Goal: Information Seeking & Learning: Compare options

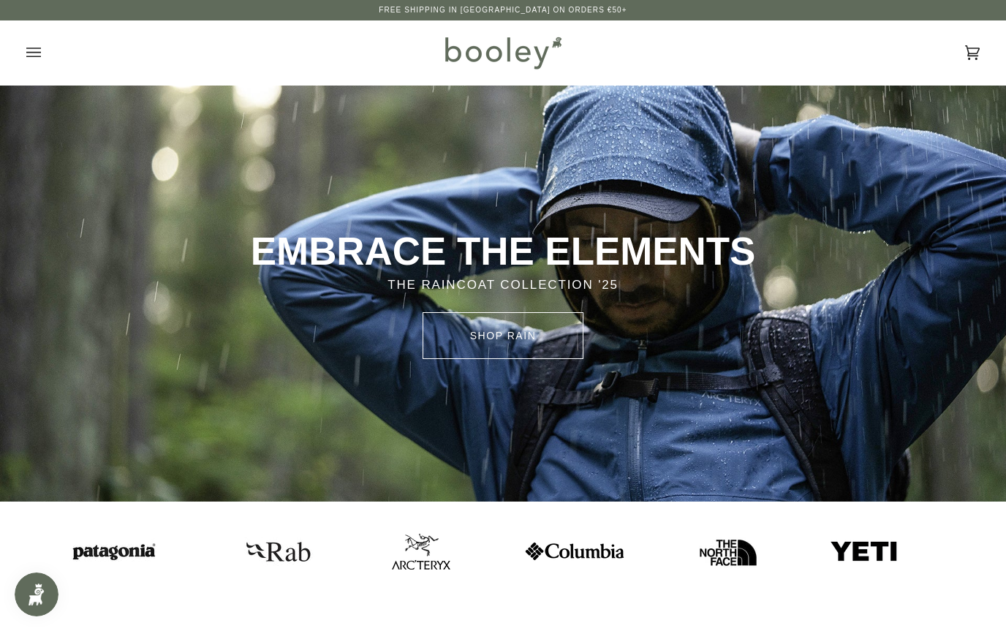
click at [33, 48] on icon "Open menu" at bounding box center [33, 53] width 15 height 22
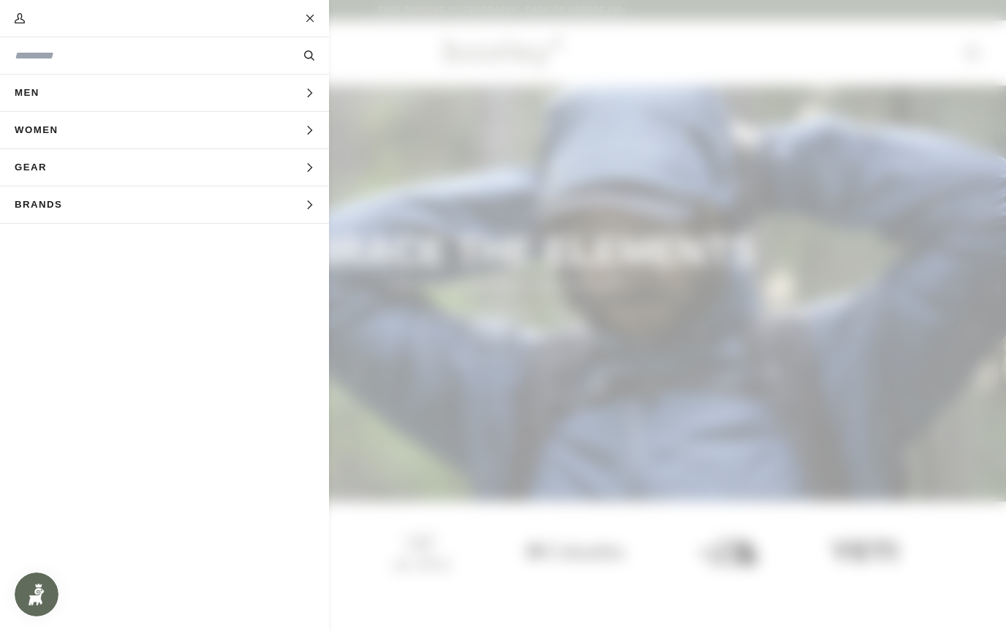
click at [46, 203] on span "Brands" at bounding box center [43, 204] width 87 height 37
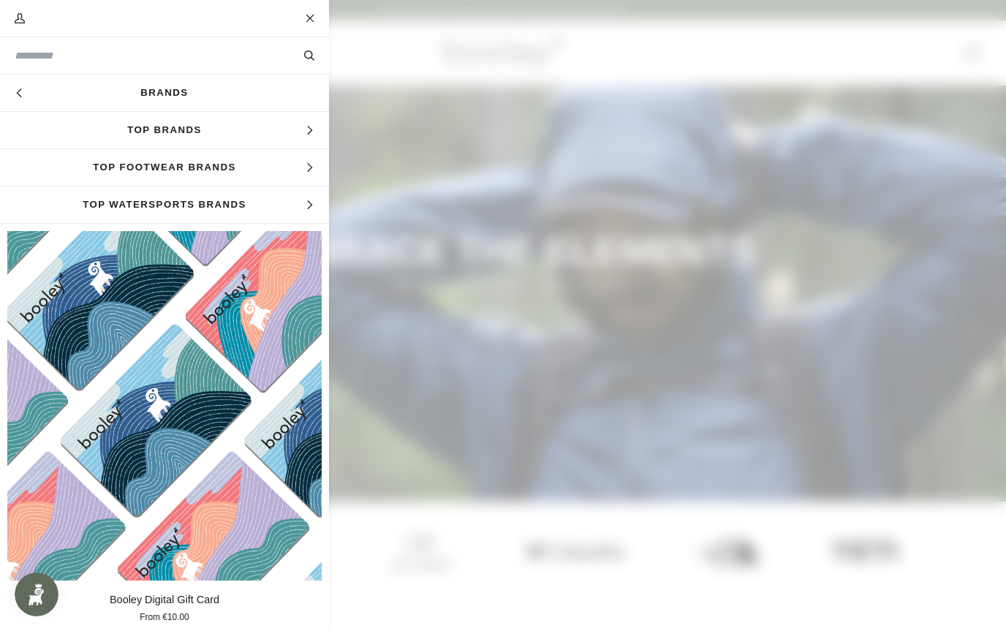
click at [116, 133] on span "Top Brands" at bounding box center [164, 130] width 329 height 37
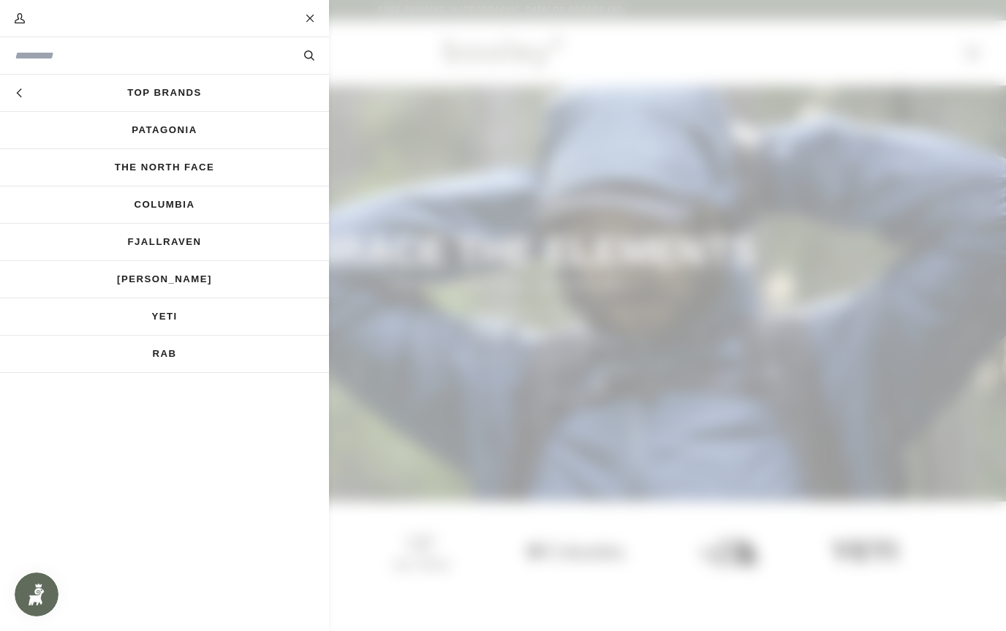
click at [20, 96] on icon "Main menu" at bounding box center [20, 93] width 10 height 10
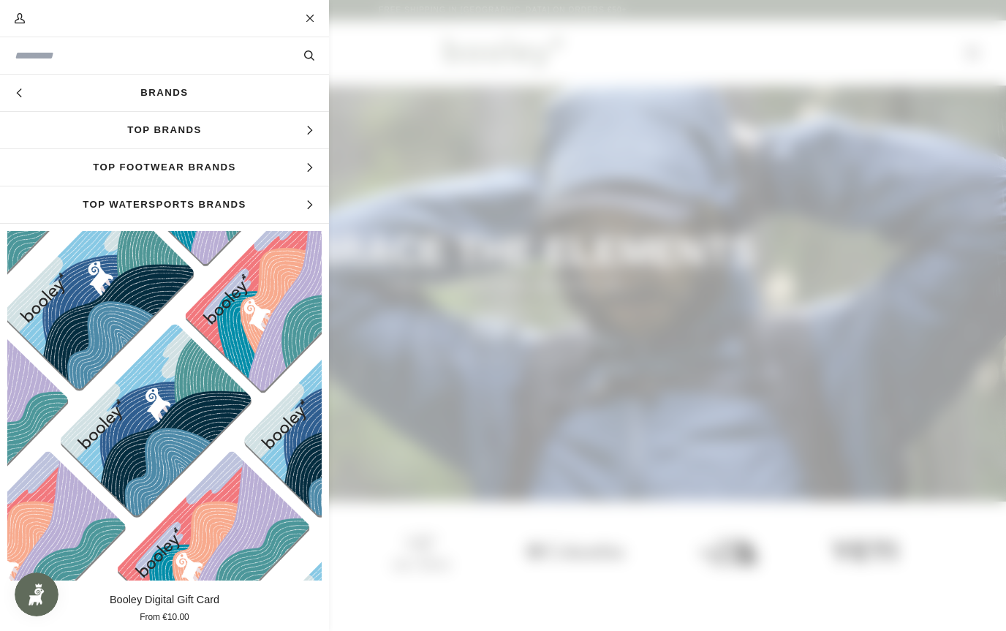
click at [125, 99] on link "Brands" at bounding box center [164, 93] width 329 height 37
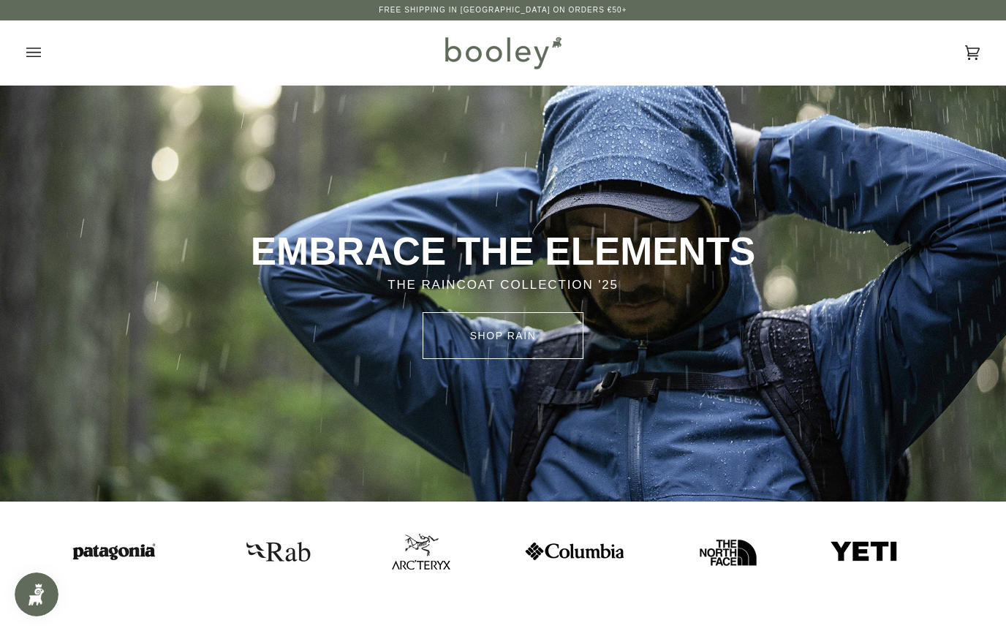
click at [287, 546] on img at bounding box center [257, 551] width 58 height 36
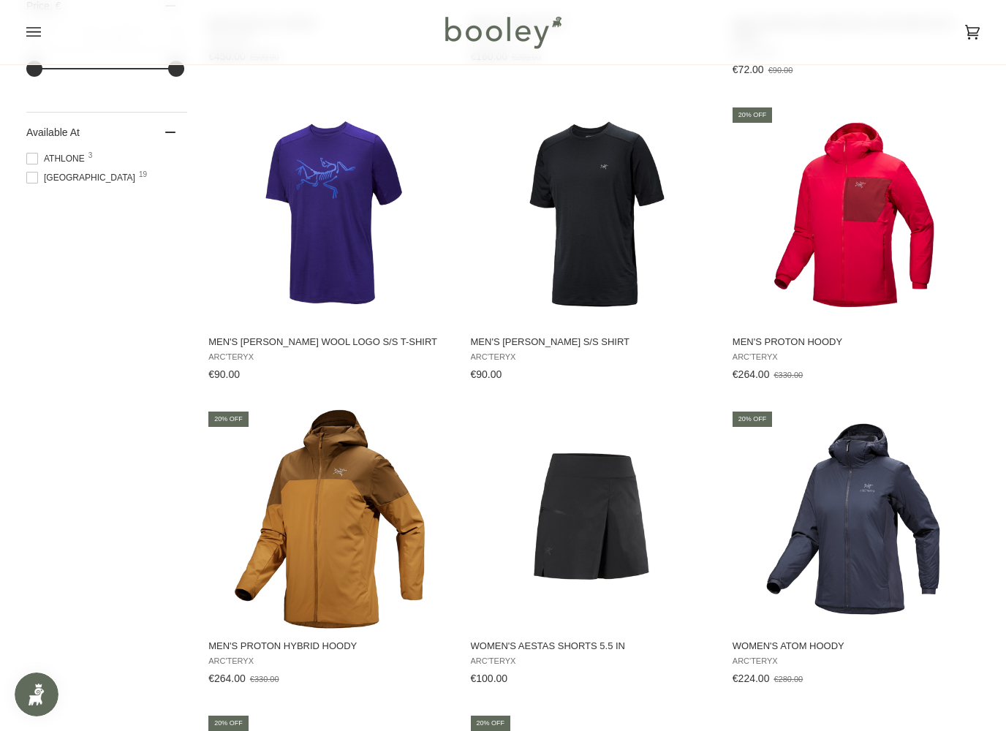
scroll to position [1199, 0]
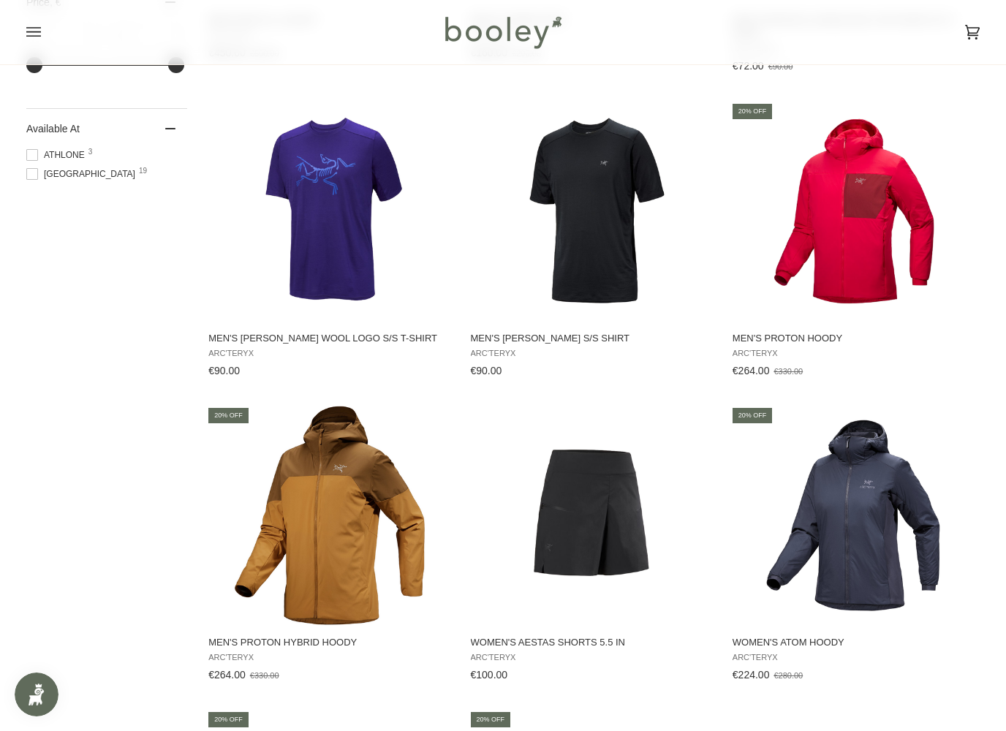
click at [564, 237] on img "Men's Ionia Merino Wool S/S Shirt" at bounding box center [591, 211] width 219 height 219
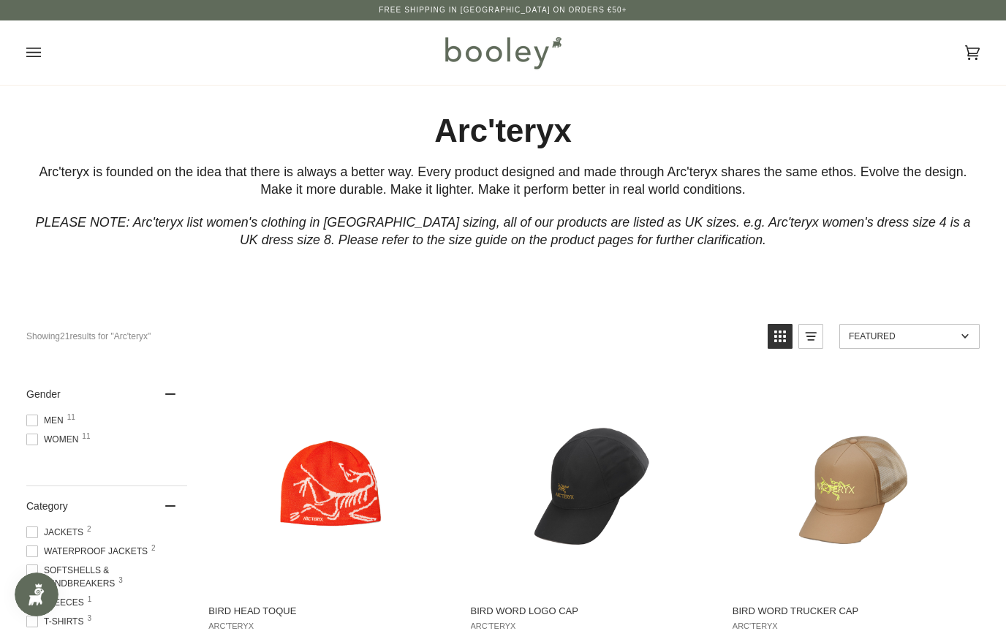
scroll to position [1240, 0]
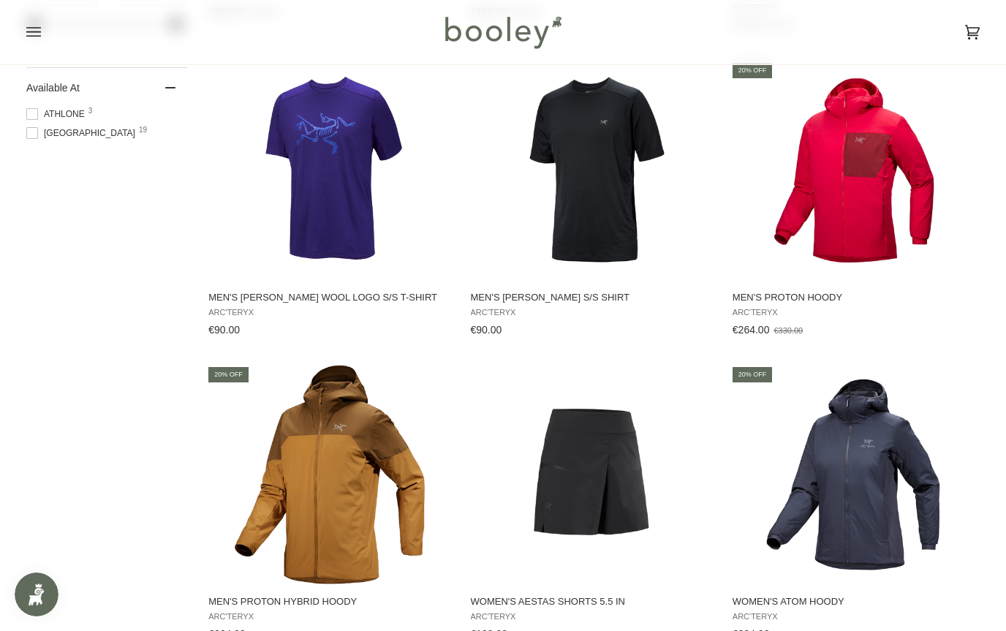
click at [23, 41] on div "Cart €0.00 (0) Men Footwear Boots Shoes Running Sandals & Slides Slippers Socks" at bounding box center [503, 32] width 1006 height 64
click at [31, 31] on icon "Open menu" at bounding box center [33, 32] width 15 height 10
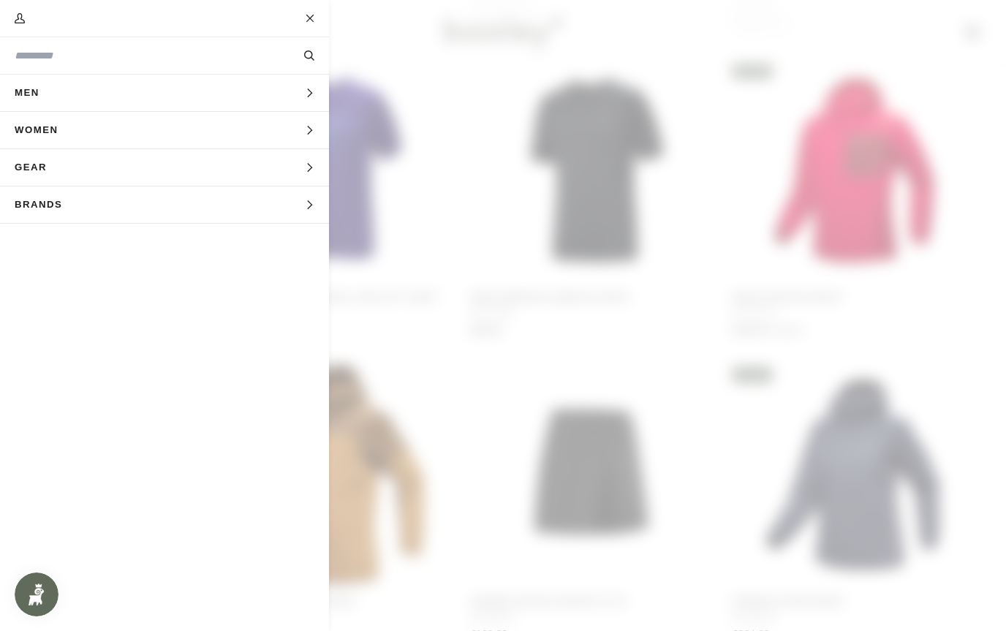
click at [42, 94] on span "Men" at bounding box center [32, 93] width 64 height 37
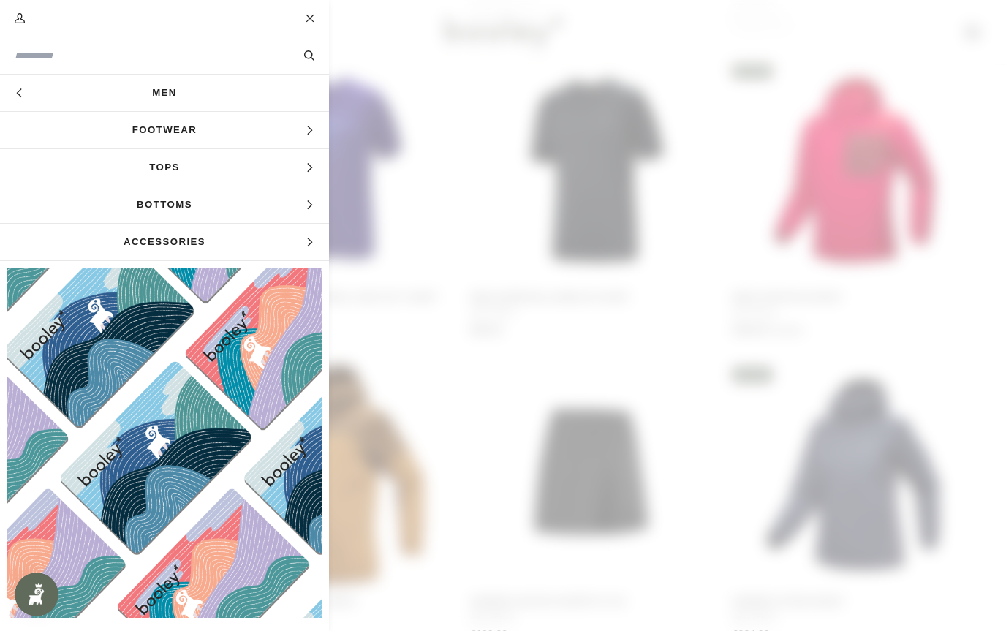
click at [80, 129] on span "Footwear" at bounding box center [164, 130] width 329 height 37
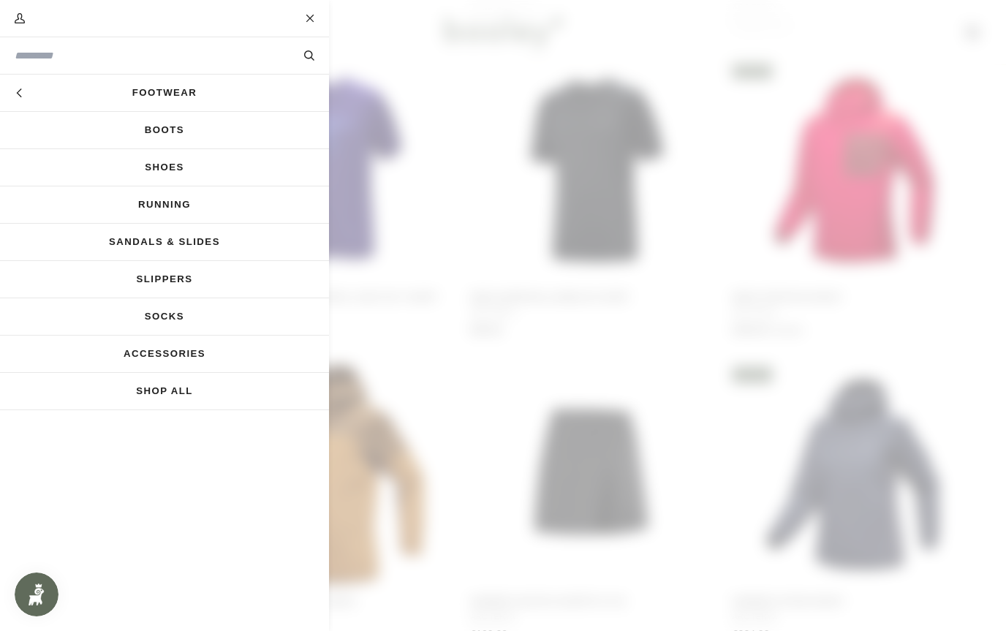
click at [78, 170] on link "Shoes" at bounding box center [164, 167] width 329 height 37
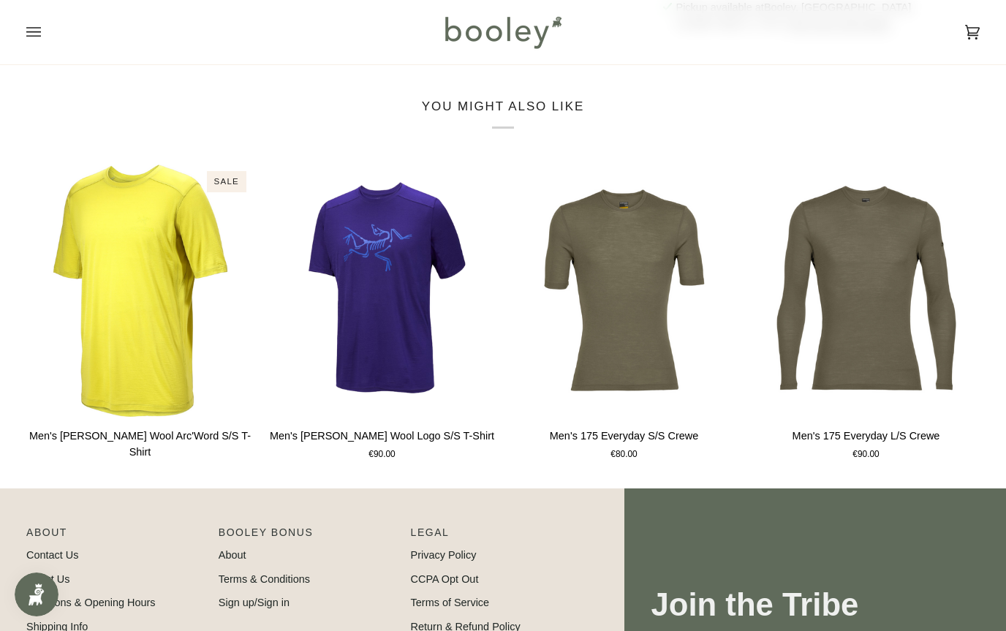
scroll to position [902, 0]
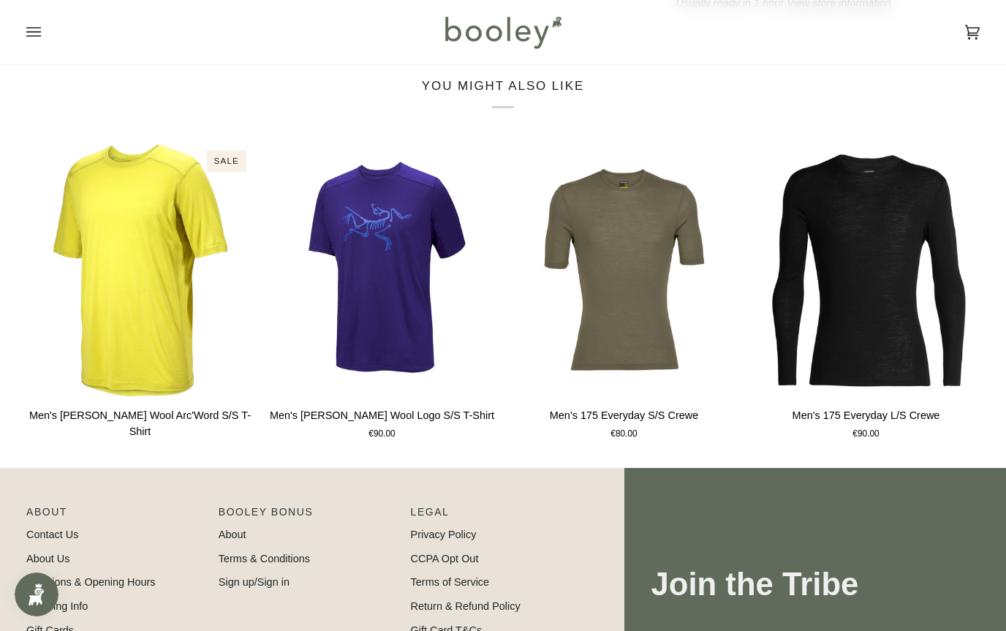
click at [918, 339] on img "Men's 175 Everyday L/S Crewe" at bounding box center [865, 269] width 227 height 253
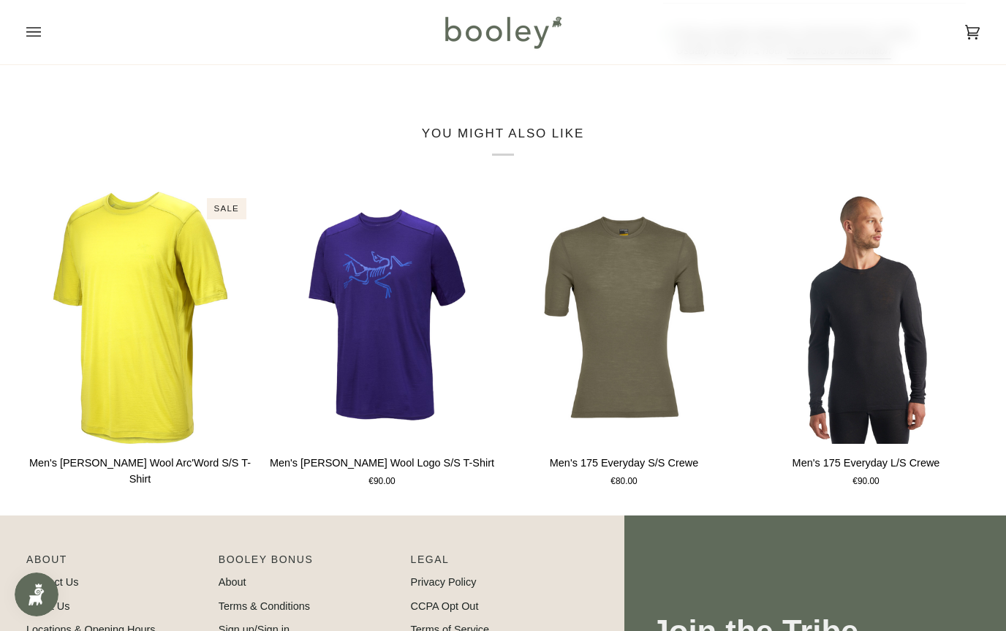
scroll to position [895, 0]
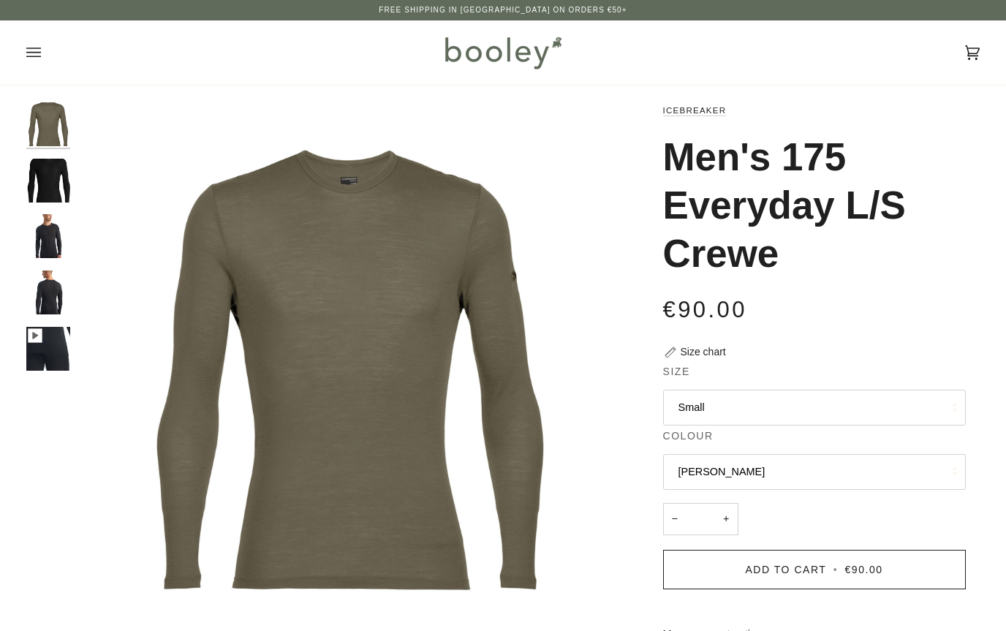
click at [905, 405] on button "Small" at bounding box center [814, 408] width 303 height 36
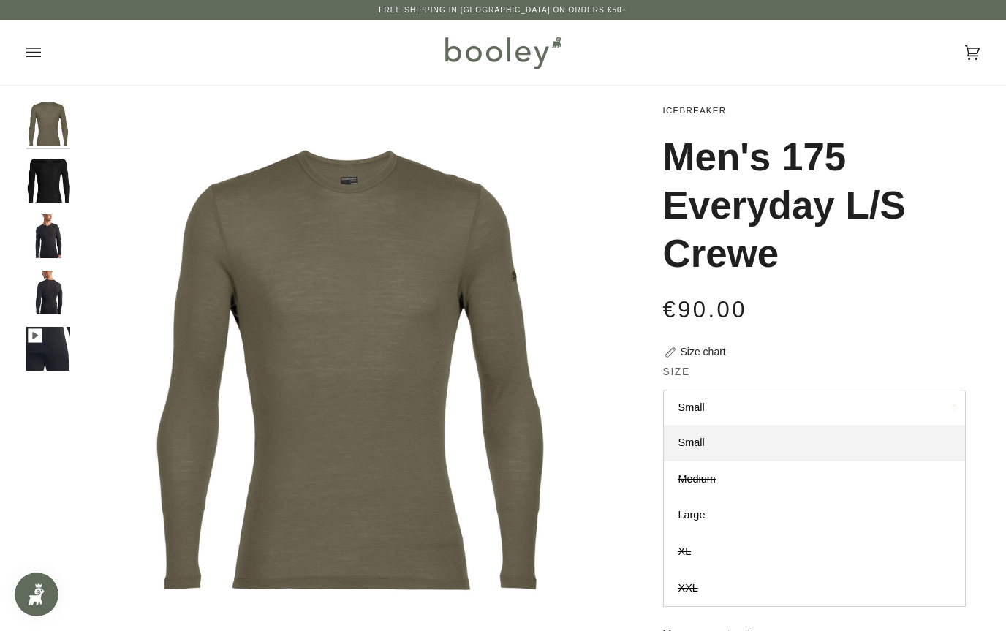
click at [891, 394] on button "Small" at bounding box center [814, 408] width 303 height 36
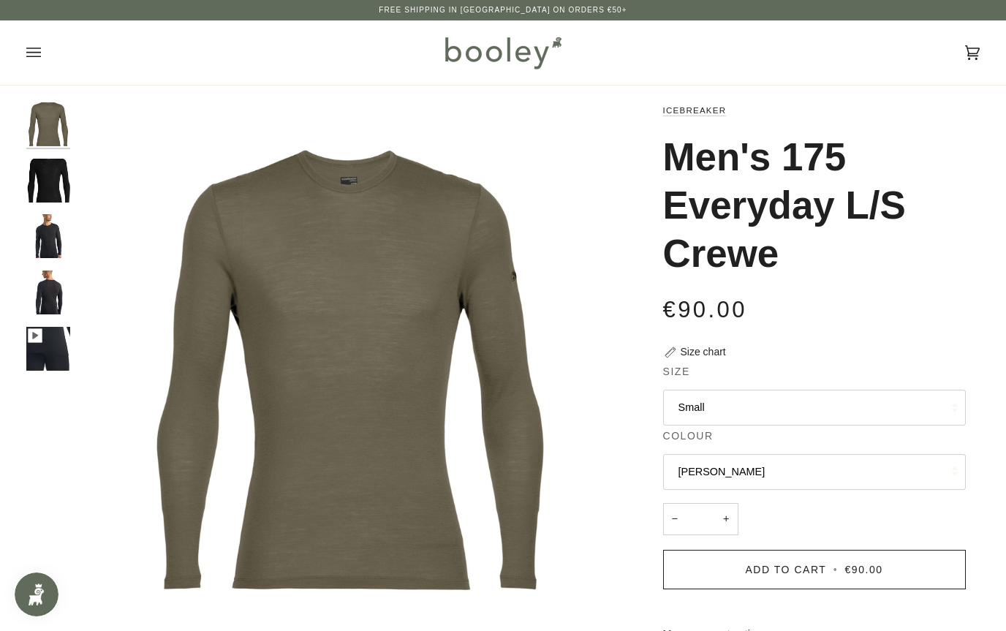
click at [864, 461] on button "Loden" at bounding box center [814, 472] width 303 height 36
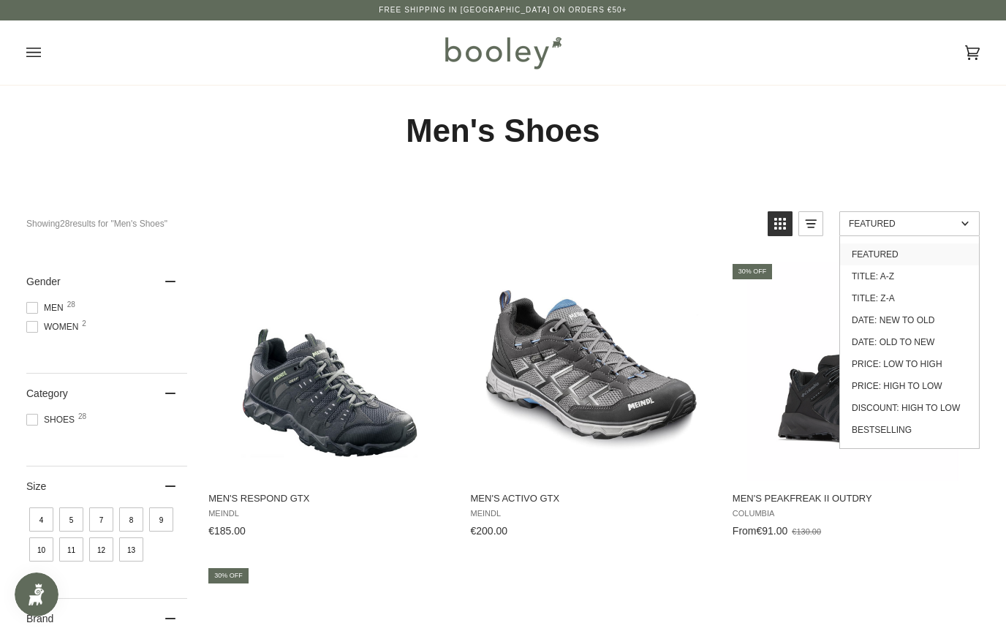
click at [946, 361] on link "Price: Low to High" at bounding box center [909, 364] width 139 height 22
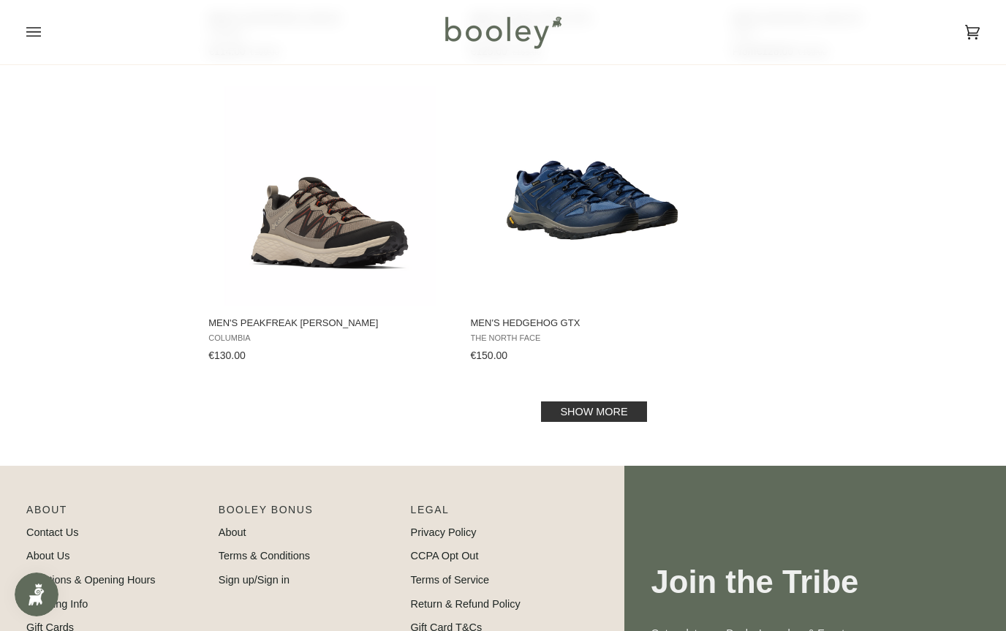
scroll to position [2003, 0]
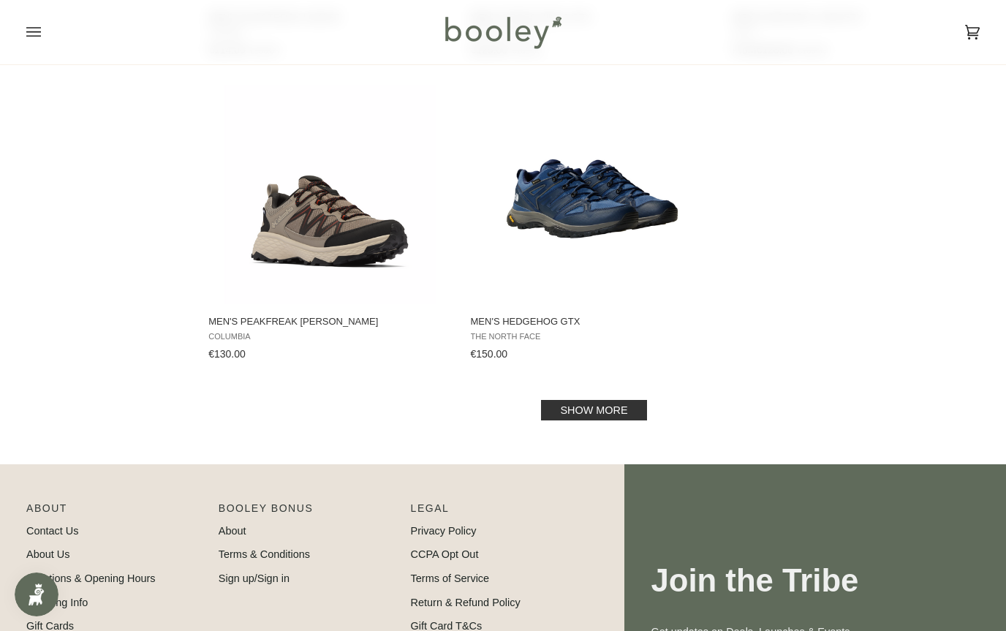
click at [618, 415] on link "Show more" at bounding box center [593, 410] width 105 height 20
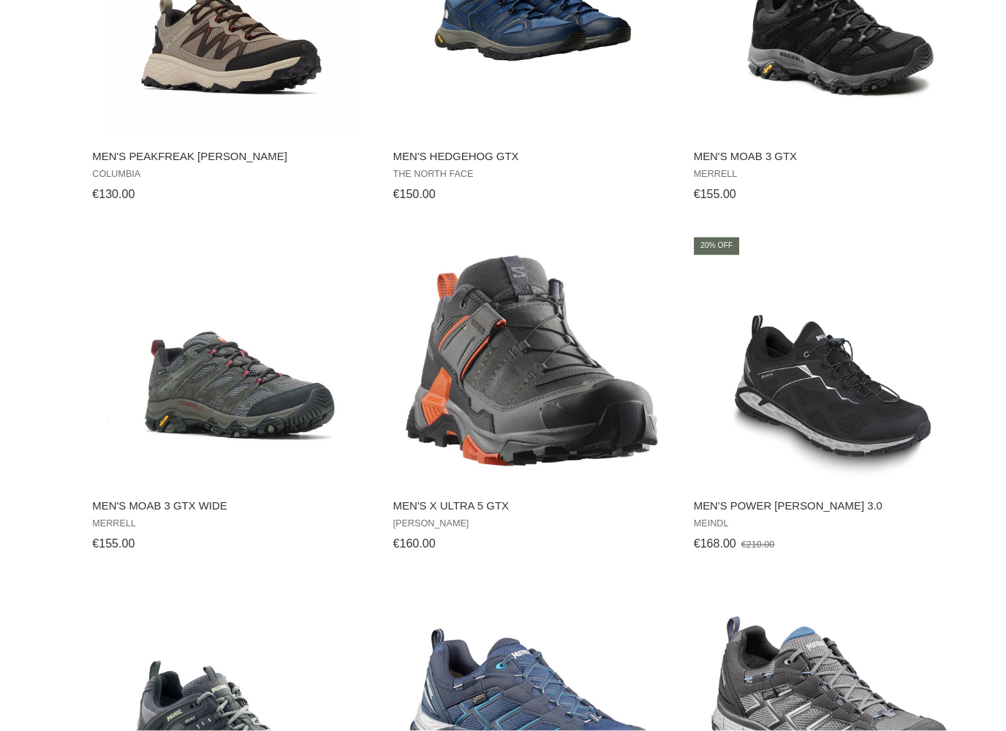
scroll to position [2094, 0]
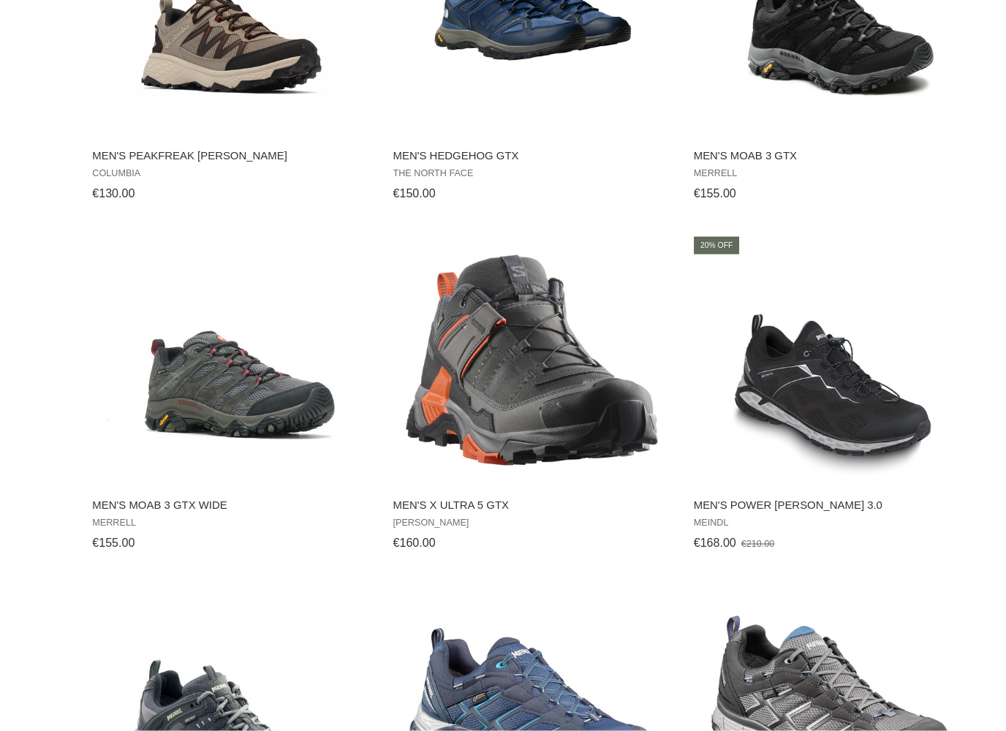
click at [756, 344] on img "Men's Power Walker 3.0" at bounding box center [853, 407] width 219 height 219
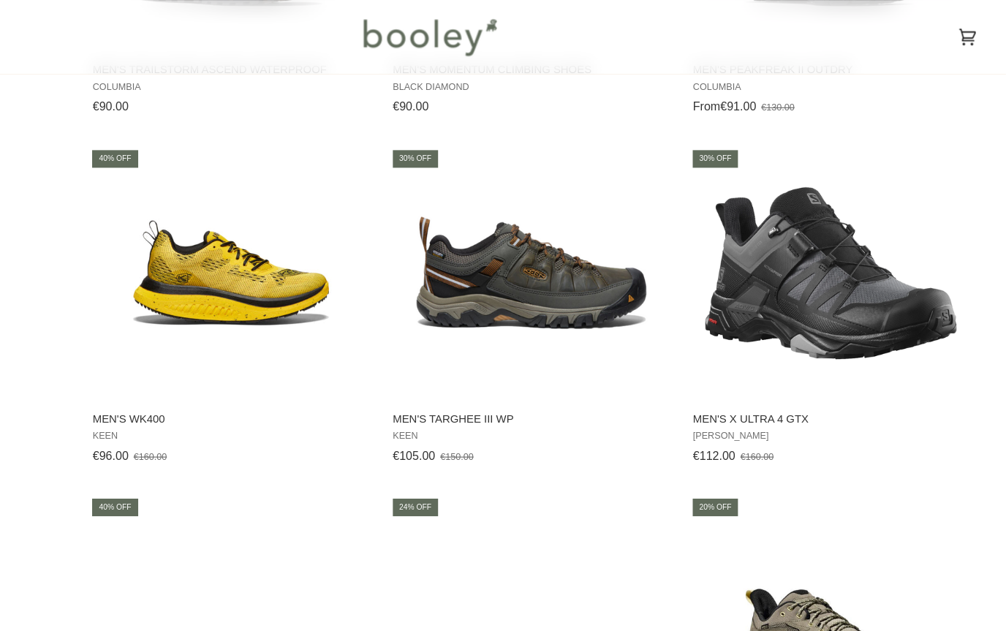
scroll to position [1350, 0]
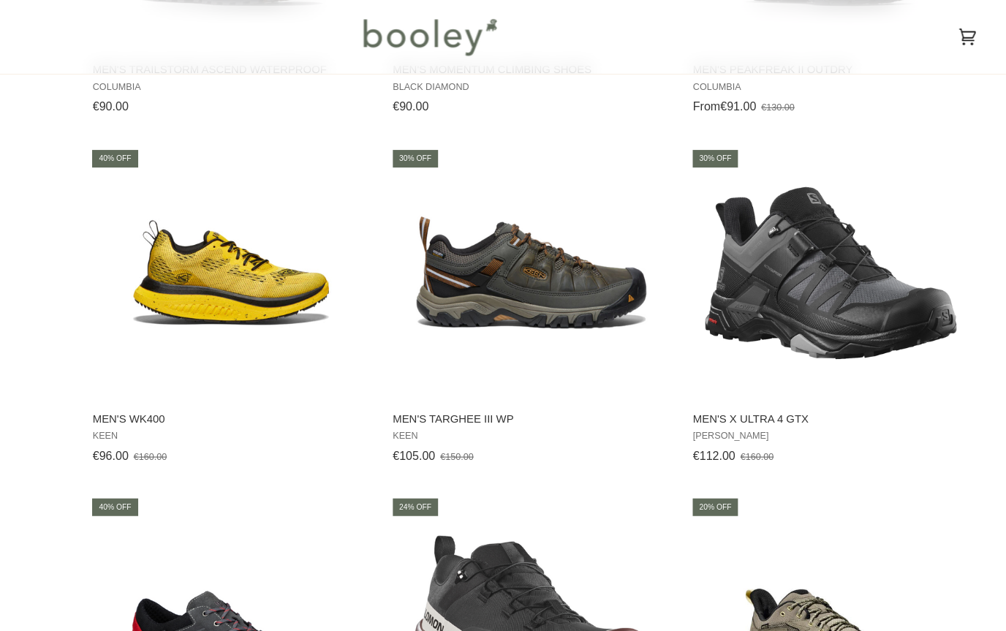
click at [482, 260] on img "Men's Targhee III WP" at bounding box center [591, 238] width 219 height 219
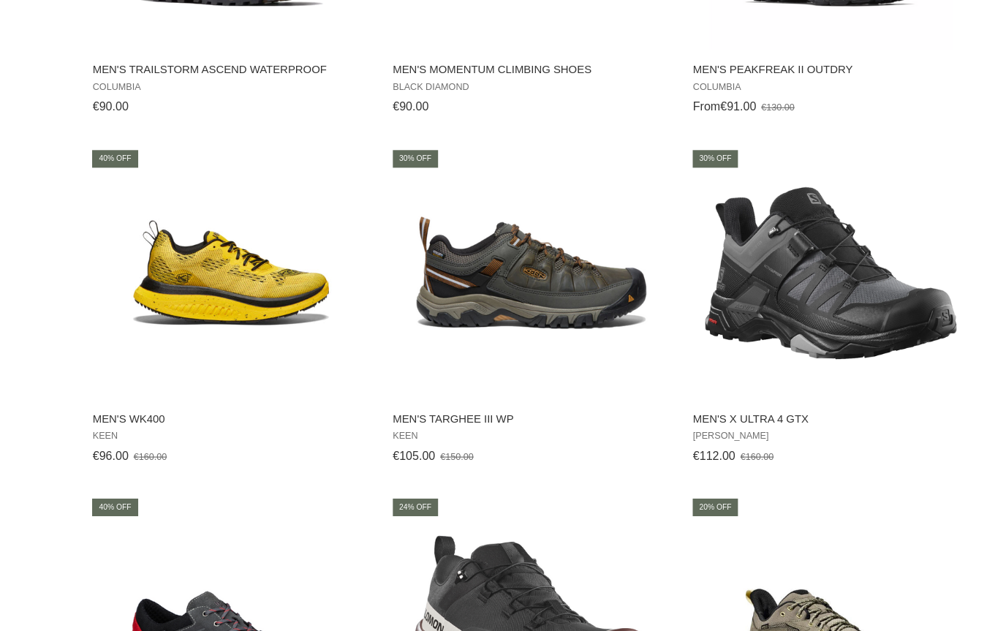
scroll to position [2003, 0]
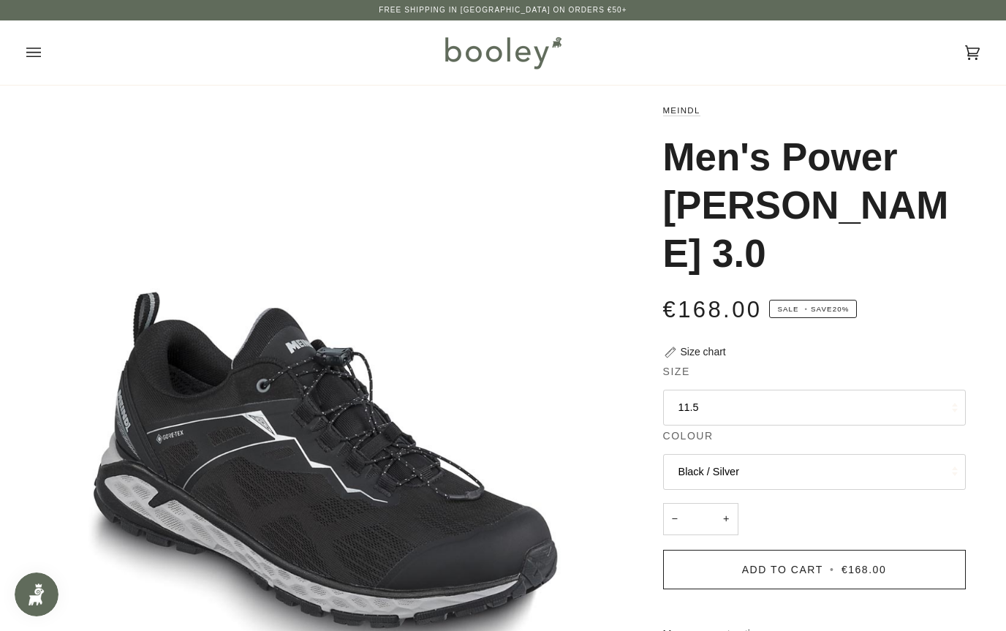
click at [950, 390] on button "11.5" at bounding box center [814, 408] width 303 height 36
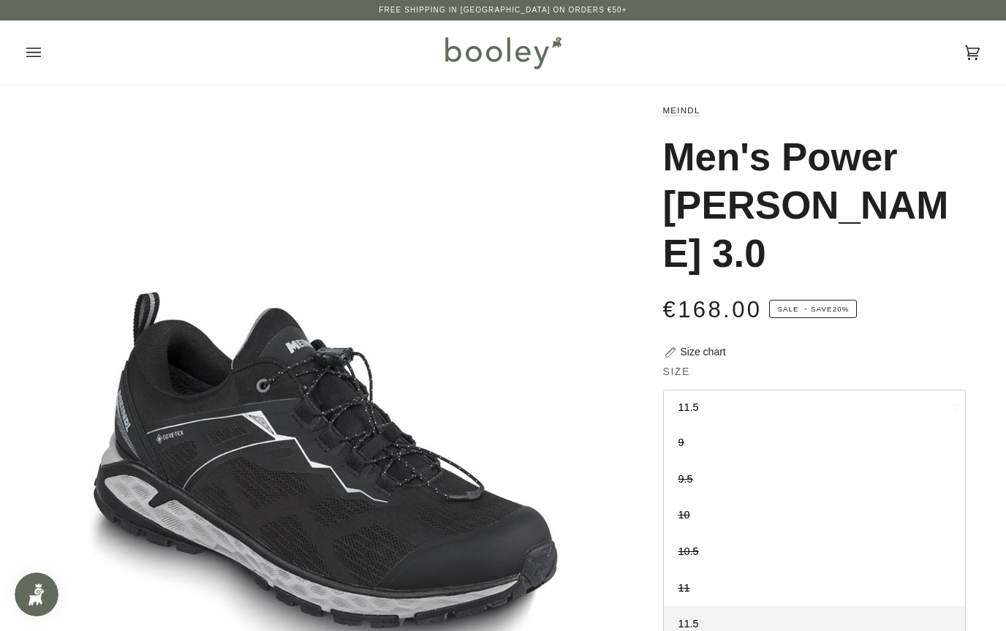
click at [952, 292] on div "€168.00 Sale • Save 20%" at bounding box center [814, 318] width 303 height 52
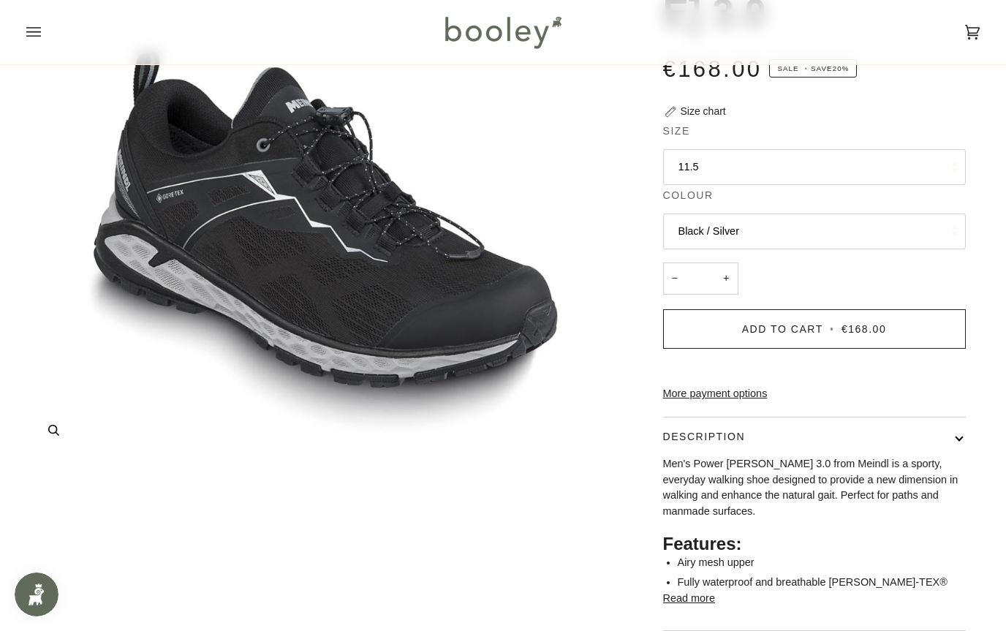
scroll to position [209, 0]
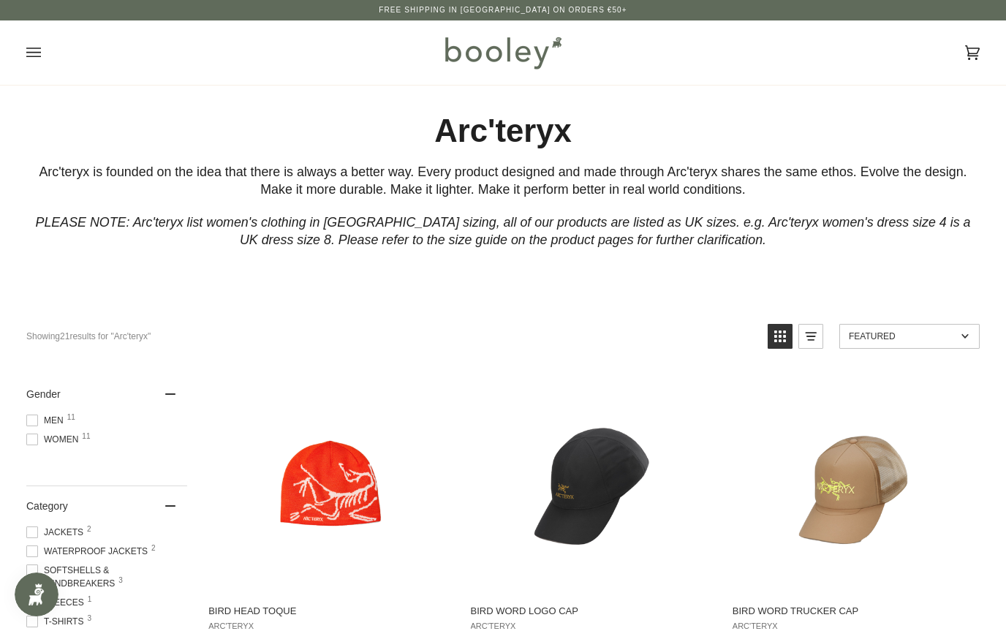
scroll to position [1240, 0]
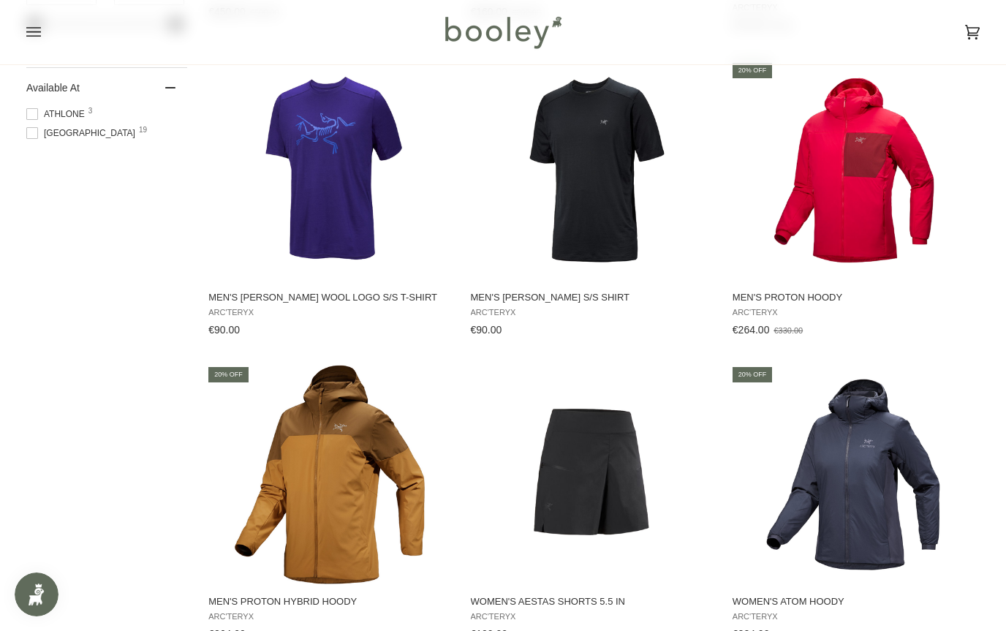
click at [31, 120] on span at bounding box center [32, 114] width 12 height 12
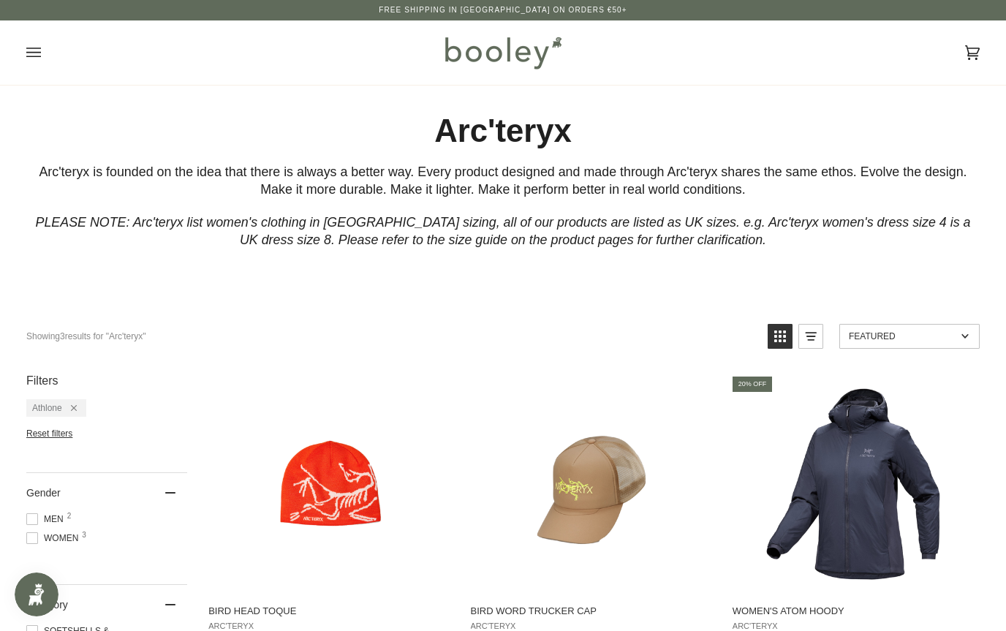
click at [69, 407] on div "Remove filter: Athlone" at bounding box center [69, 408] width 15 height 10
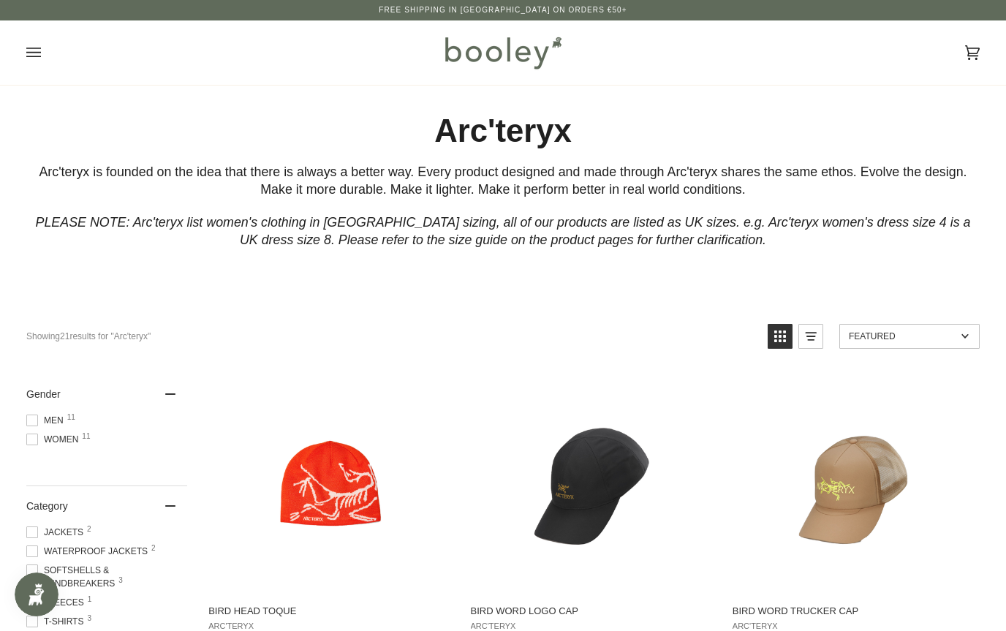
click at [26, 45] on icon "Open menu" at bounding box center [33, 53] width 15 height 22
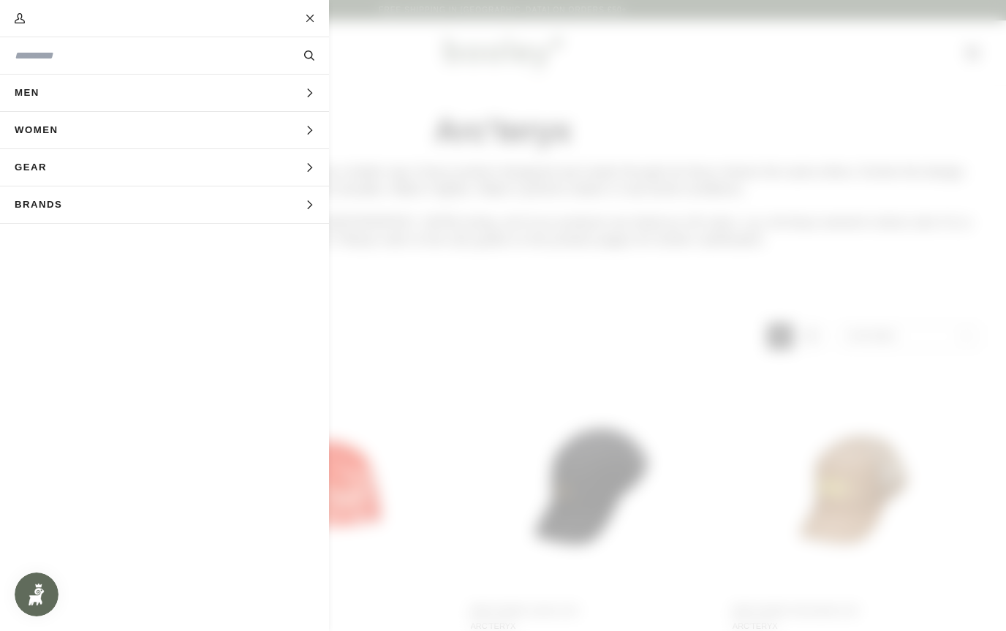
click at [34, 94] on span "Men" at bounding box center [32, 93] width 64 height 37
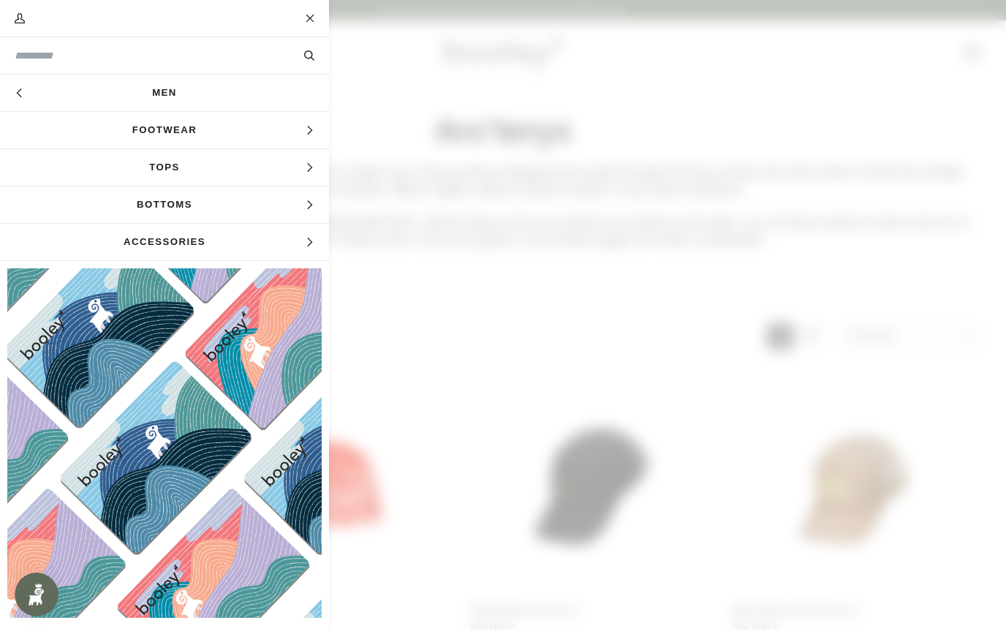
click at [69, 133] on span "Footwear" at bounding box center [164, 130] width 329 height 37
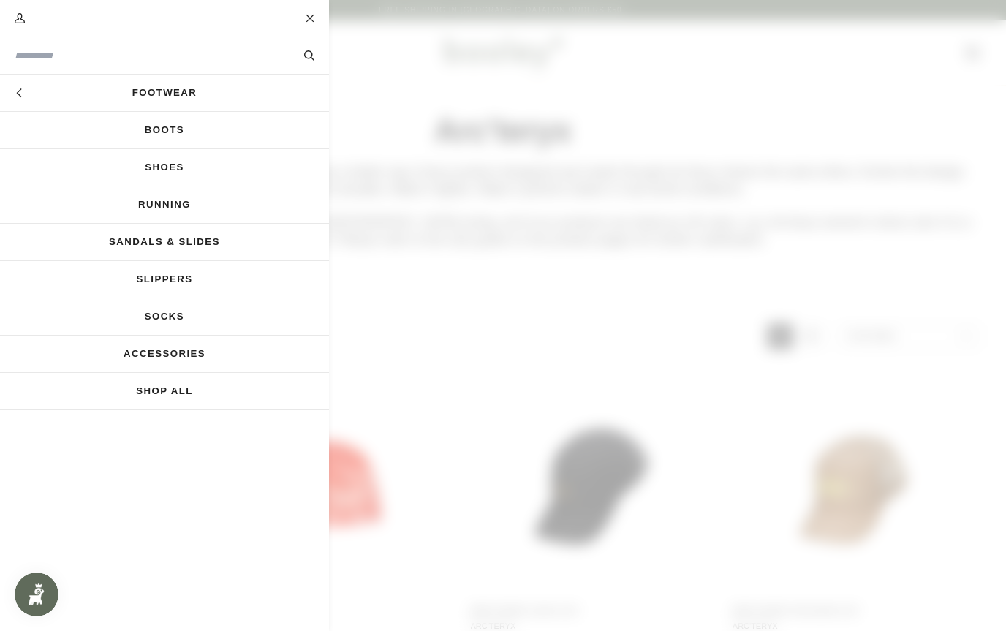
click at [85, 208] on link "Running" at bounding box center [164, 204] width 329 height 37
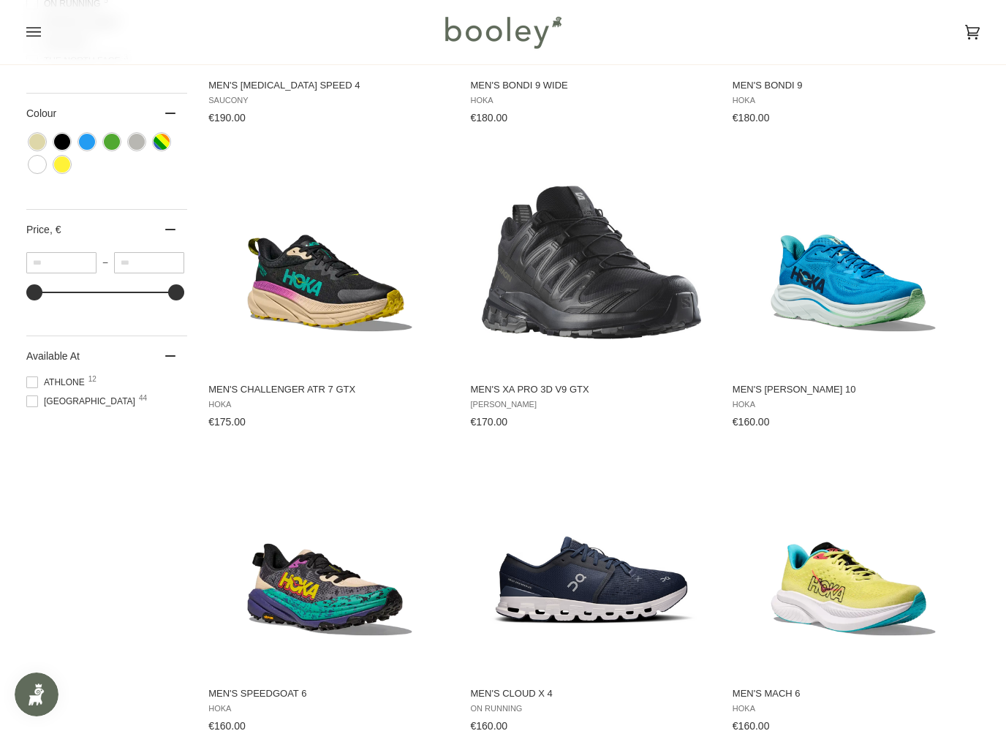
scroll to position [740, 0]
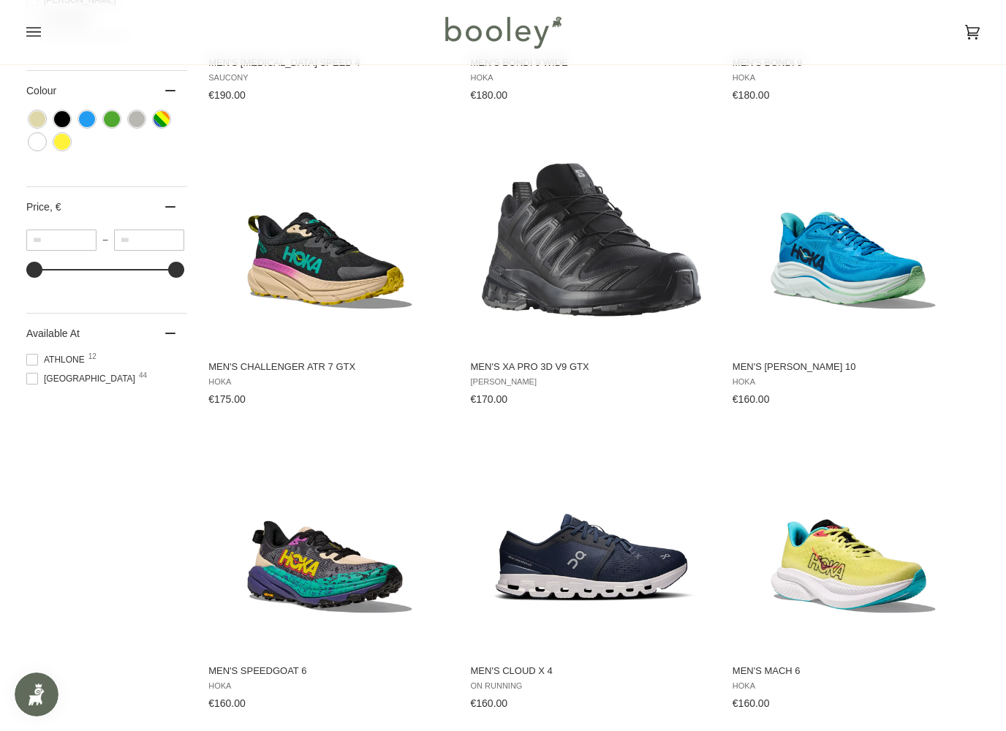
click at [39, 366] on span "Athlone 12" at bounding box center [57, 359] width 63 height 13
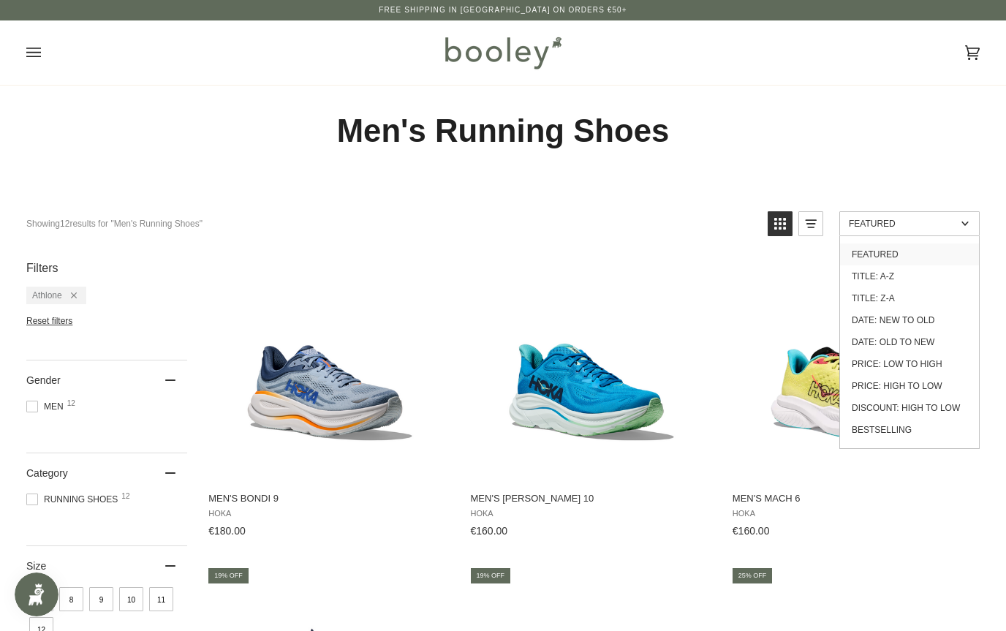
click at [935, 388] on link "Price: High to Low" at bounding box center [909, 386] width 139 height 22
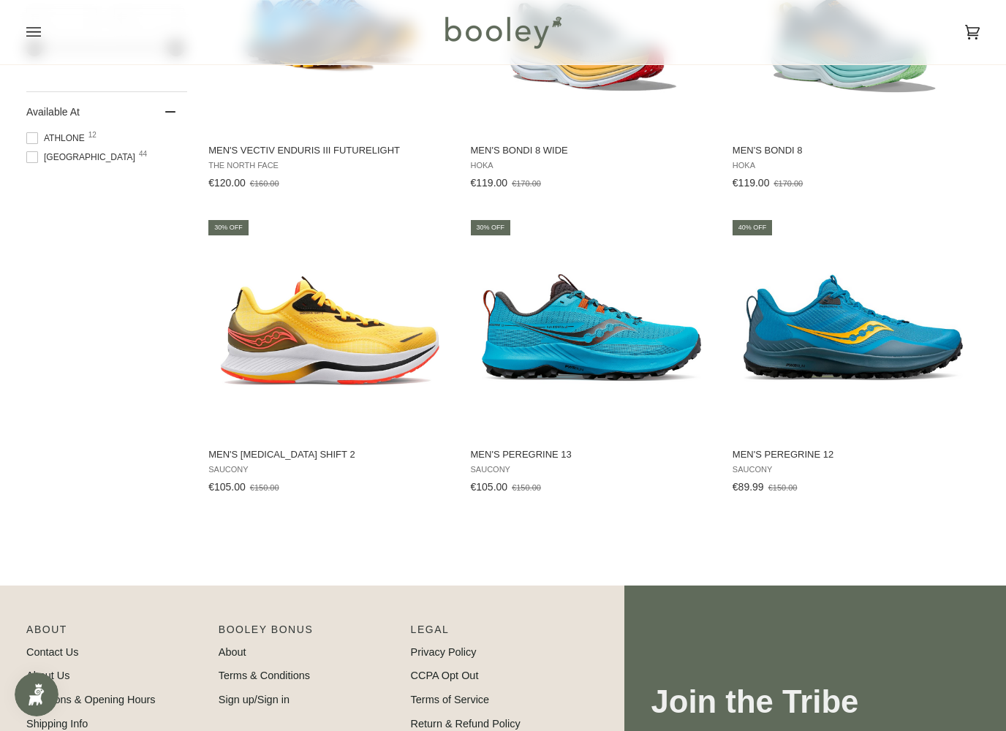
scroll to position [983, 0]
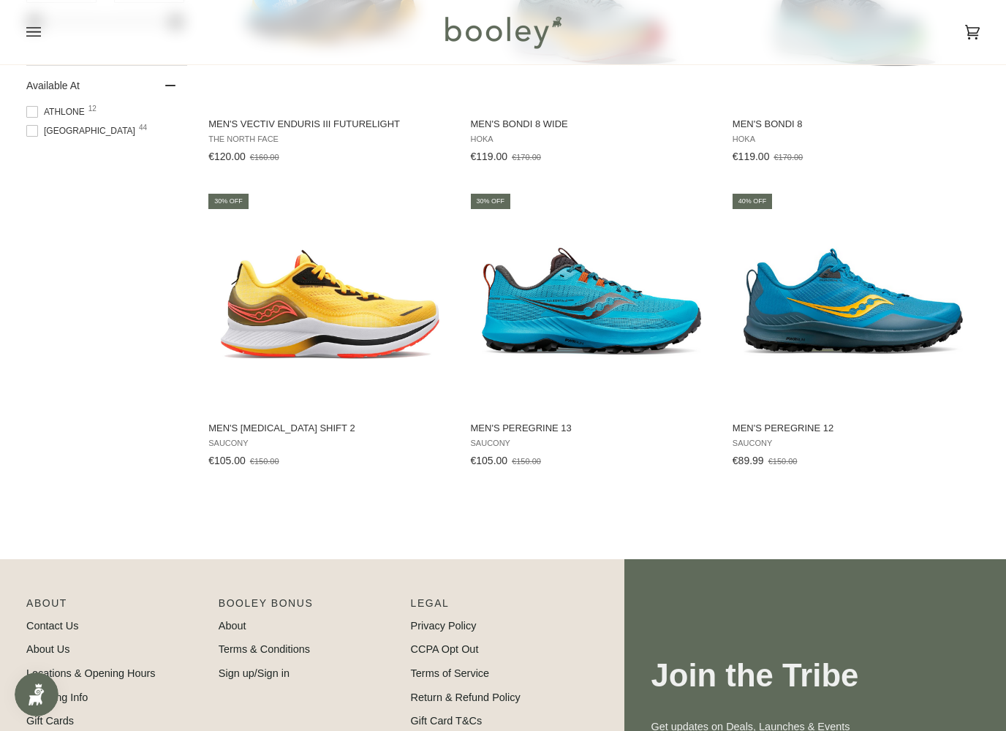
click at [591, 322] on img "Men's Peregrine 13" at bounding box center [591, 301] width 219 height 219
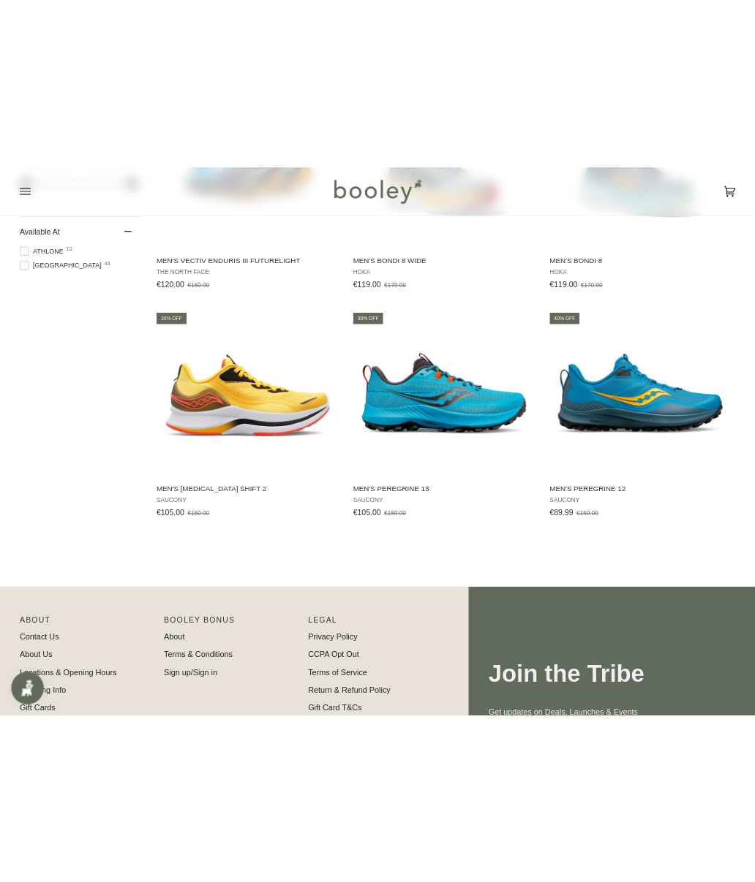
scroll to position [1489, 0]
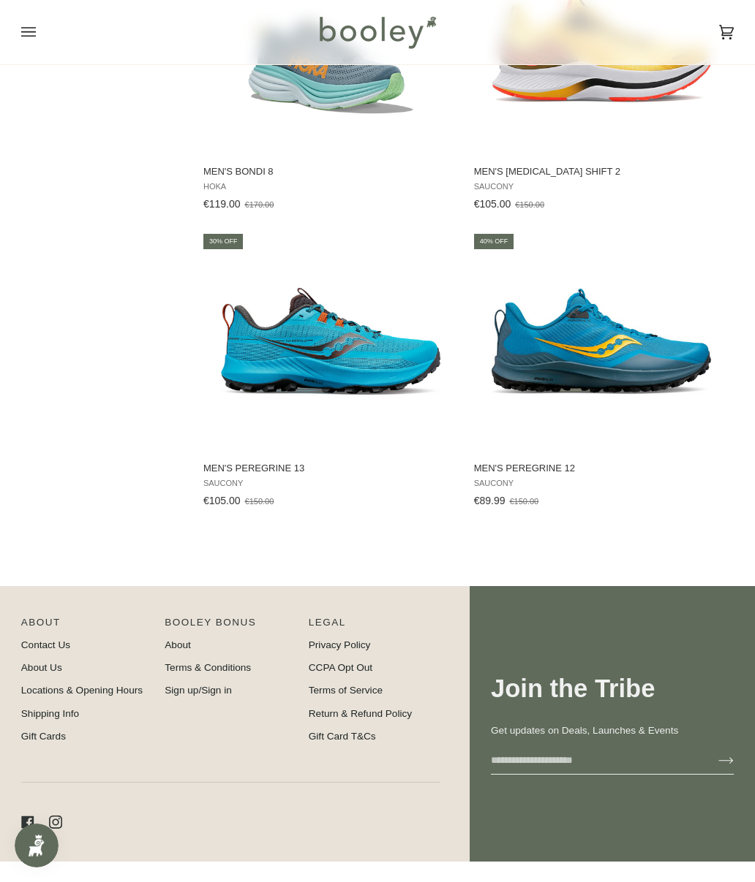
click at [535, 360] on img "Men's Peregrine 12" at bounding box center [600, 341] width 219 height 219
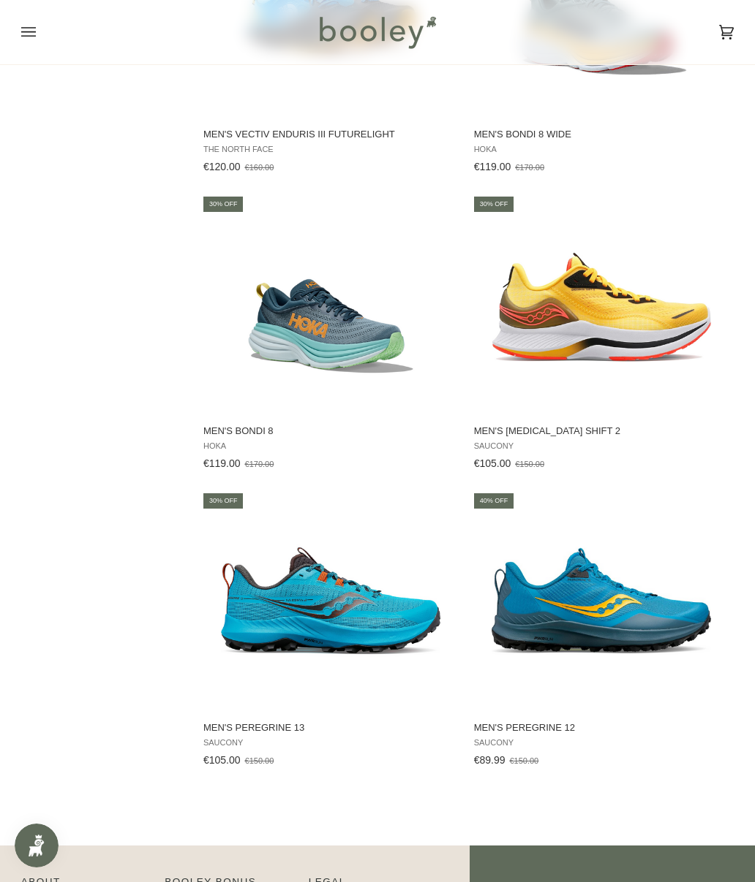
scroll to position [1226, 0]
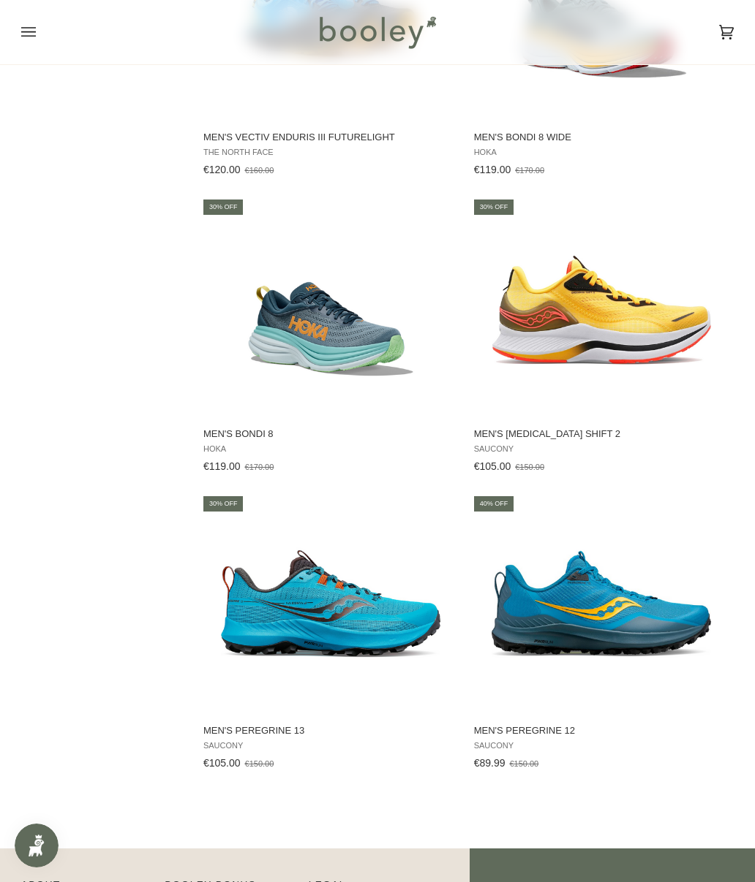
click at [647, 318] on img "Men's Endorphin Shift 2" at bounding box center [600, 306] width 219 height 219
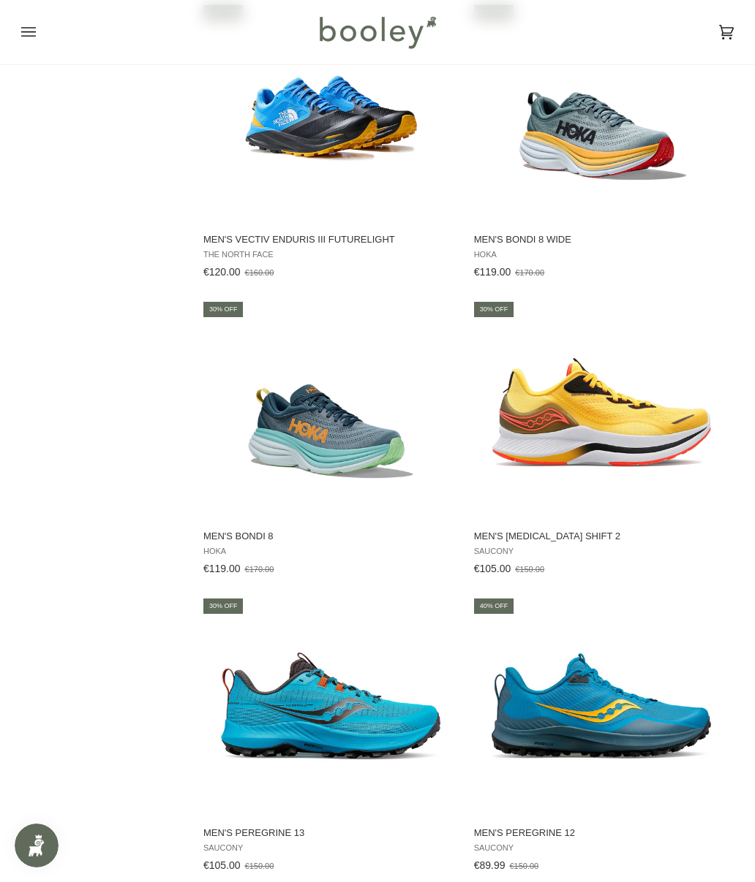
scroll to position [1005, 0]
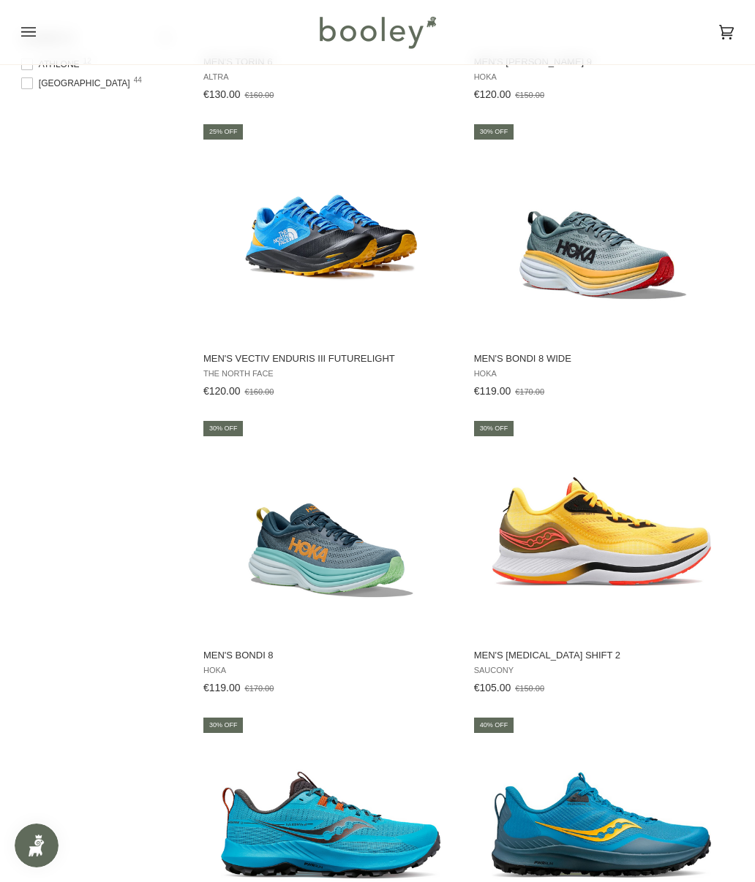
click at [285, 556] on img "Men's Bondi 8" at bounding box center [330, 528] width 219 height 219
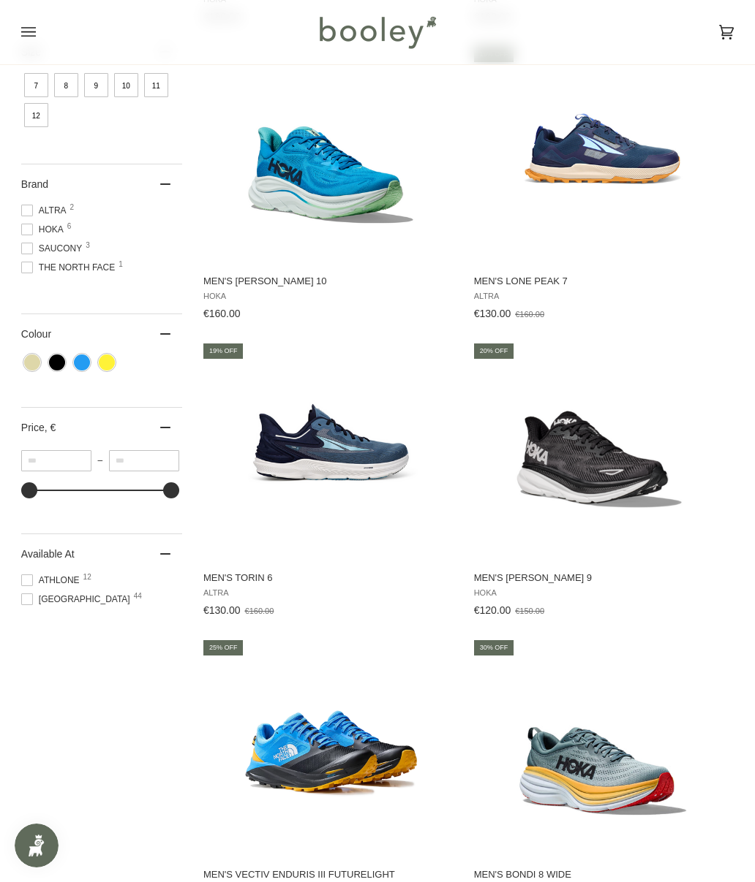
scroll to position [477, 0]
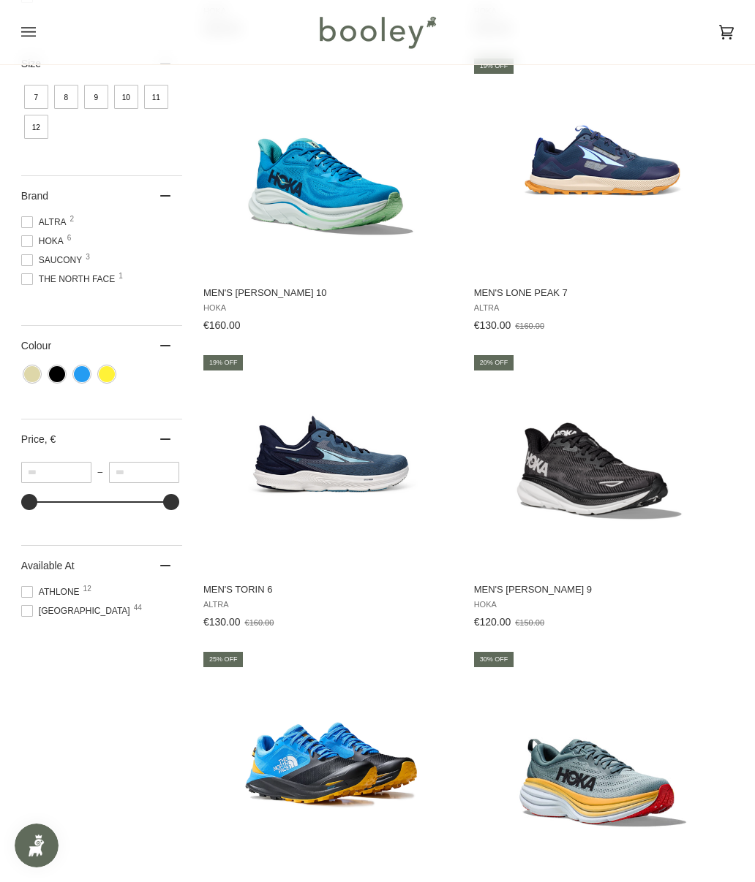
click at [295, 469] on img "Men's Torin 6" at bounding box center [330, 462] width 219 height 219
click at [17, 630] on div "Showing 12 results Showing 12 results for "Men's Running Shoes" Products 12 Pri…" at bounding box center [377, 639] width 755 height 1920
click at [18, 629] on div "Showing 12 results Showing 12 results for "Men's Running Shoes" Products 12 Pri…" at bounding box center [377, 639] width 755 height 1920
click at [25, 617] on span at bounding box center [27, 611] width 12 height 12
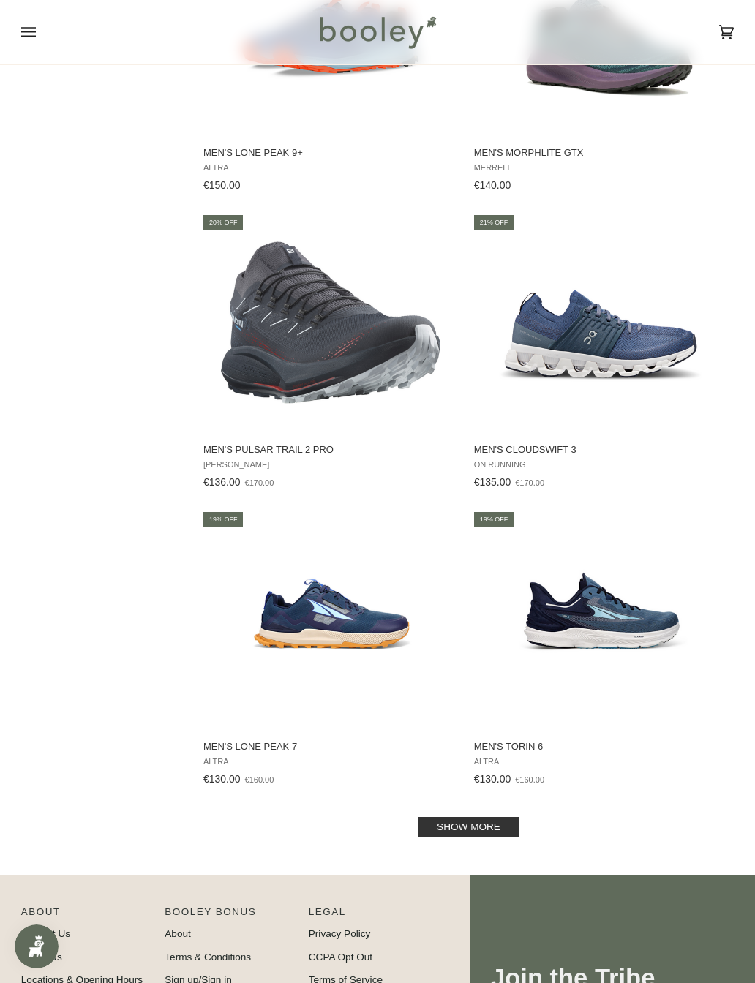
scroll to position [2405, 0]
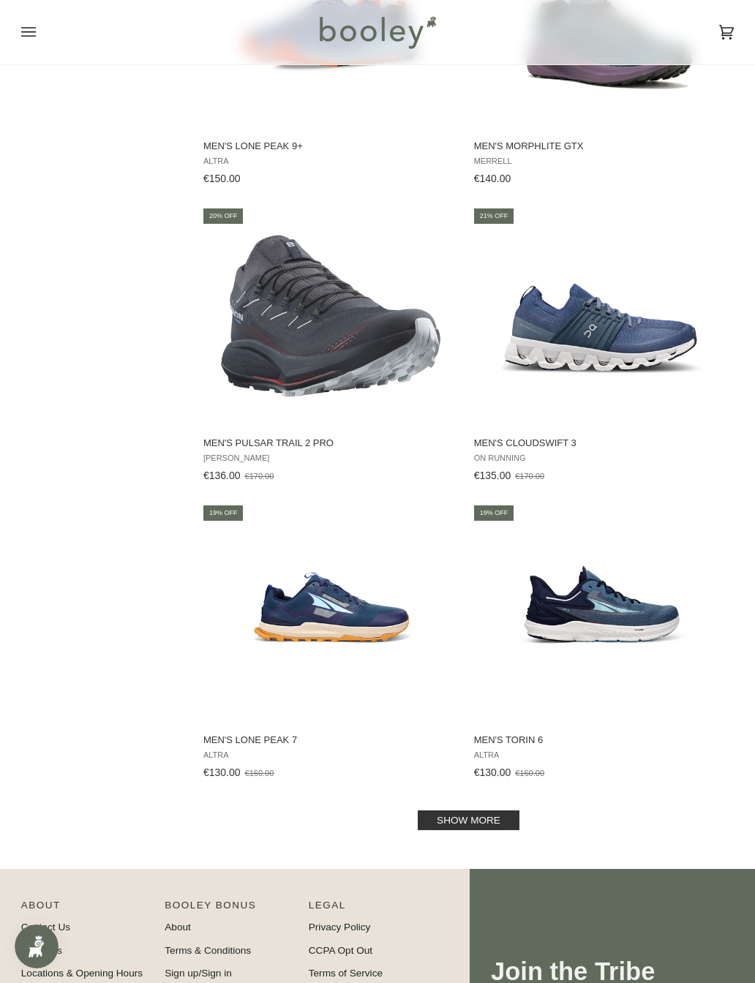
click at [504, 630] on link "Show more" at bounding box center [468, 820] width 102 height 20
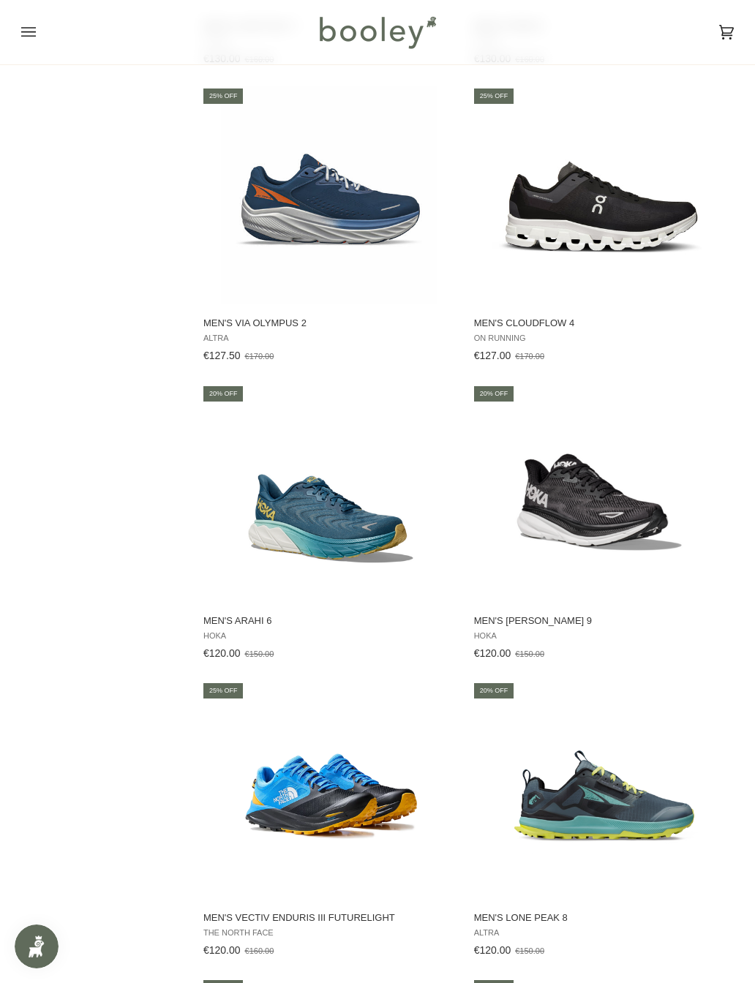
scroll to position [3120, 0]
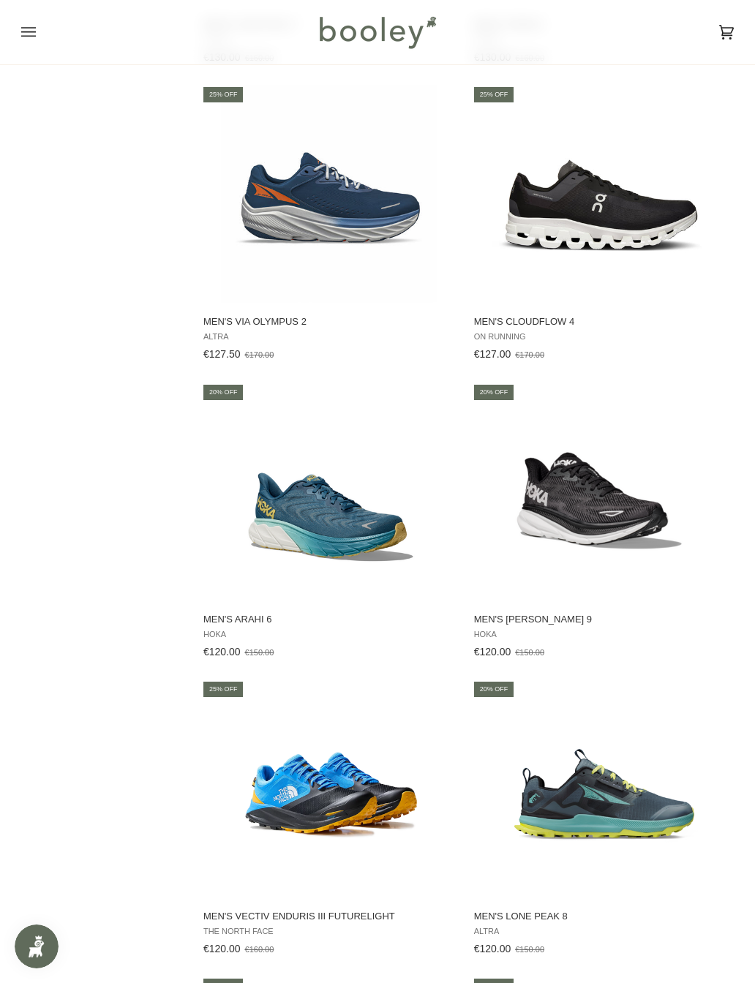
click at [252, 534] on img "Men's Arahi 6" at bounding box center [330, 491] width 219 height 219
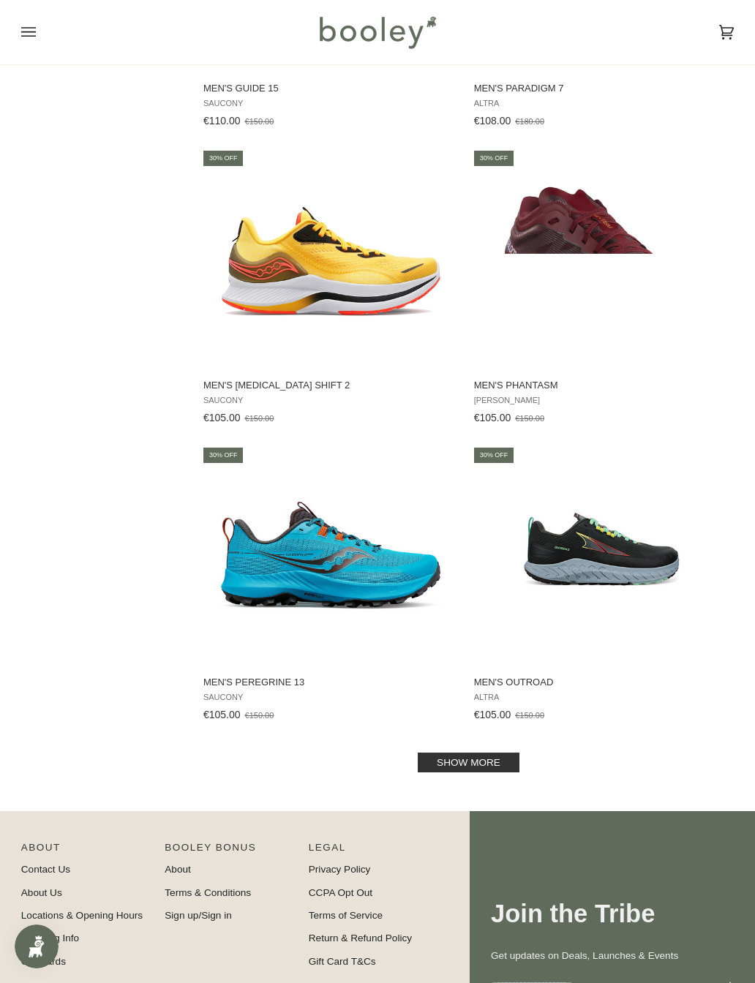
scroll to position [5434, 0]
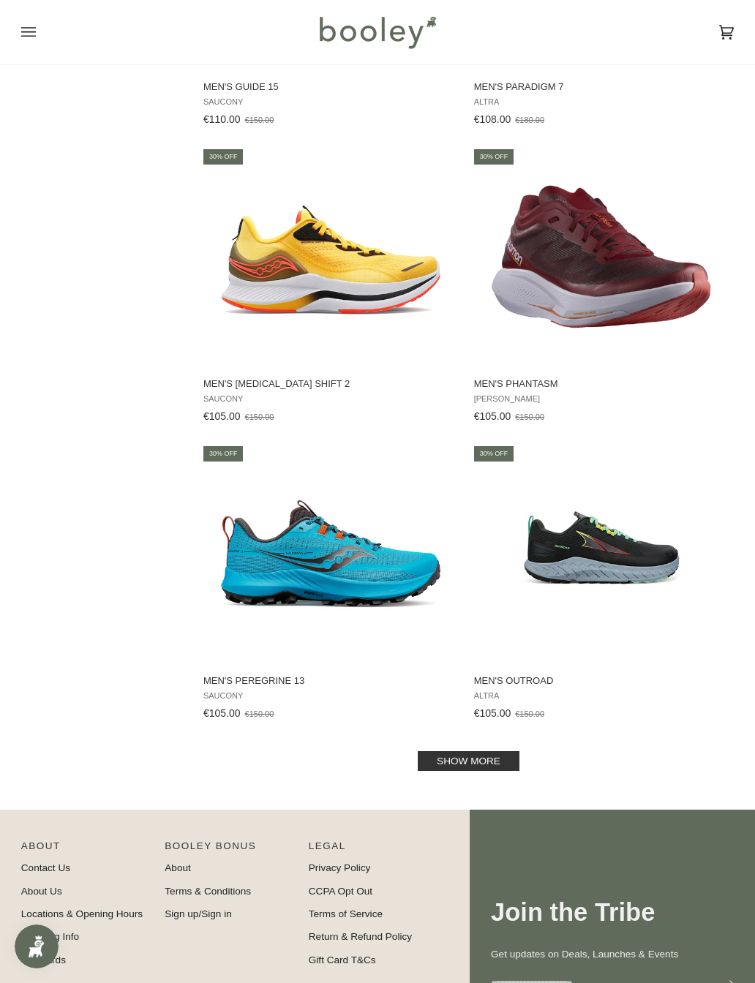
click at [496, 630] on link "Show more" at bounding box center [468, 761] width 102 height 20
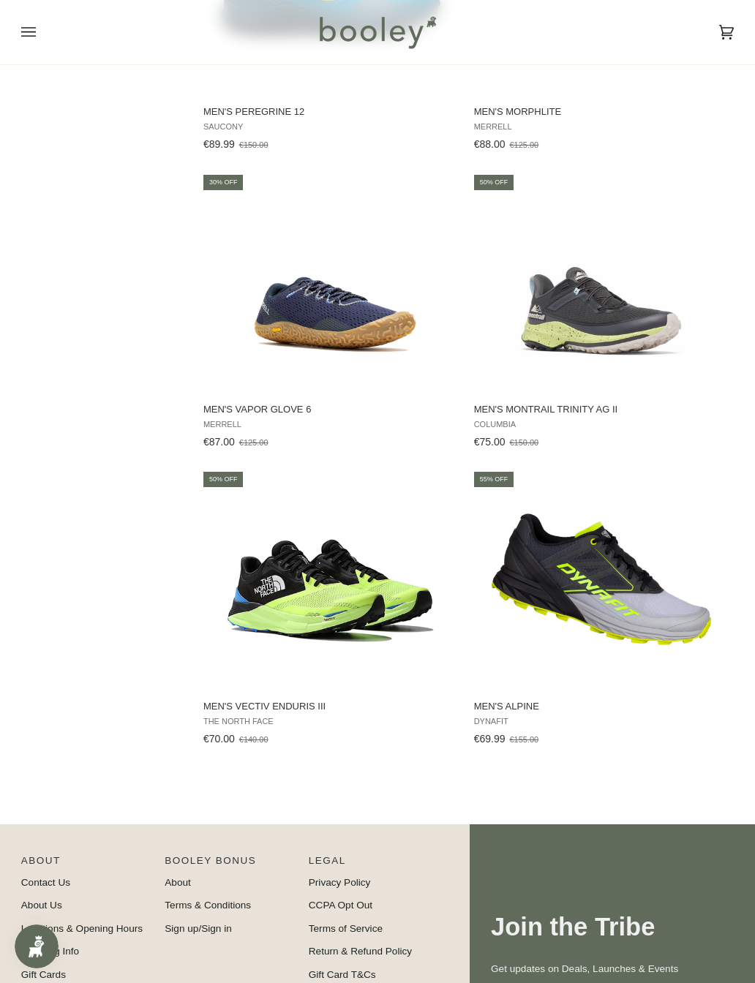
scroll to position [6598, 0]
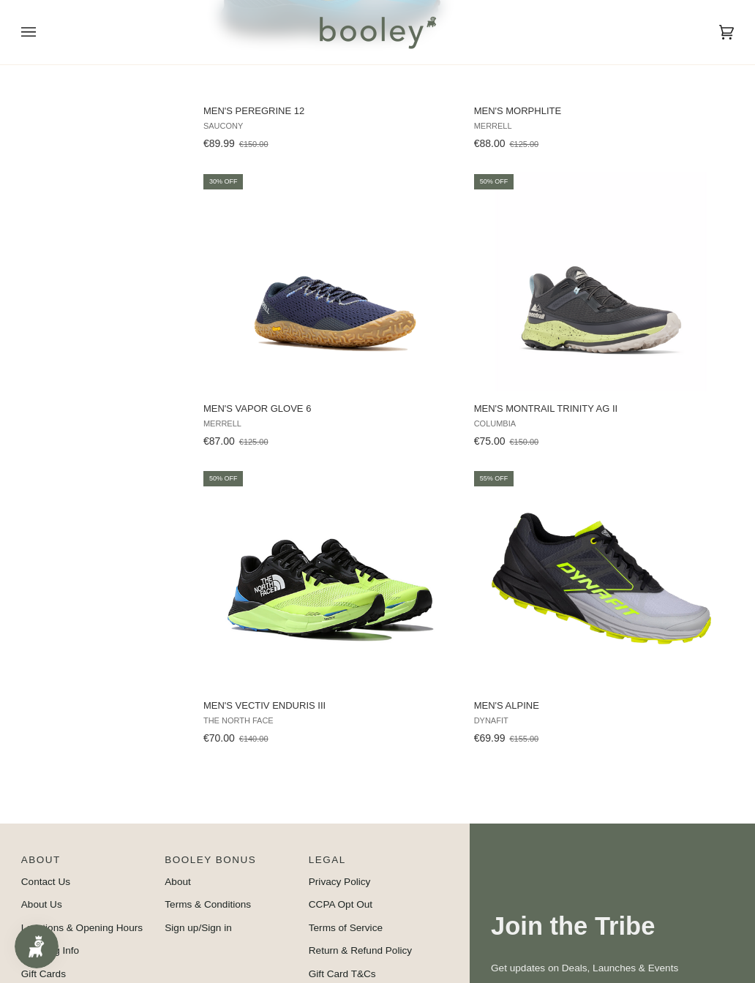
click at [265, 610] on img "Men's Vectiv Enduris III" at bounding box center [330, 578] width 219 height 219
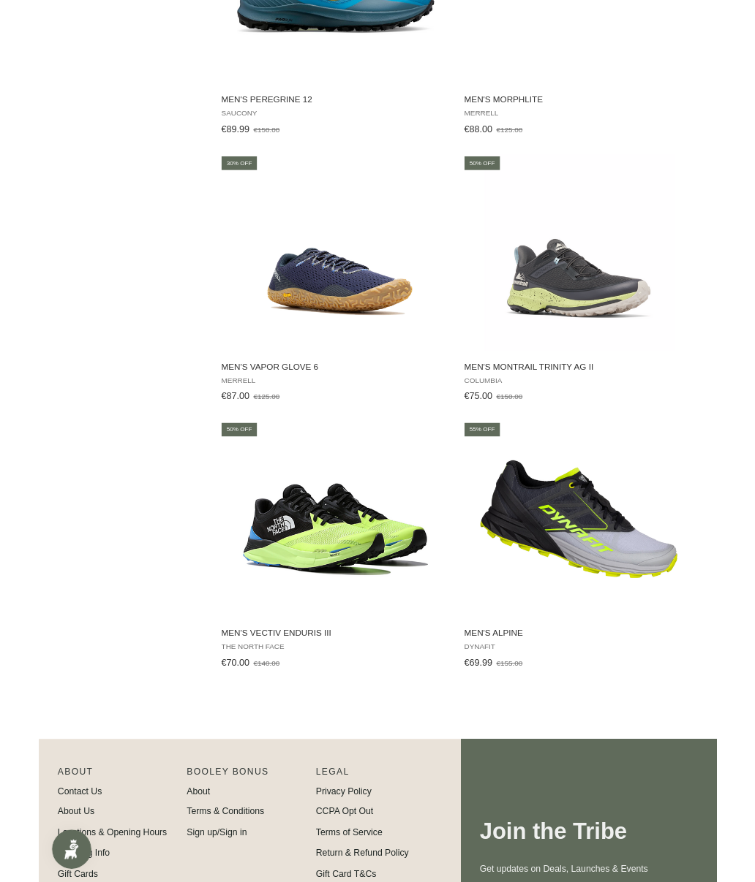
scroll to position [6639, 0]
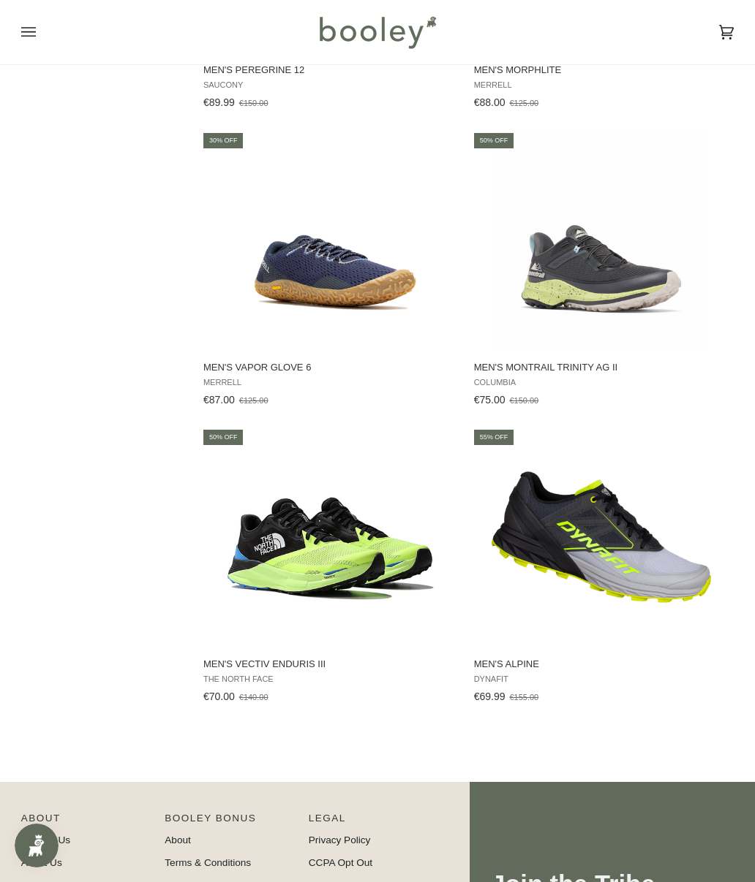
scroll to position [6572, 0]
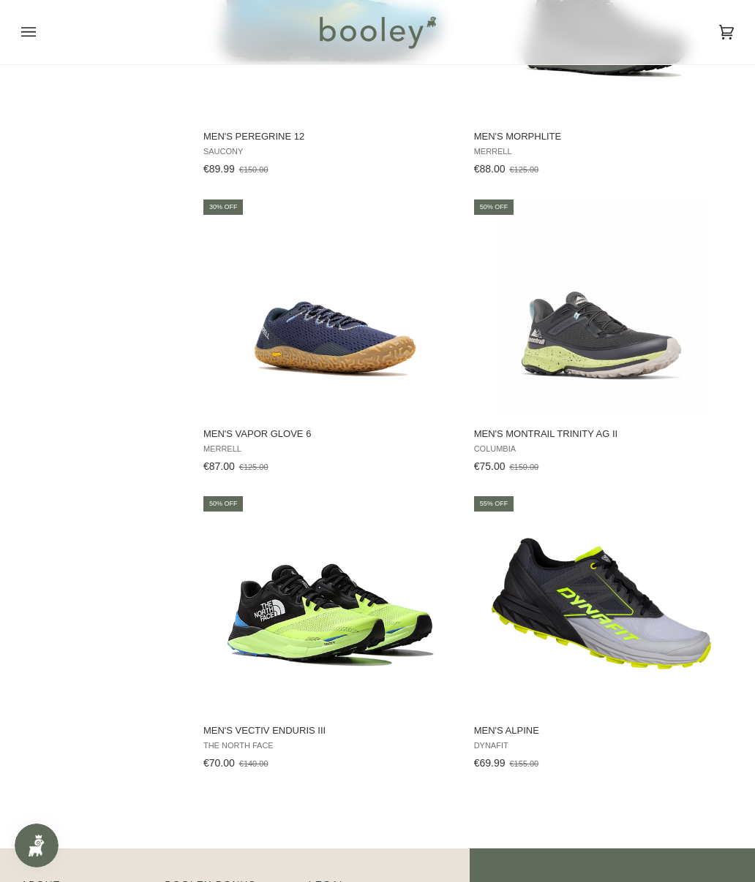
scroll to position [5826, 0]
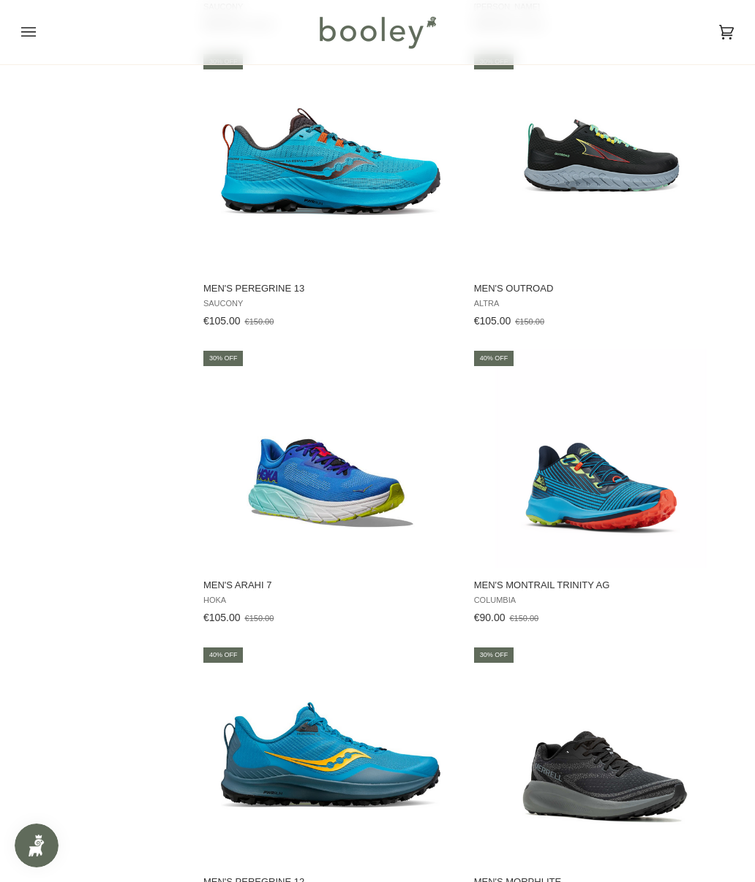
click at [21, 40] on icon "Open menu" at bounding box center [28, 32] width 15 height 22
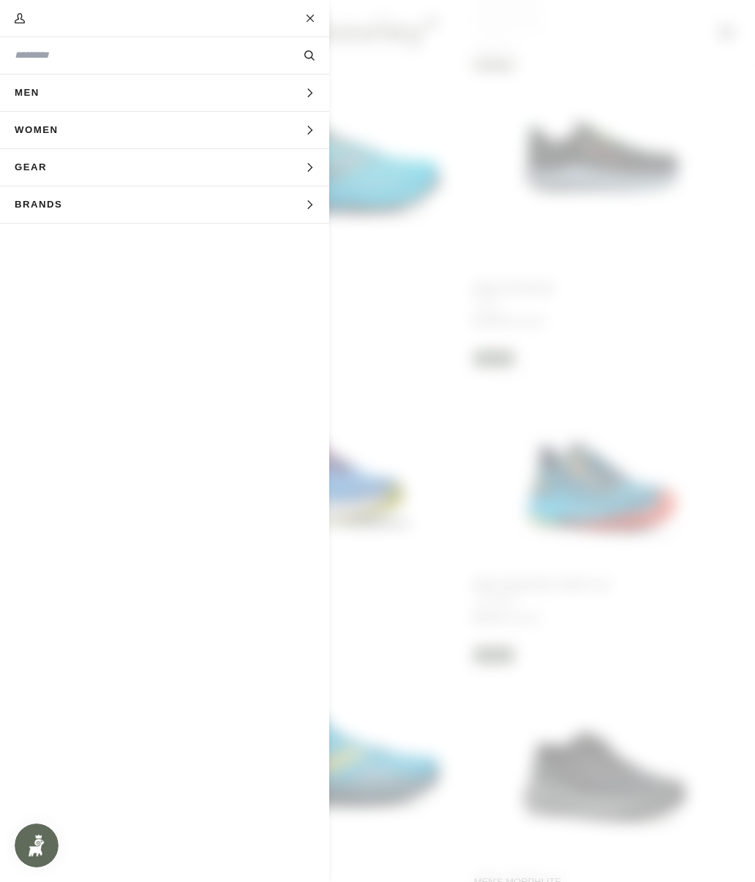
click at [43, 97] on span "Men" at bounding box center [32, 93] width 64 height 37
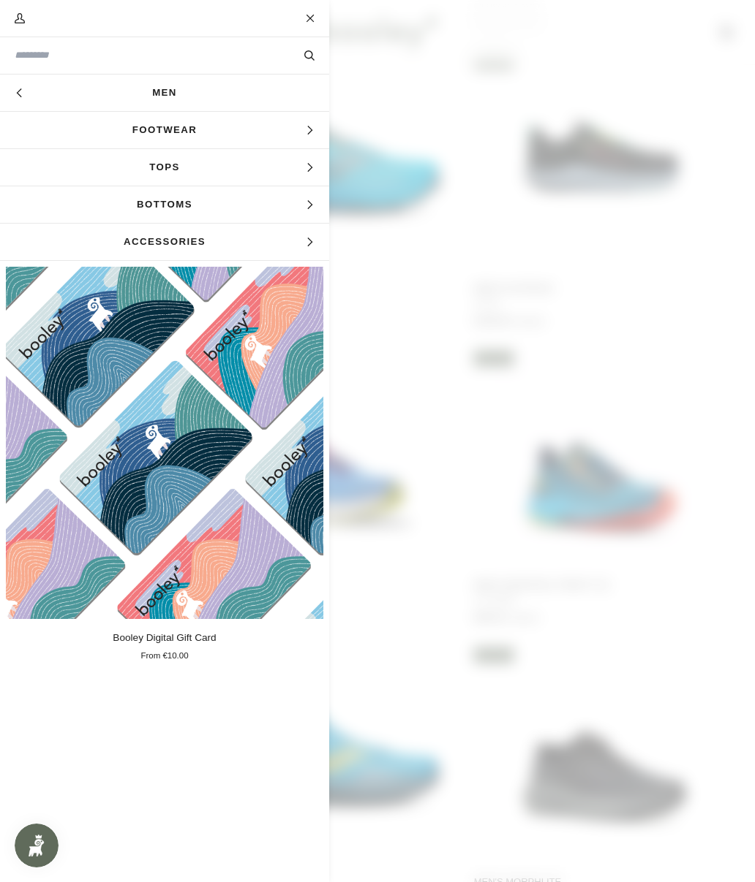
click at [121, 137] on span "Footwear" at bounding box center [164, 130] width 329 height 37
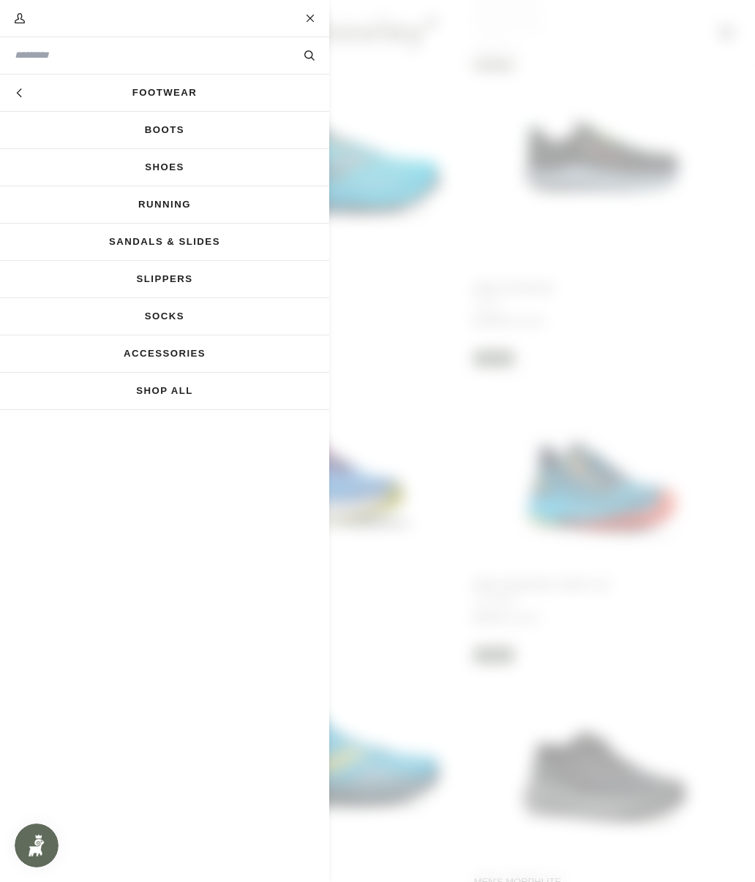
click at [130, 174] on link "Shoes" at bounding box center [164, 167] width 329 height 37
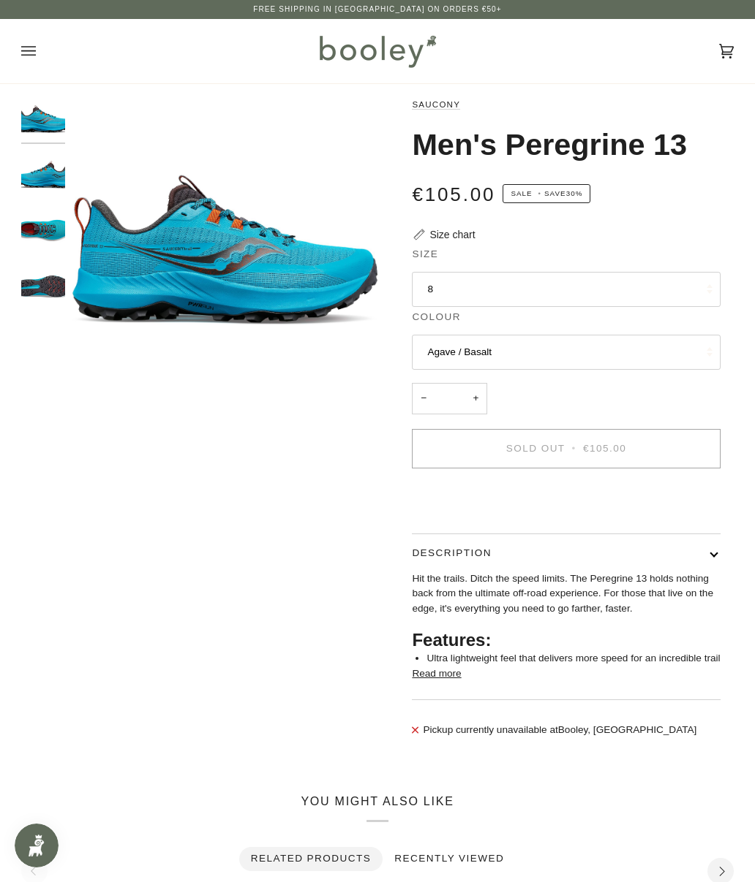
click at [652, 290] on button "8" at bounding box center [566, 289] width 308 height 35
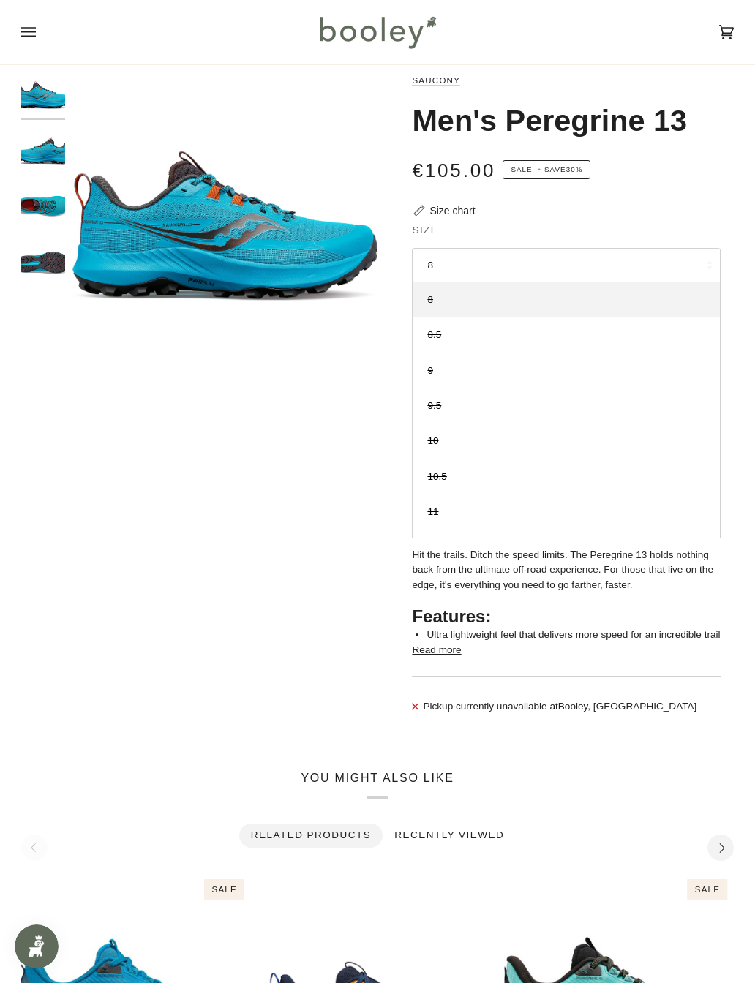
scroll to position [22, 0]
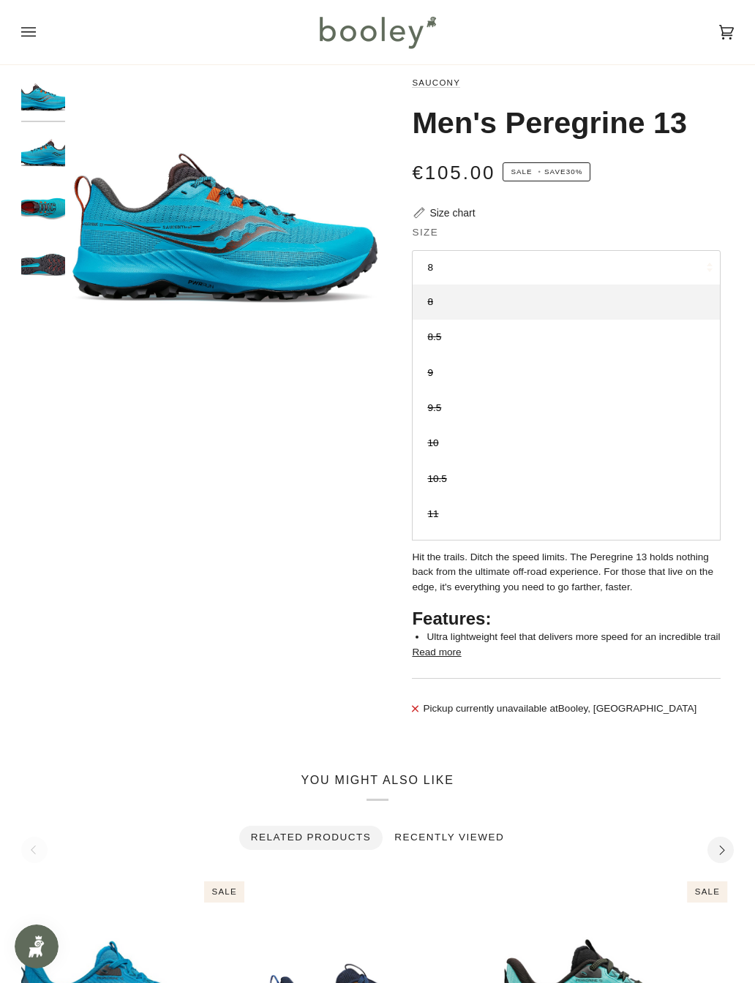
click at [450, 630] on button "Read more" at bounding box center [436, 652] width 49 height 15
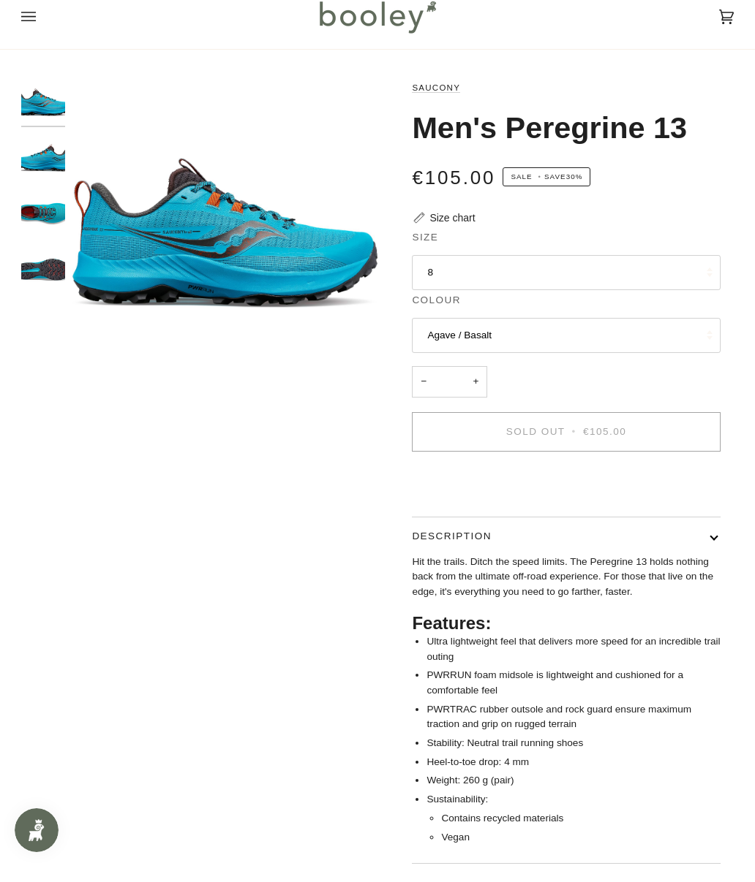
scroll to position [0, 0]
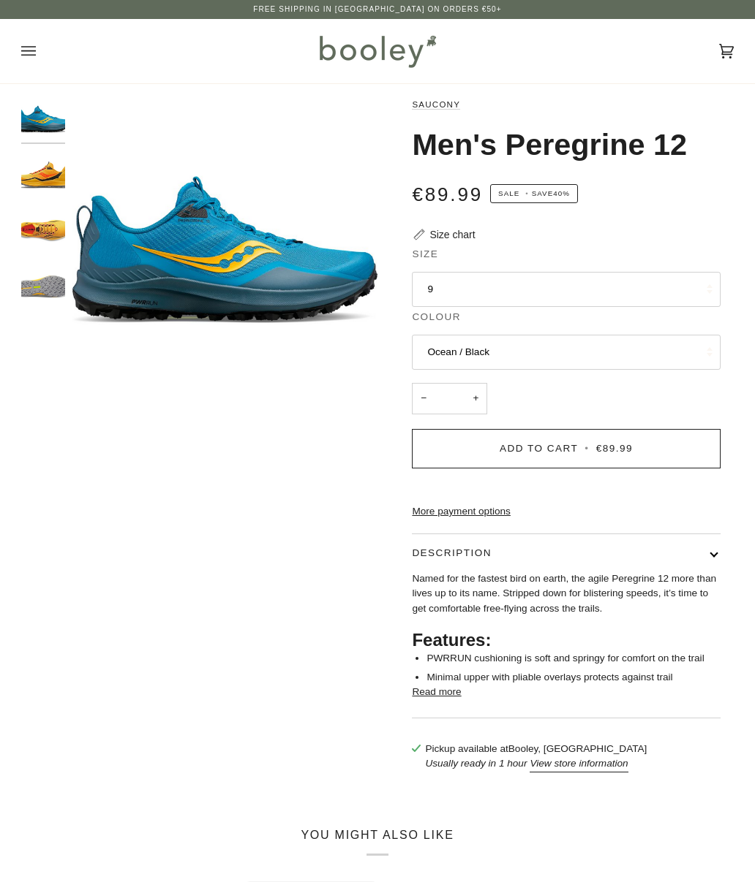
click at [441, 293] on button "9" at bounding box center [566, 289] width 308 height 35
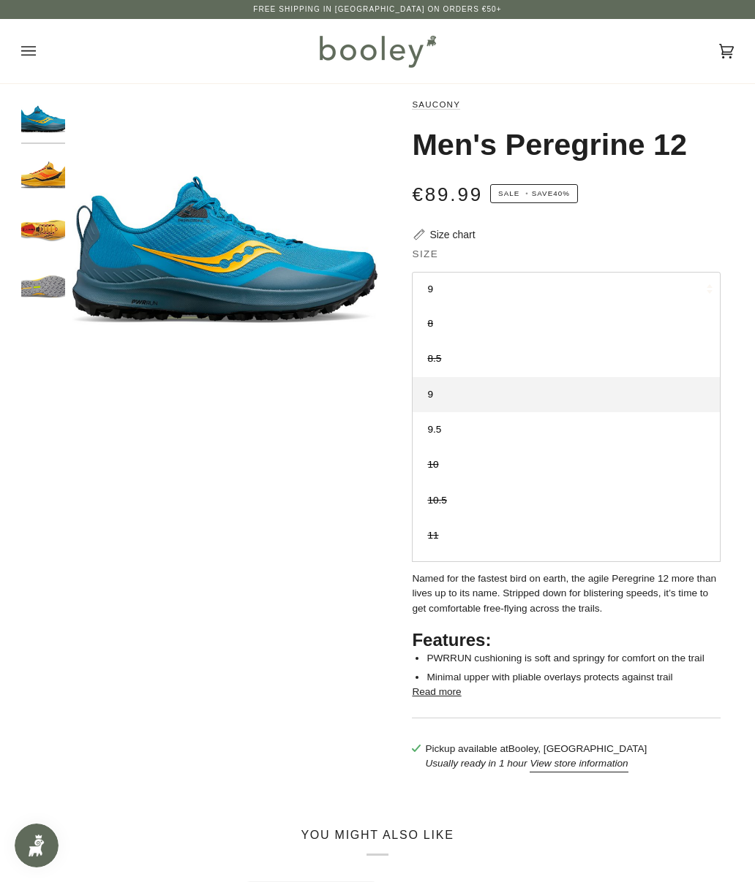
click at [84, 472] on div "Zoom Zoom Zoom" at bounding box center [377, 441] width 712 height 689
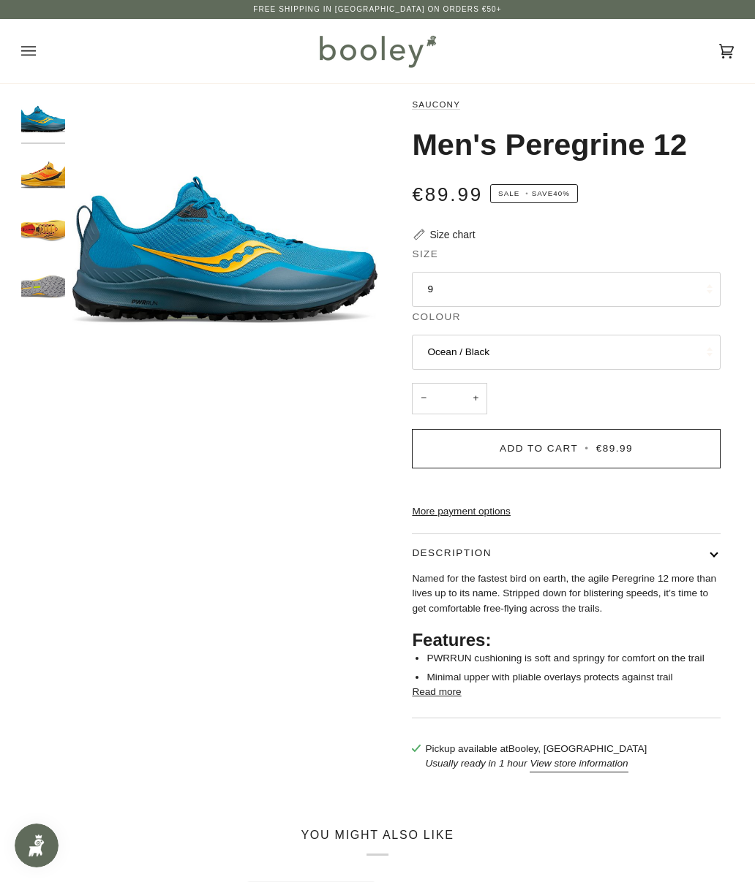
click at [428, 353] on button "Ocean / Black" at bounding box center [566, 352] width 308 height 35
click at [428, 335] on button "Ocean / Black" at bounding box center [566, 352] width 308 height 35
click at [428, 700] on button "Read more" at bounding box center [436, 692] width 49 height 15
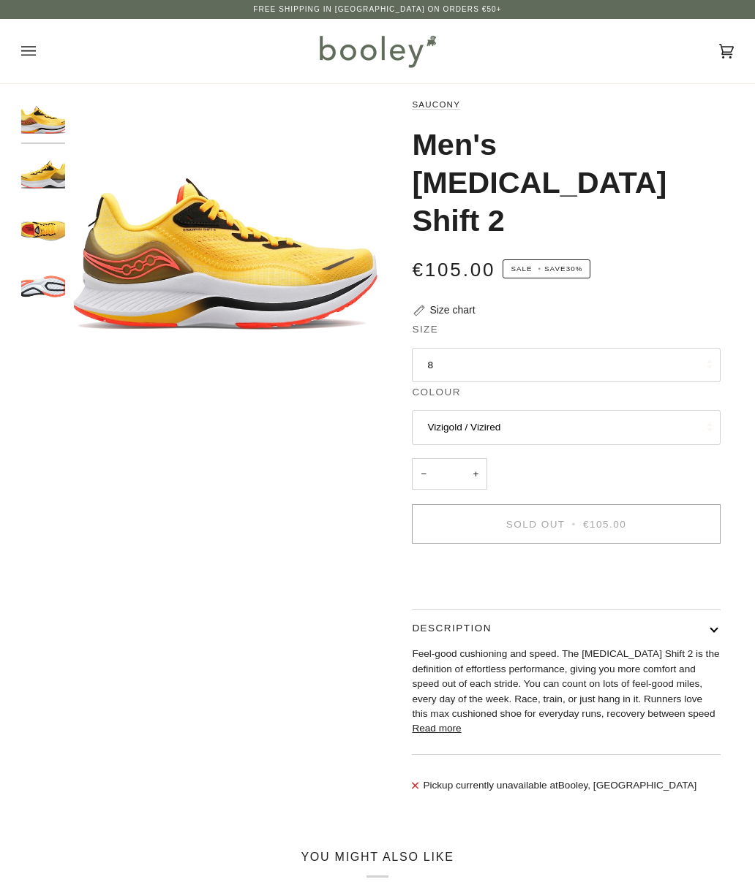
click at [667, 348] on button "8" at bounding box center [566, 365] width 308 height 35
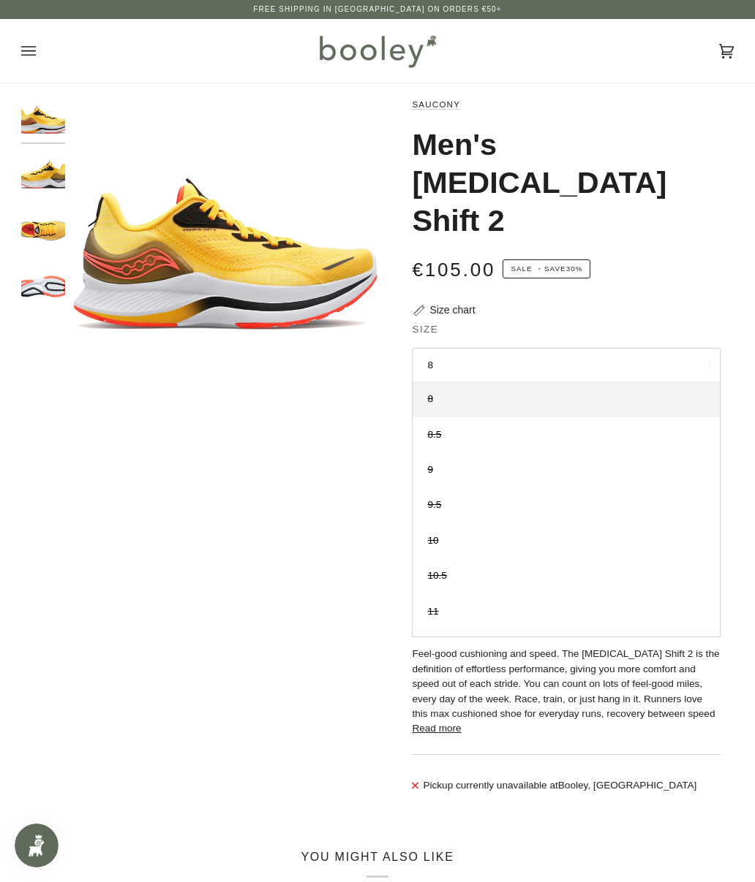
click at [432, 722] on button "Read more" at bounding box center [436, 729] width 49 height 15
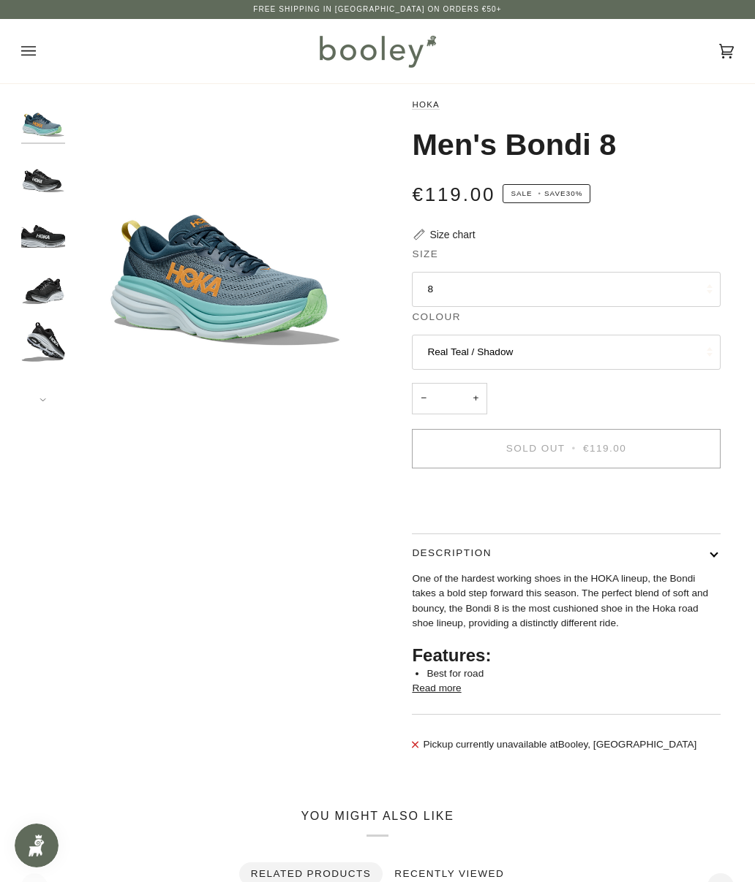
click at [689, 283] on button "8" at bounding box center [566, 289] width 308 height 35
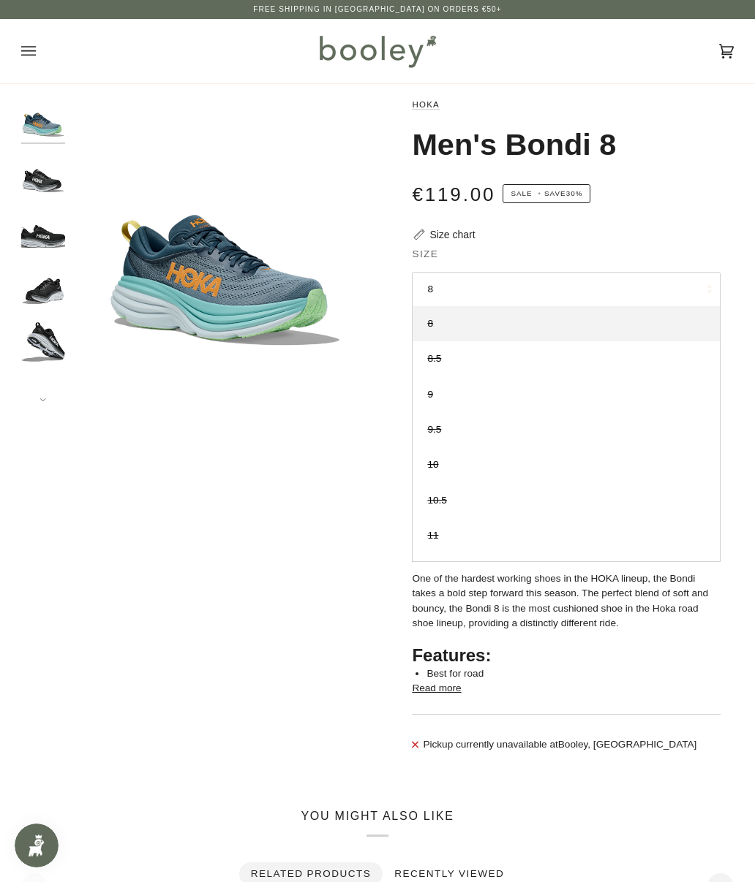
click at [76, 478] on div "Zoom" at bounding box center [377, 432] width 712 height 670
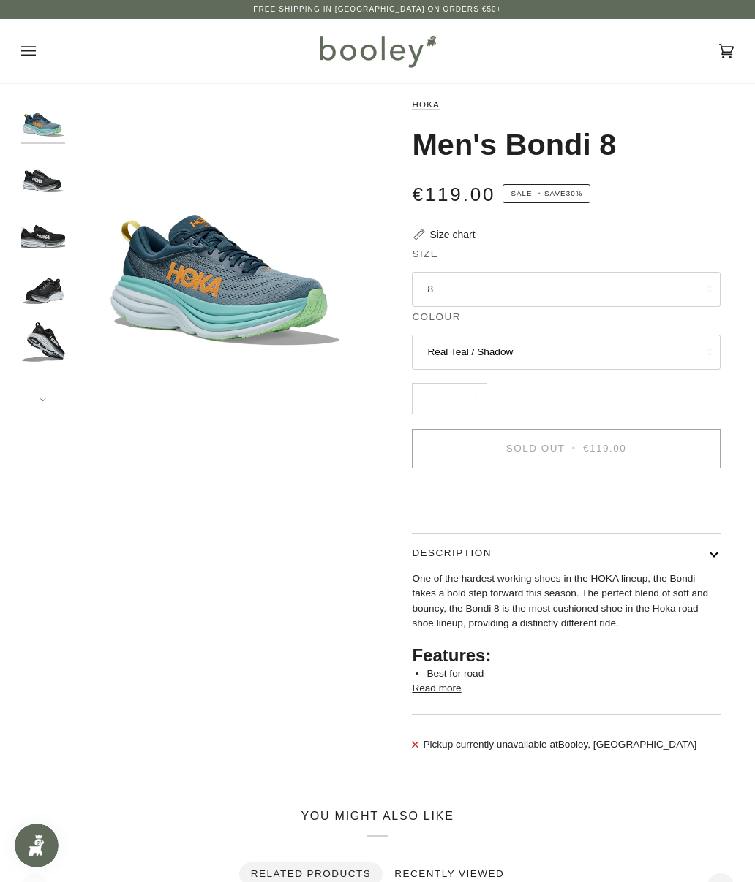
click at [665, 339] on button "Real Teal / Shadow" at bounding box center [566, 352] width 308 height 35
click at [674, 335] on button "Real Teal / Shadow" at bounding box center [566, 352] width 308 height 35
click at [673, 328] on legend "Colour" at bounding box center [566, 321] width 308 height 22
click at [657, 347] on button "Real Teal / Shadow" at bounding box center [566, 352] width 308 height 35
click at [632, 415] on link "Black / White" at bounding box center [565, 421] width 306 height 35
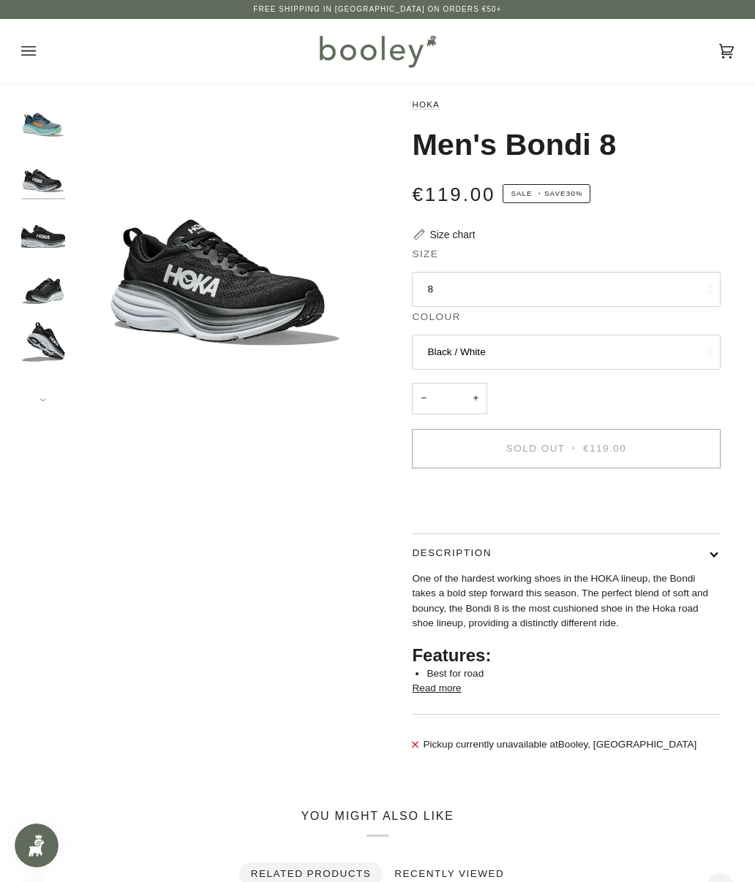
click at [675, 280] on button "8" at bounding box center [566, 289] width 308 height 35
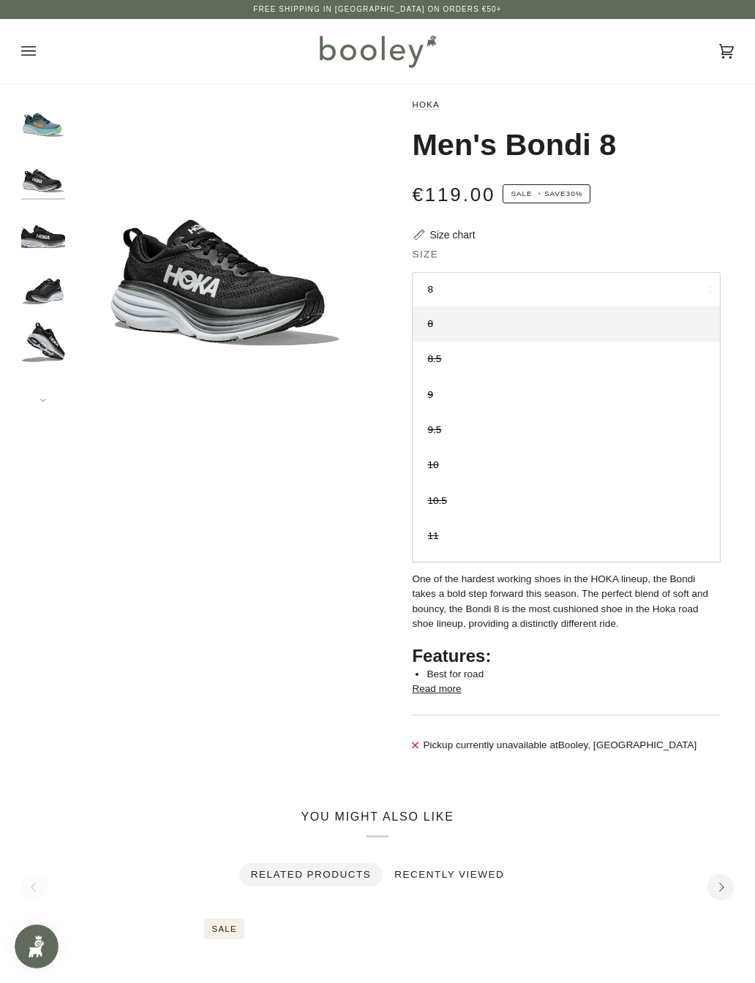
click at [459, 696] on button "Read more" at bounding box center [436, 688] width 49 height 15
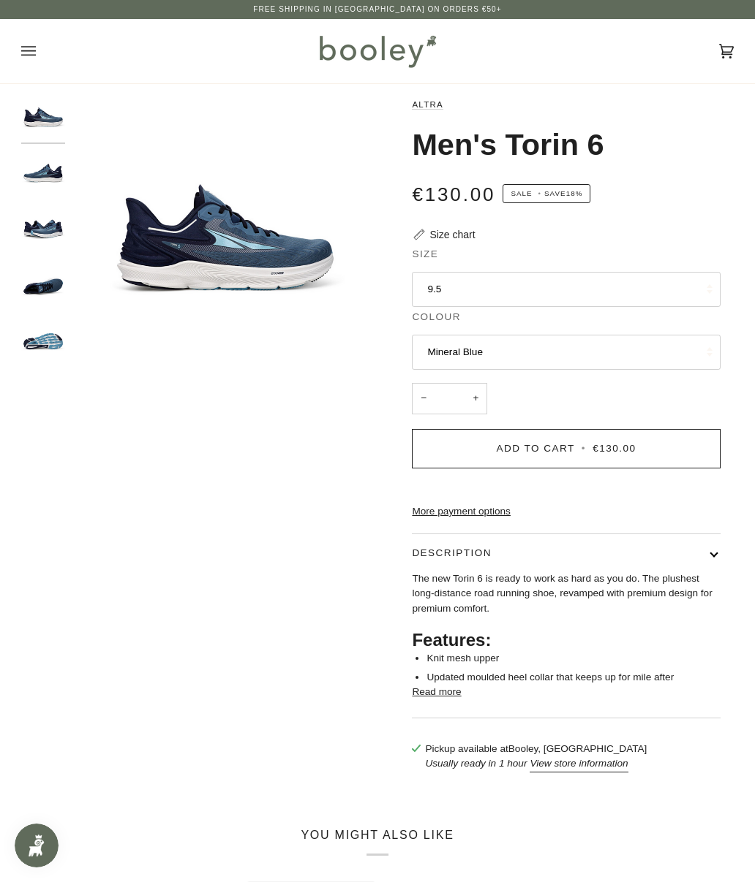
click at [638, 292] on button "9.5" at bounding box center [566, 289] width 308 height 35
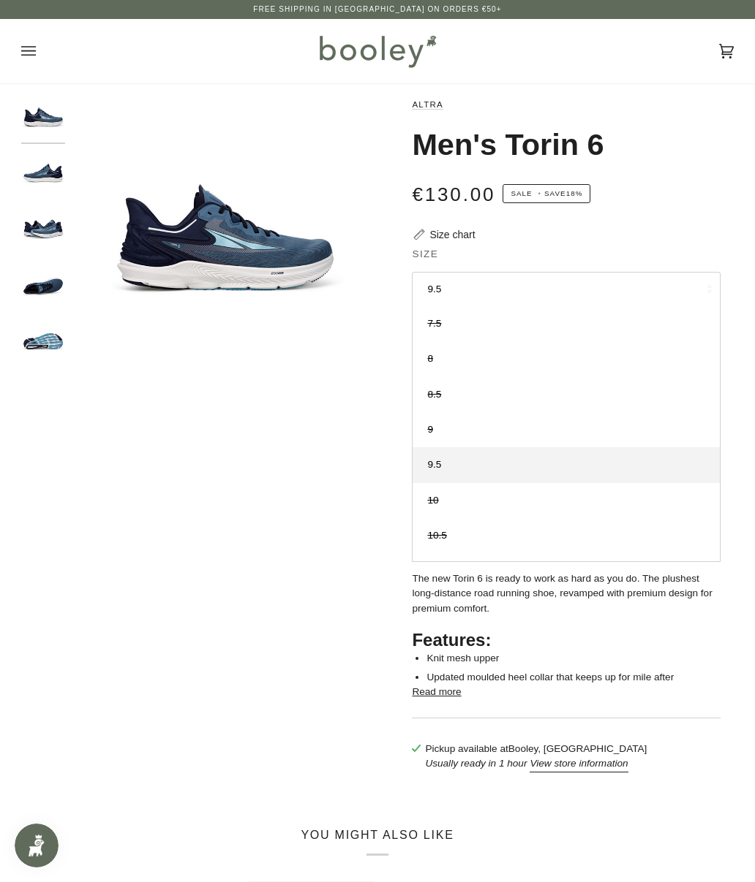
click at [699, 158] on div "Men's Torin 6" at bounding box center [566, 145] width 308 height 38
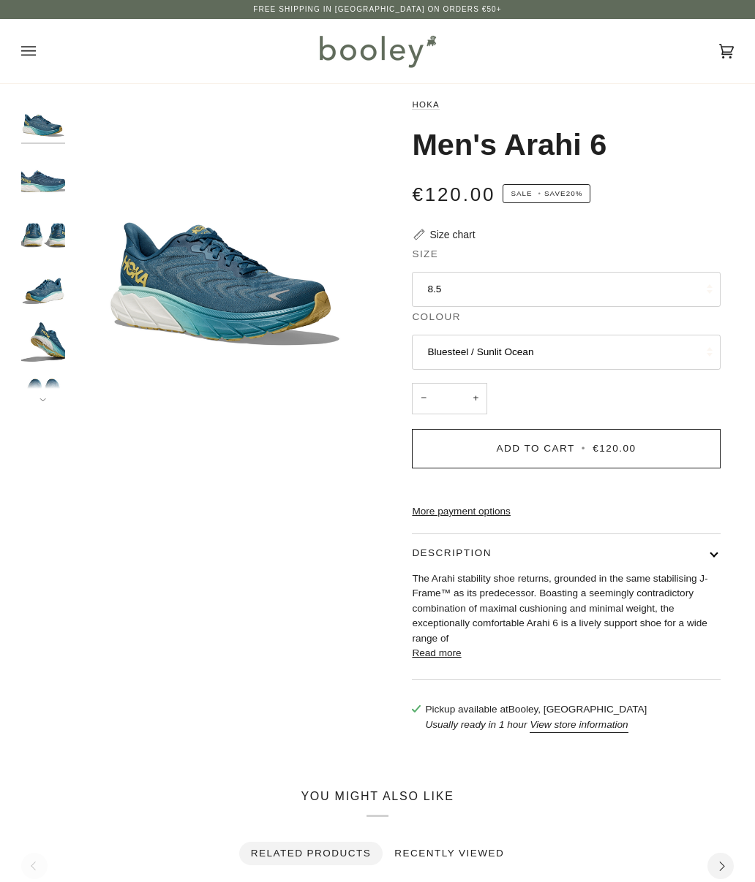
click at [674, 294] on button "8.5" at bounding box center [566, 289] width 308 height 35
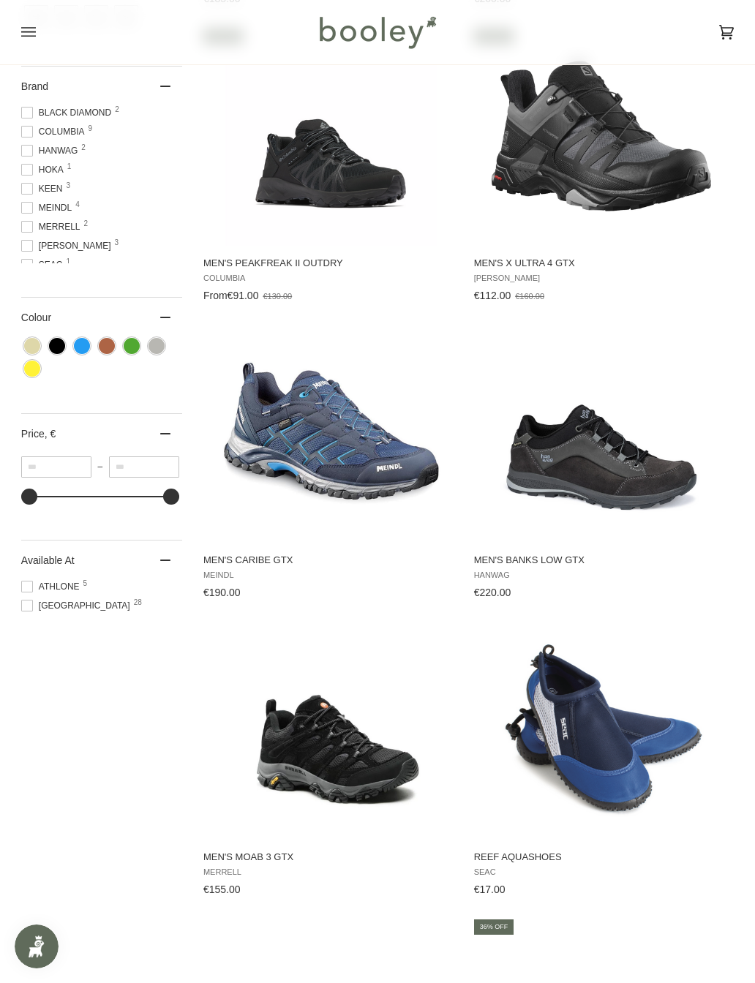
scroll to position [507, 0]
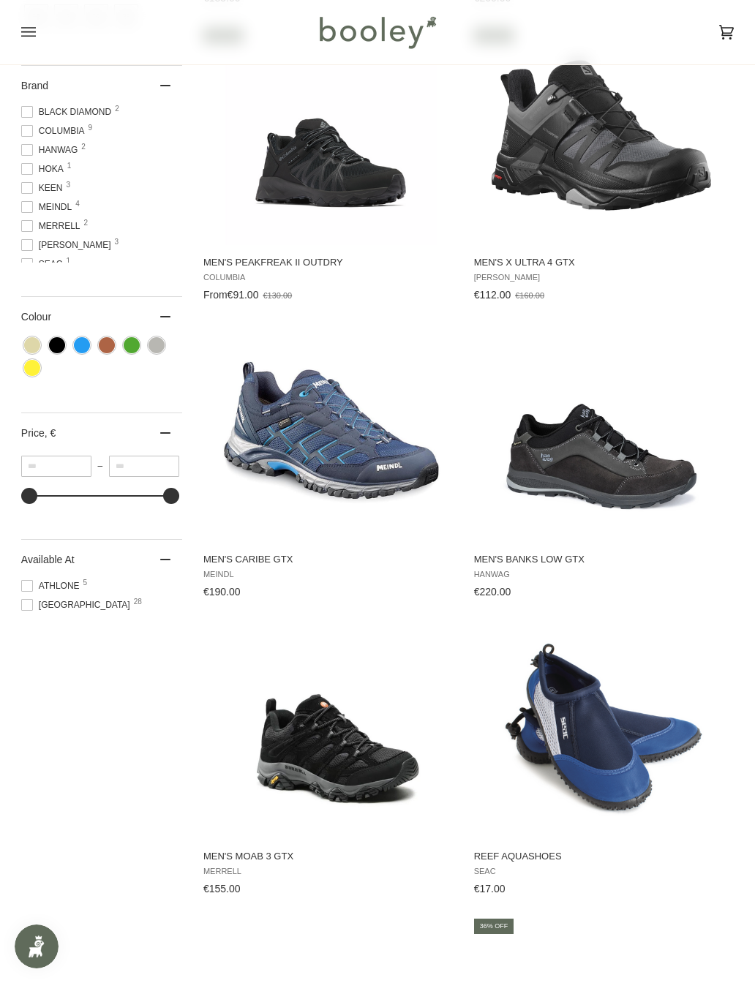
click at [37, 592] on span "Athlone 5" at bounding box center [52, 585] width 63 height 13
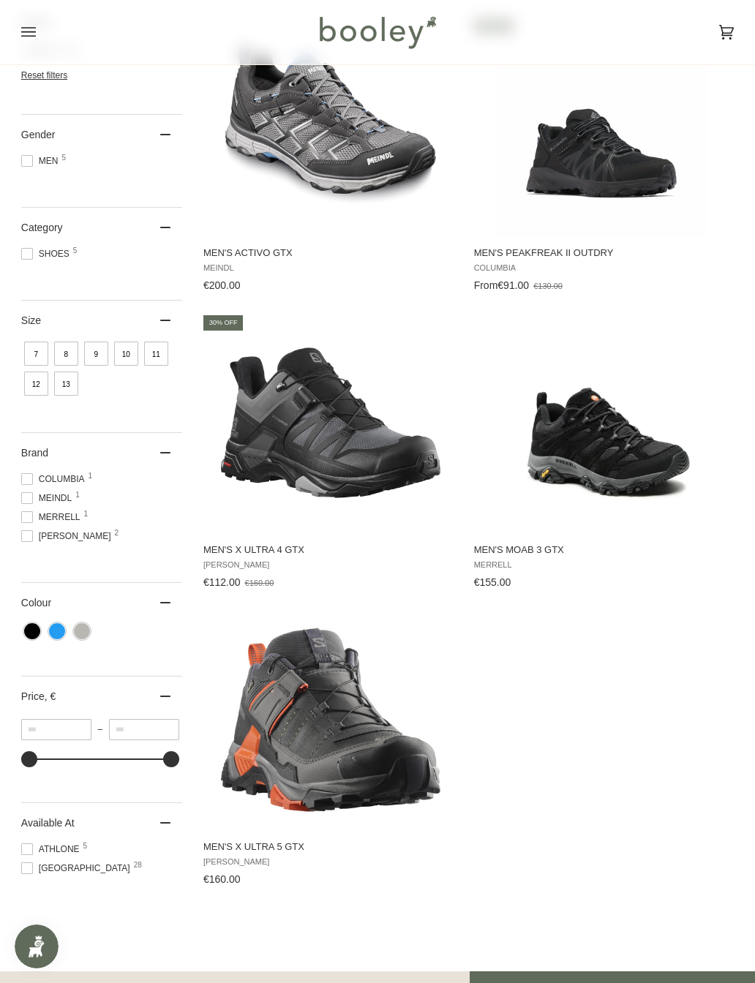
scroll to position [260, 0]
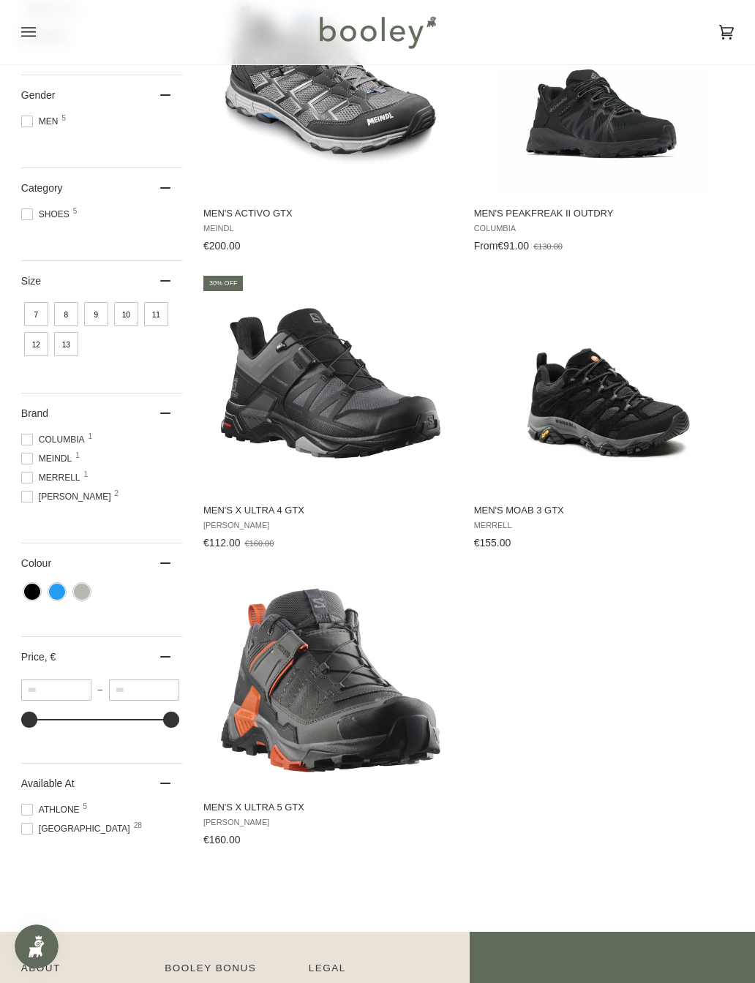
click at [24, 815] on span at bounding box center [27, 810] width 12 height 12
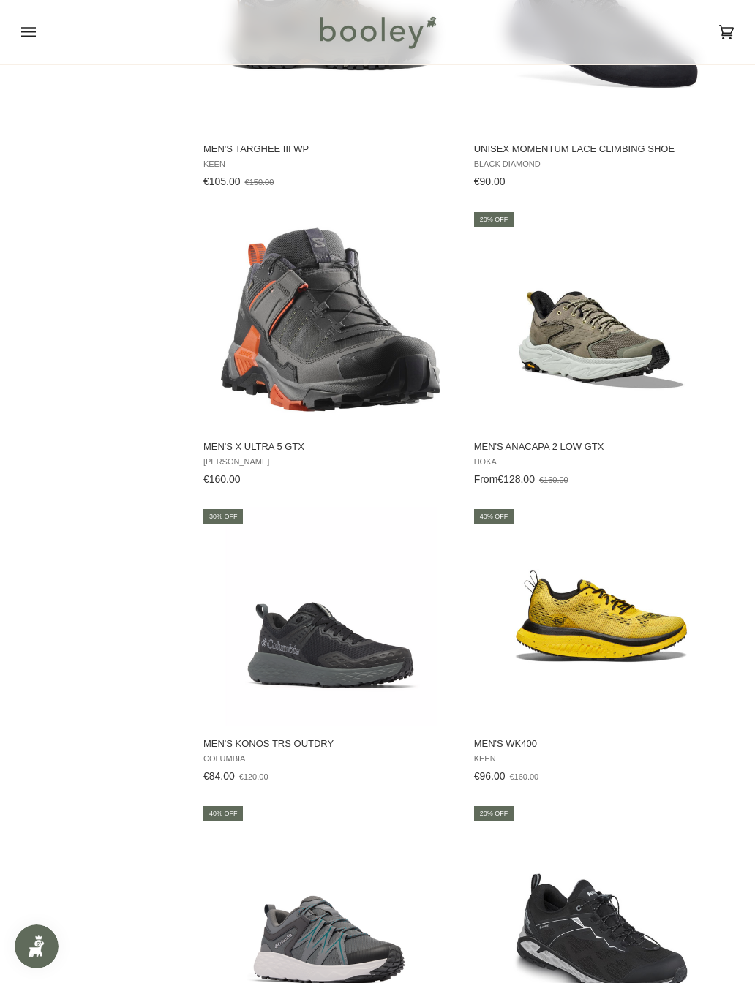
scroll to position [1811, 0]
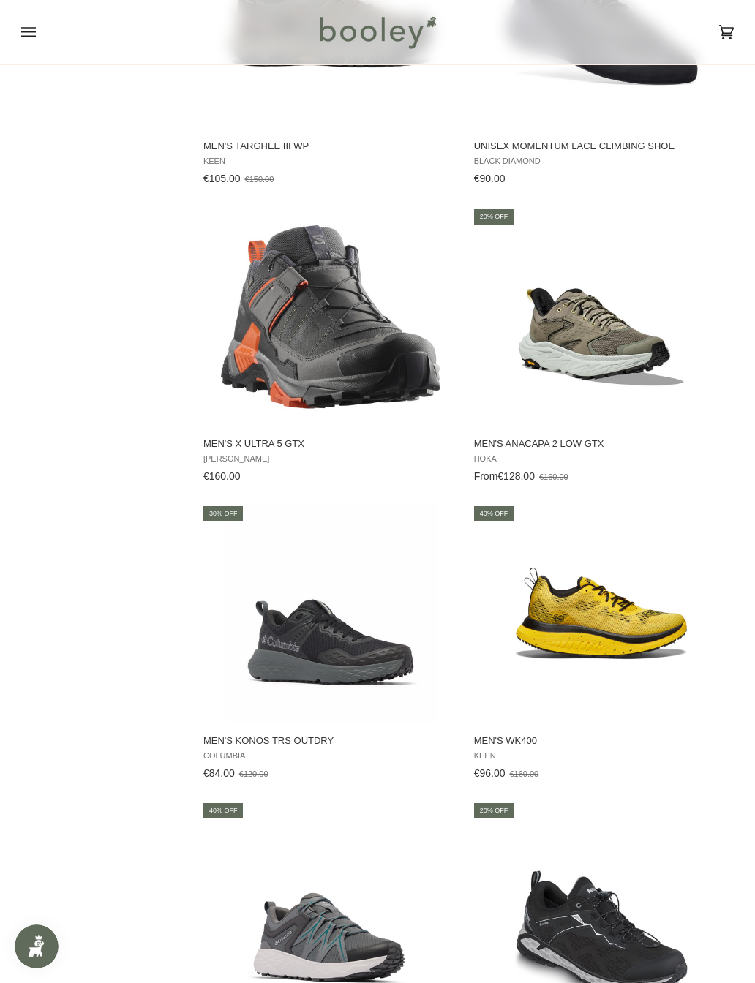
click at [614, 351] on img "Men's Anacapa 2 Low GTX" at bounding box center [600, 316] width 219 height 219
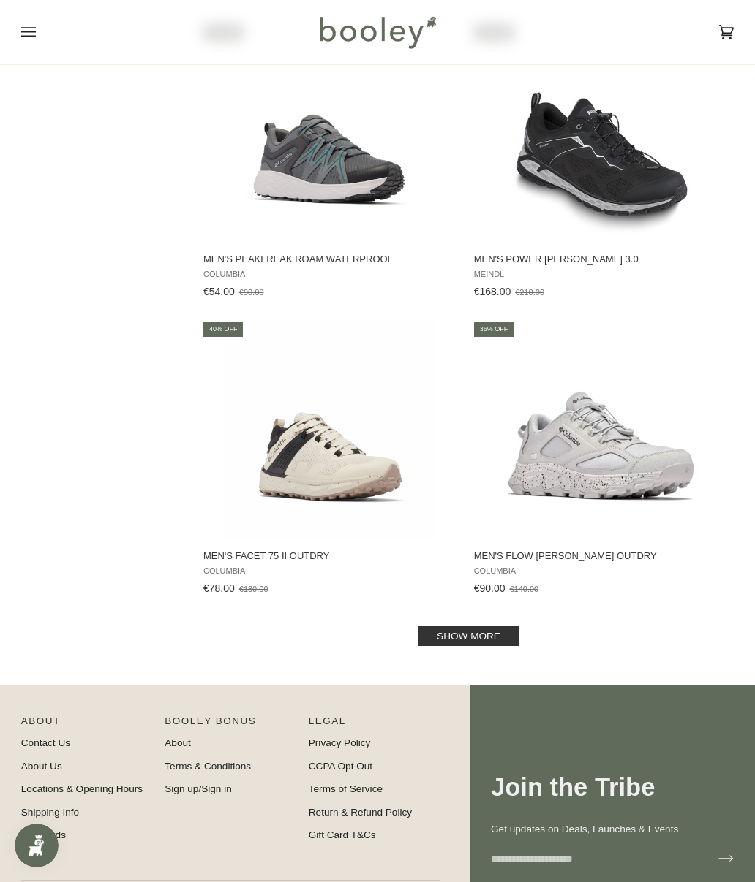
scroll to position [2656, 0]
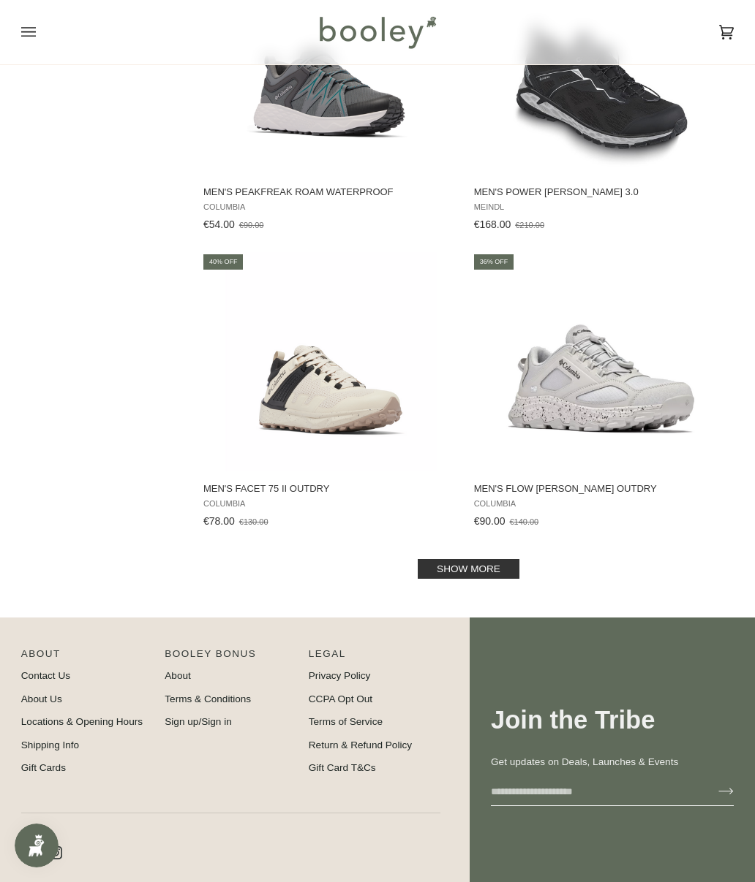
click at [494, 579] on link "Show more" at bounding box center [468, 569] width 102 height 20
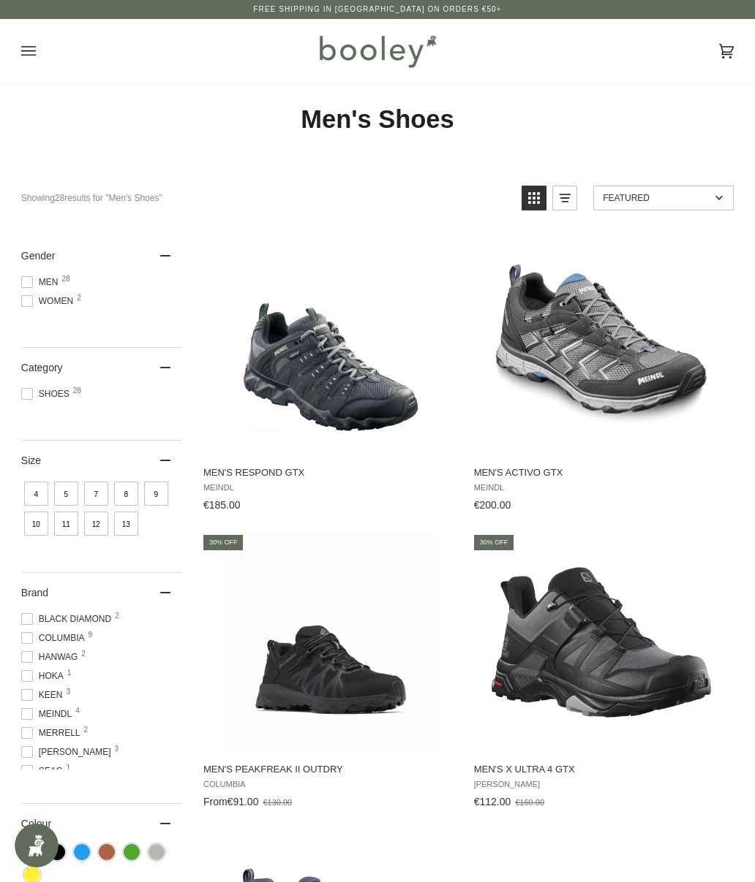
click at [31, 53] on icon "Open menu" at bounding box center [28, 51] width 15 height 22
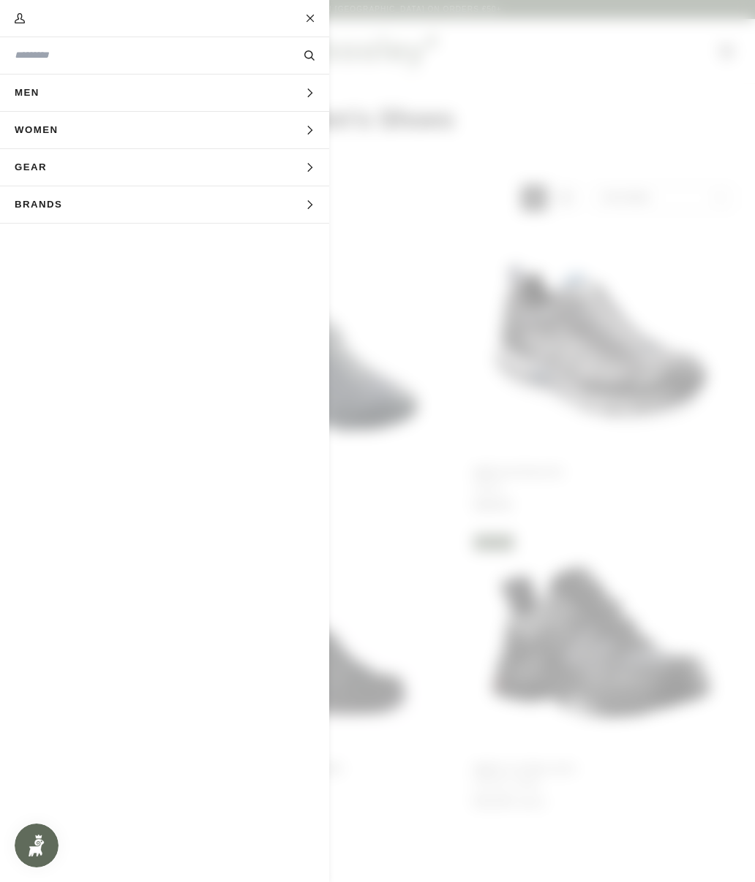
click at [47, 61] on input "Search our store" at bounding box center [140, 55] width 251 height 14
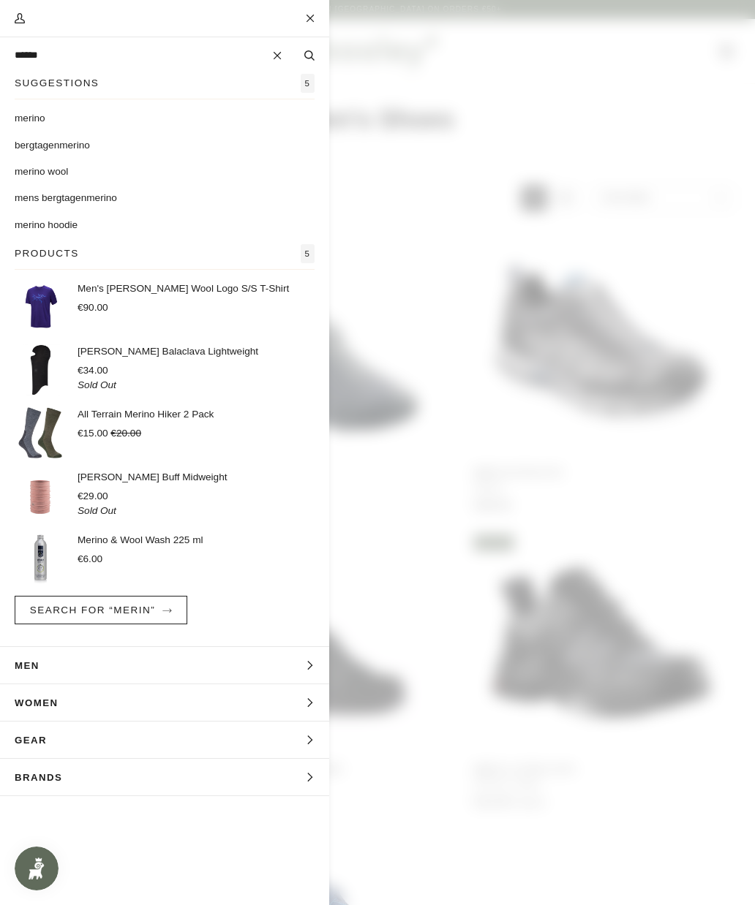
type input "******"
click at [309, 56] on button "Search" at bounding box center [309, 55] width 39 height 15
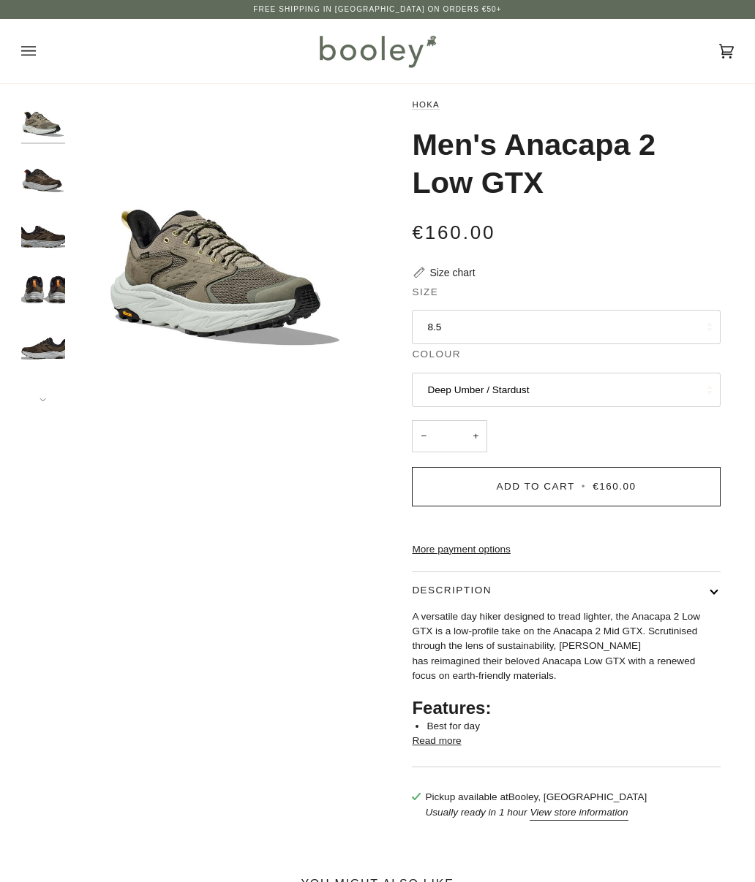
click at [687, 334] on button "8.5" at bounding box center [566, 327] width 308 height 35
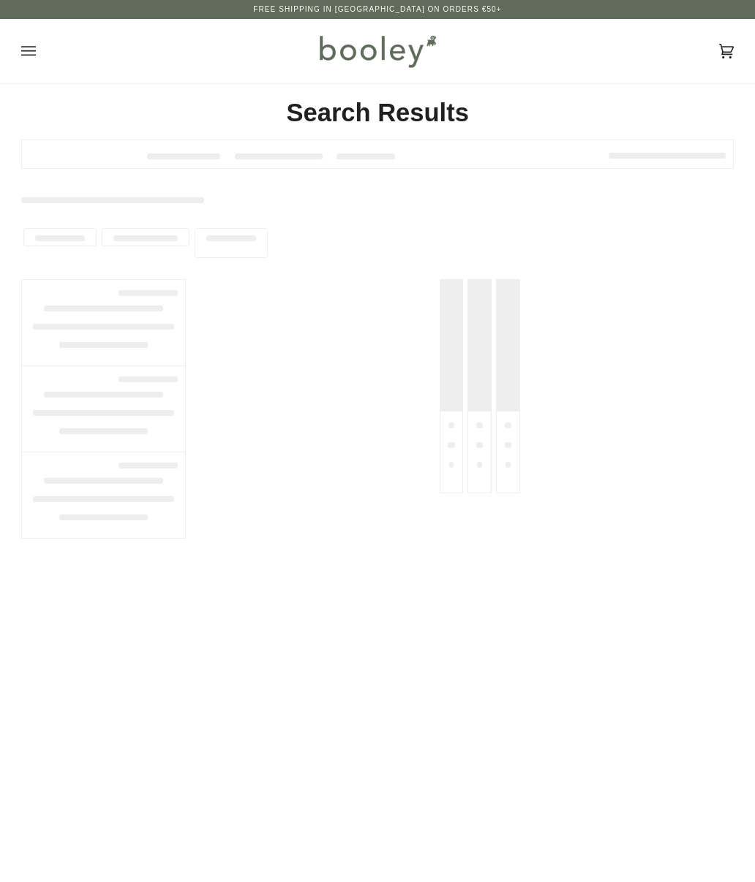
type input "******"
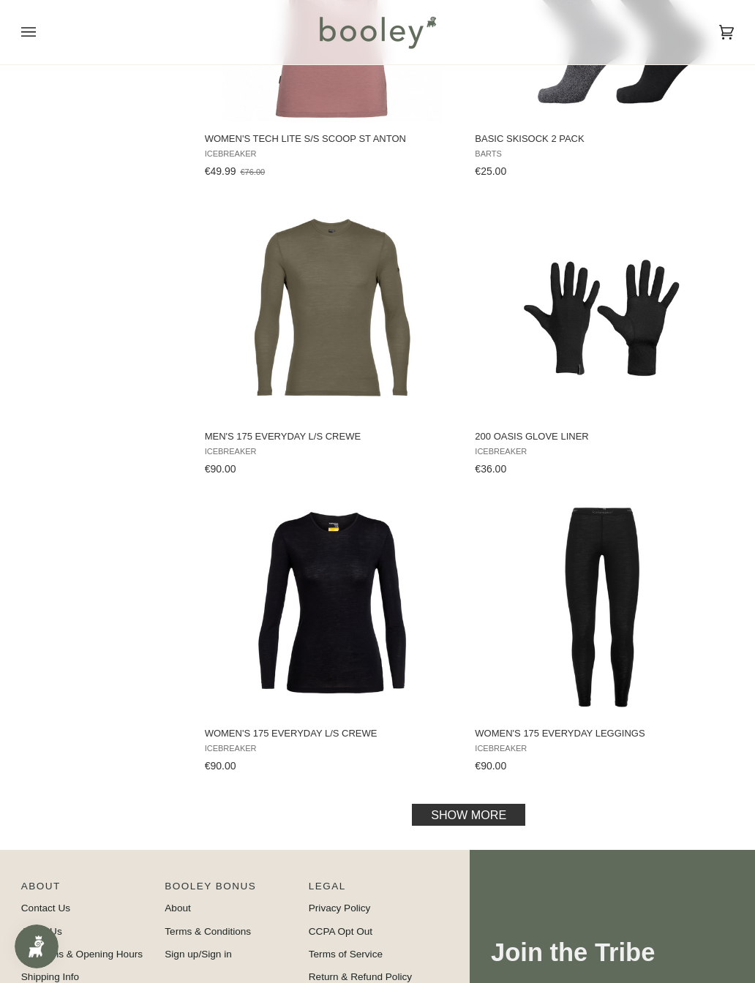
scroll to position [2419, 0]
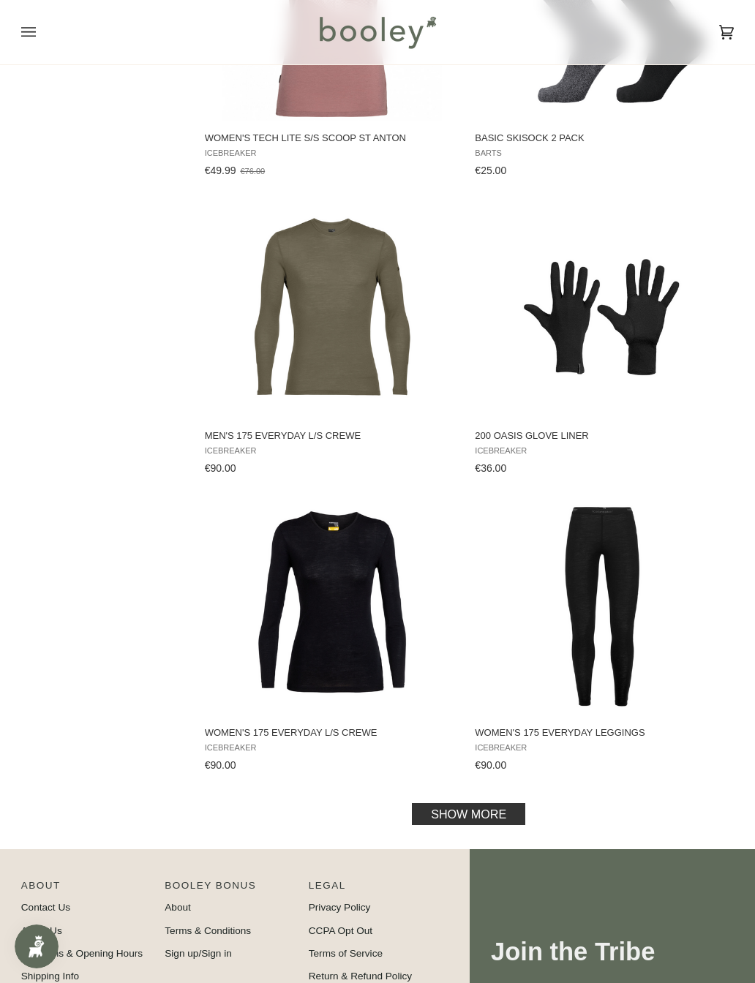
click at [509, 814] on link "Show more" at bounding box center [468, 814] width 113 height 22
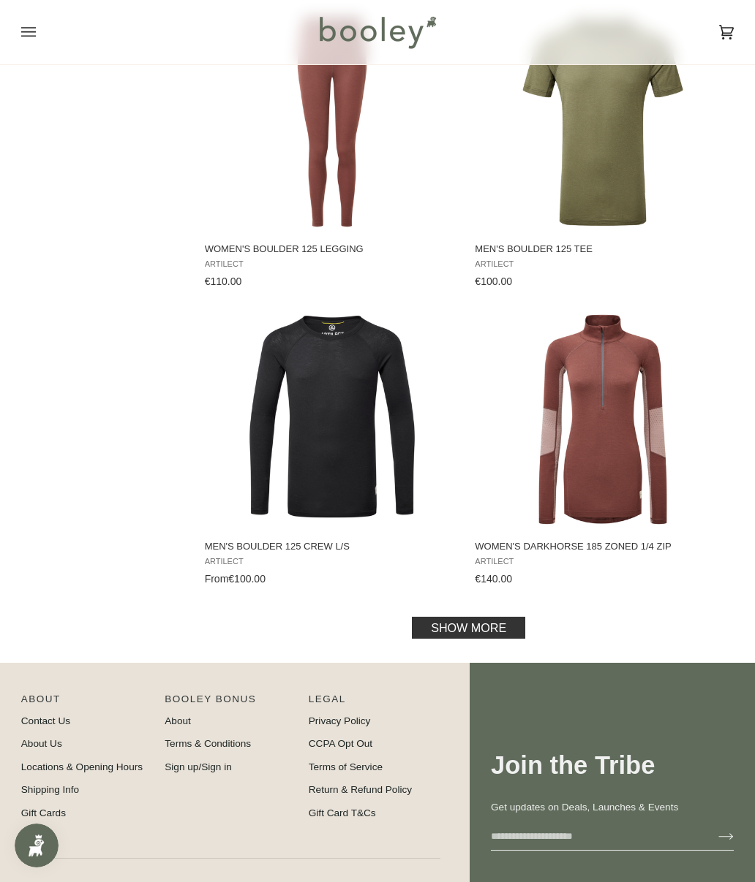
scroll to position [5608, 0]
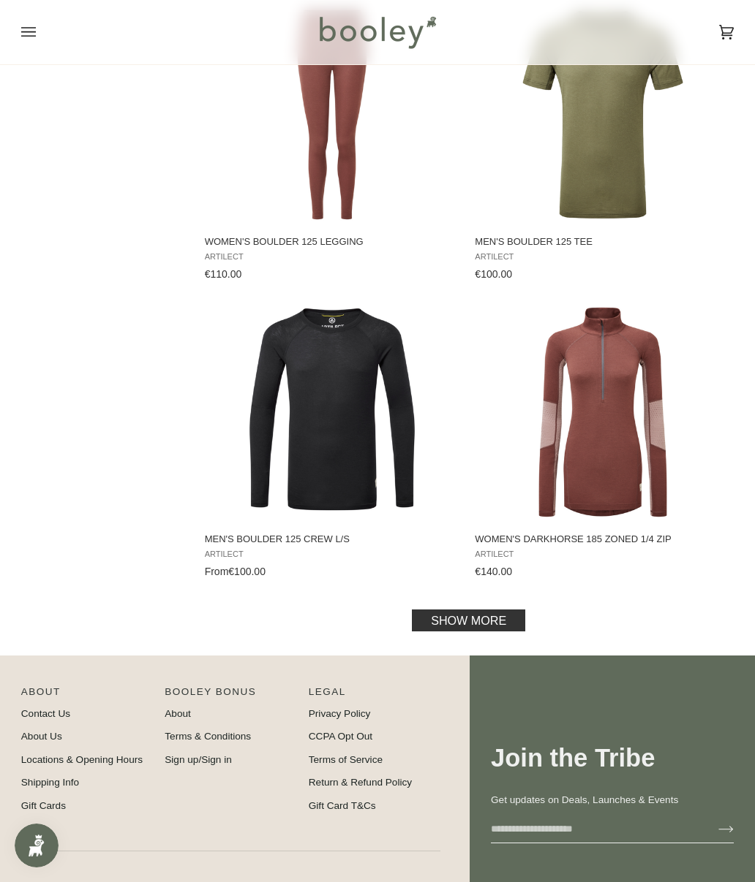
click at [502, 621] on link "Show more" at bounding box center [468, 621] width 113 height 22
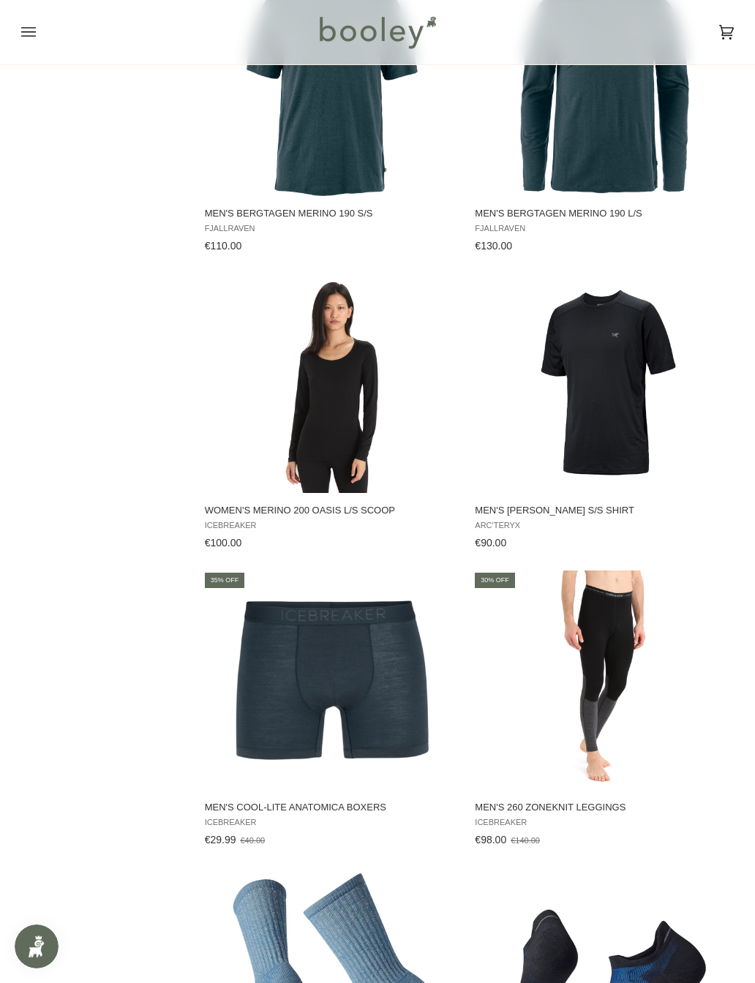
scroll to position [1146, 0]
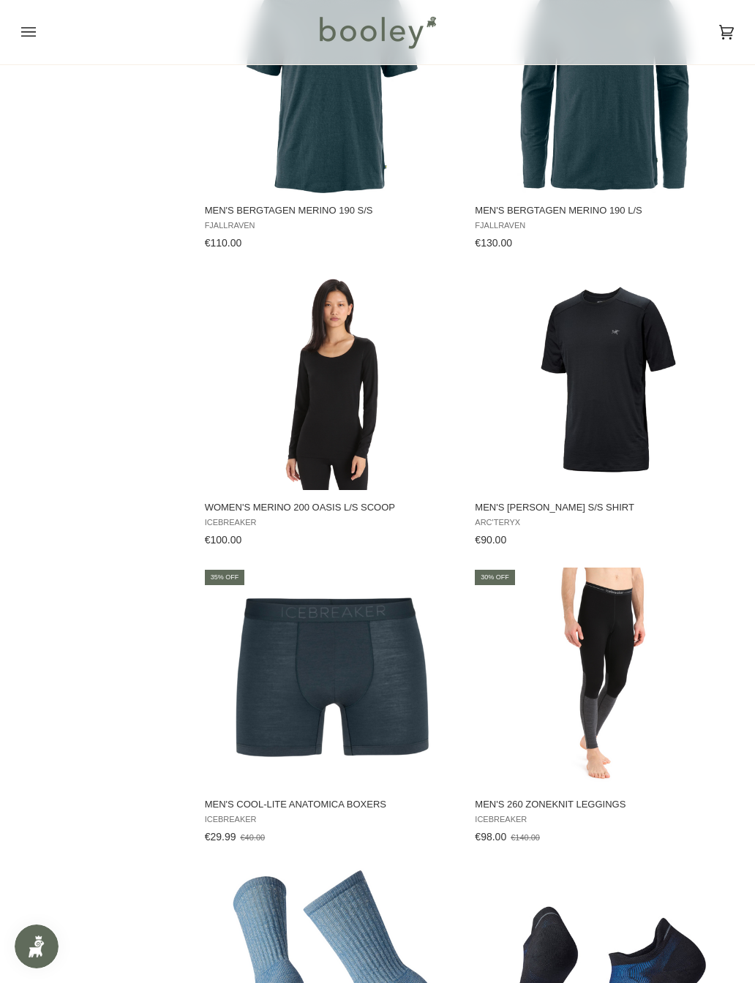
click at [630, 455] on img "Men's Ionia Merino Wool S/S Shirt" at bounding box center [602, 380] width 219 height 219
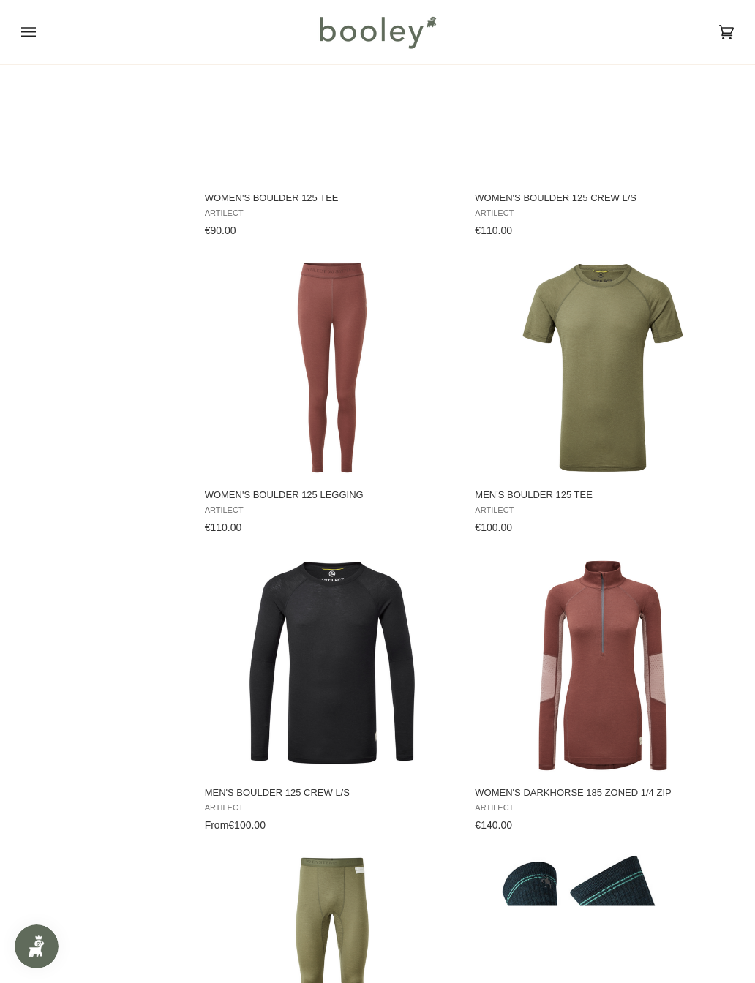
scroll to position [5361, 0]
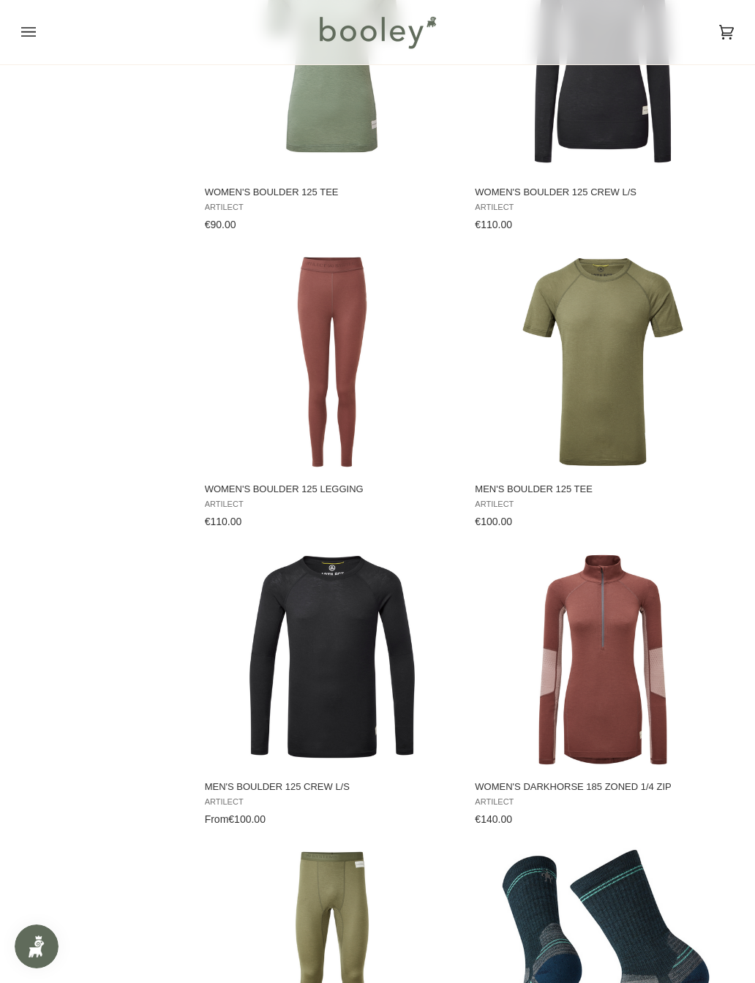
click at [626, 434] on img "Men's Boulder 125 Tee" at bounding box center [602, 361] width 219 height 219
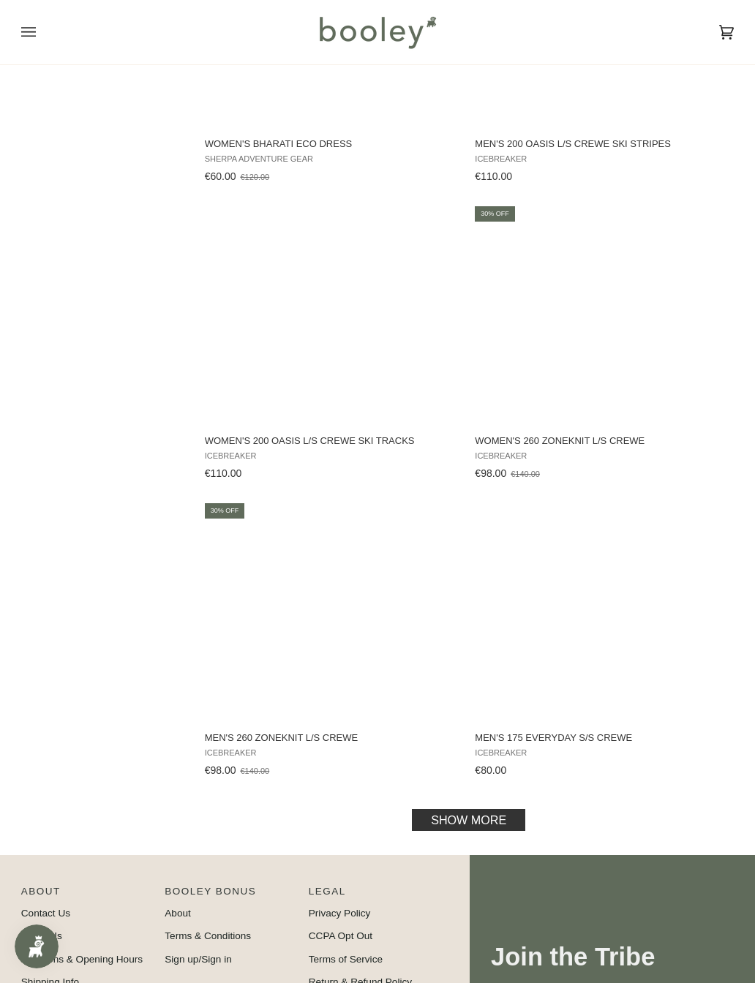
scroll to position [8403, 0]
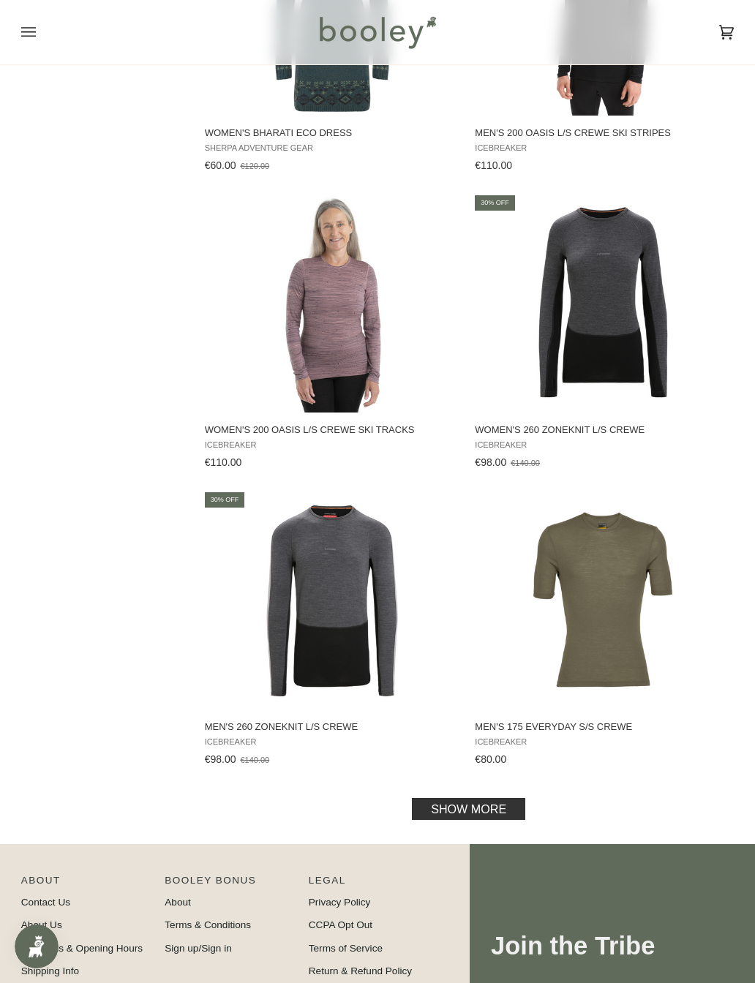
click at [441, 820] on link "Show more" at bounding box center [468, 809] width 113 height 22
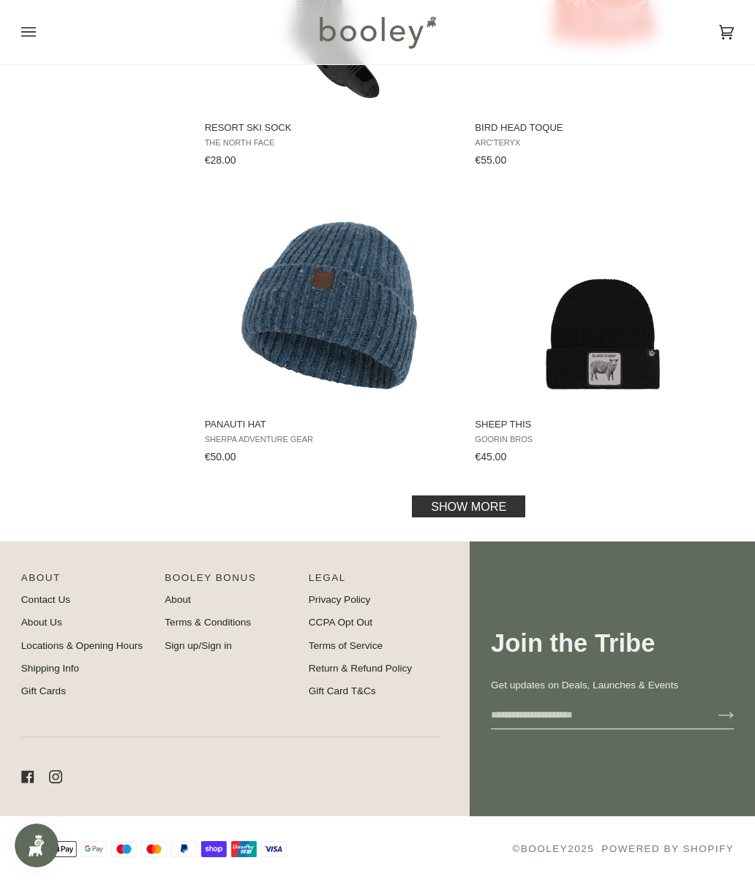
click at [491, 518] on link "Show more" at bounding box center [468, 507] width 113 height 22
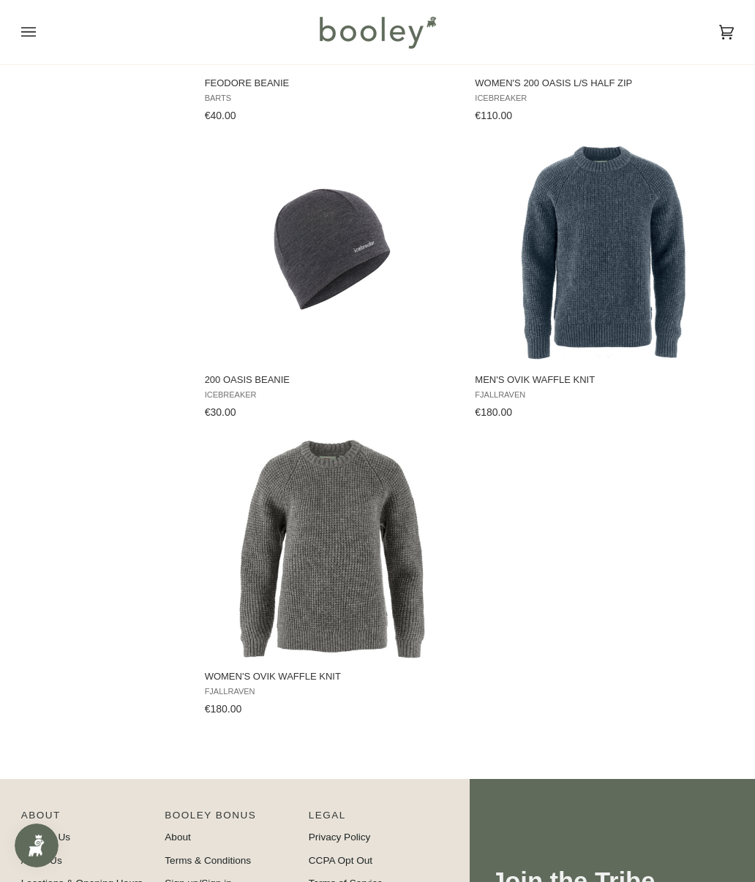
scroll to position [12394, 0]
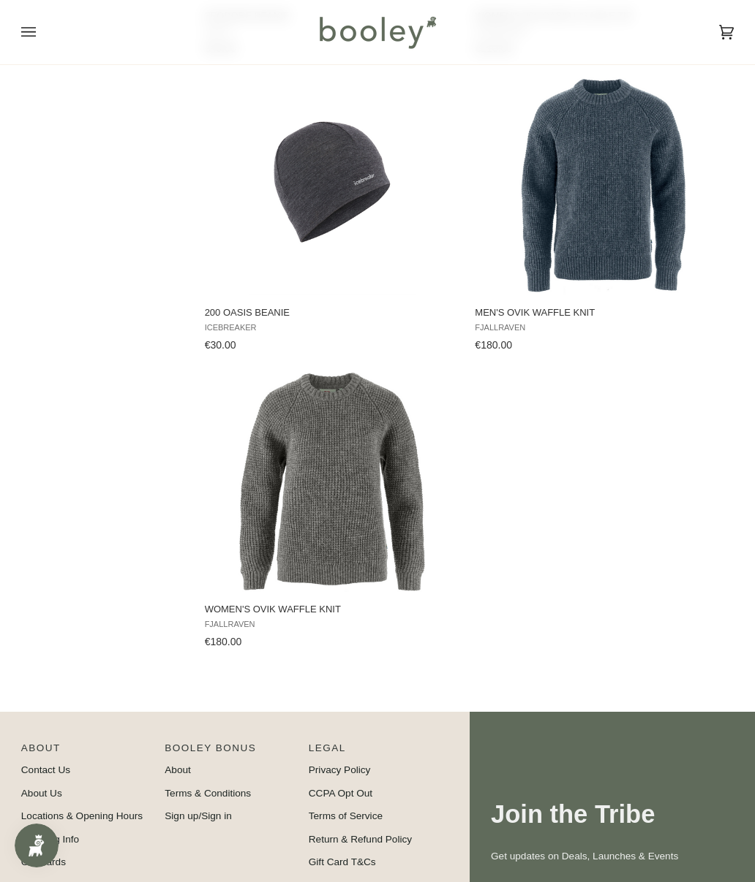
click at [621, 279] on button "View product" at bounding box center [601, 279] width 258 height 31
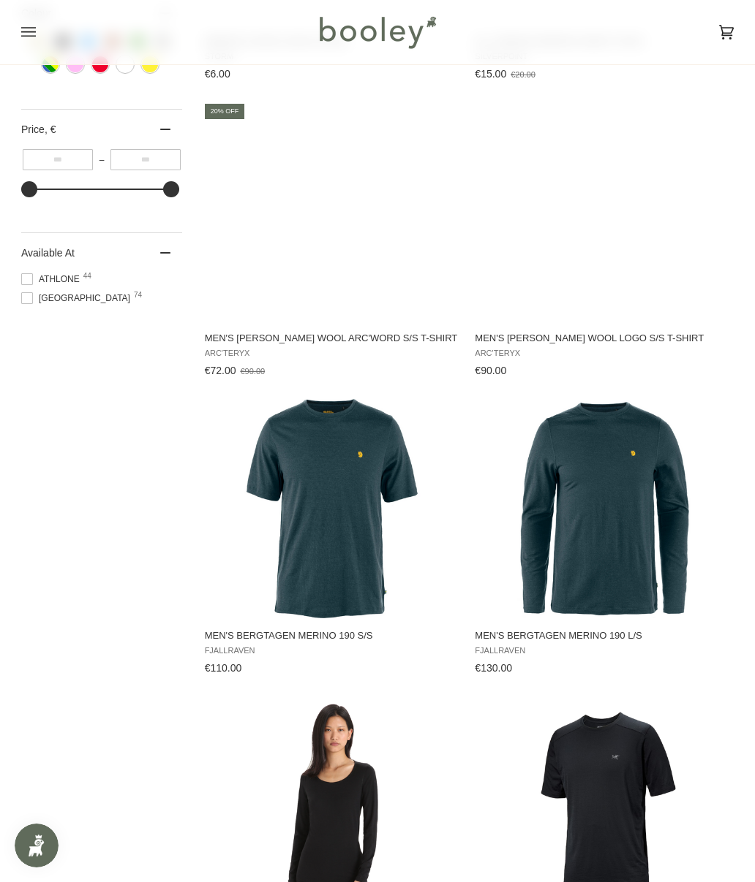
scroll to position [718, 0]
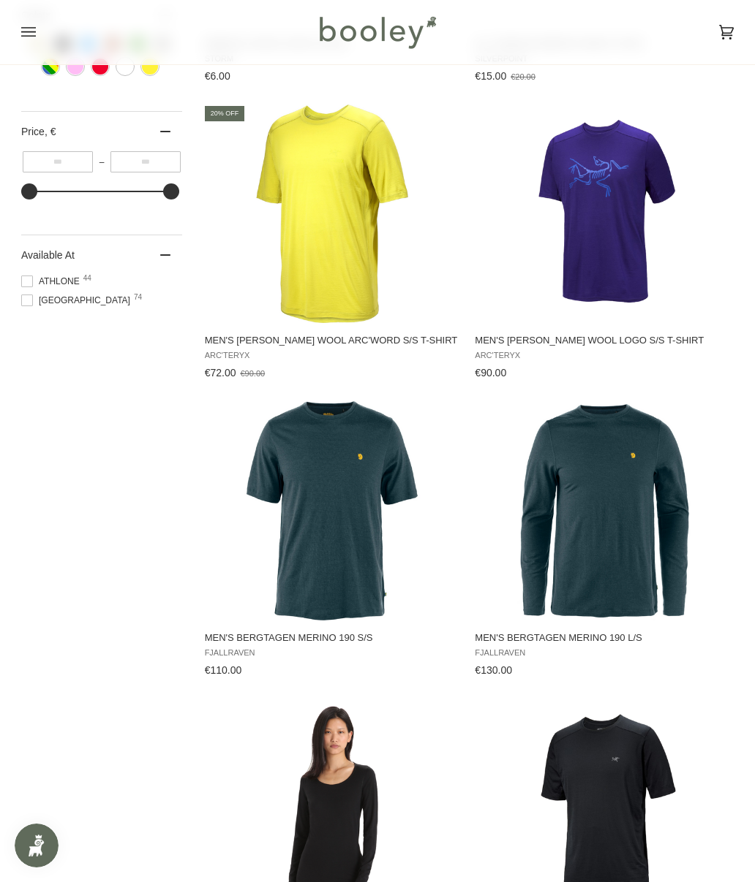
click at [292, 563] on img "Men's Bergtagen Merino 190 S/S" at bounding box center [331, 510] width 219 height 219
click at [566, 536] on img "Men's Bergtagen Merino 190 L/S" at bounding box center [602, 510] width 219 height 219
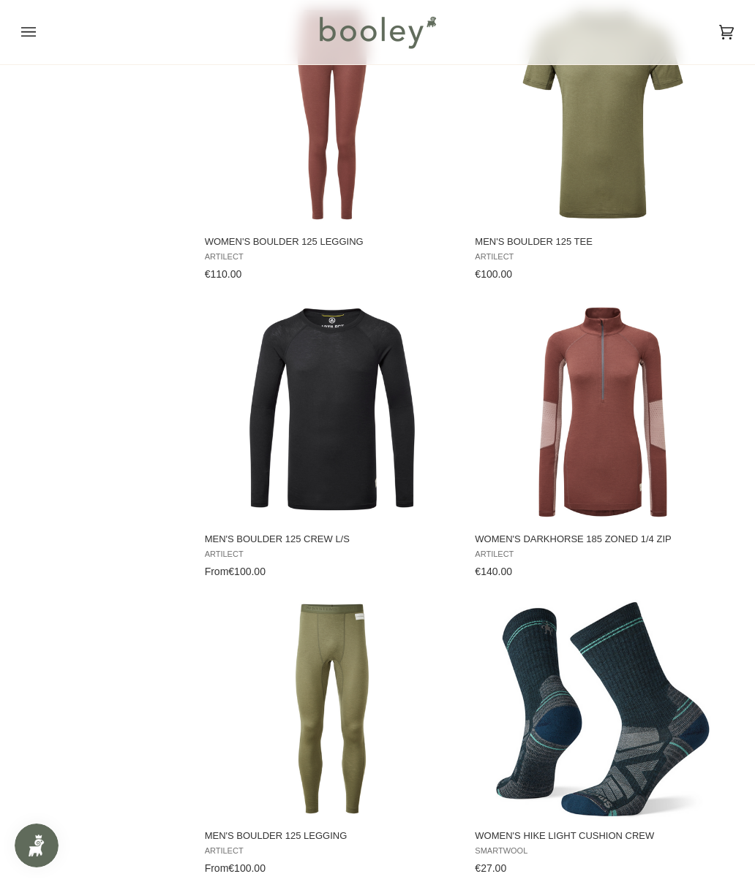
scroll to position [10486, 0]
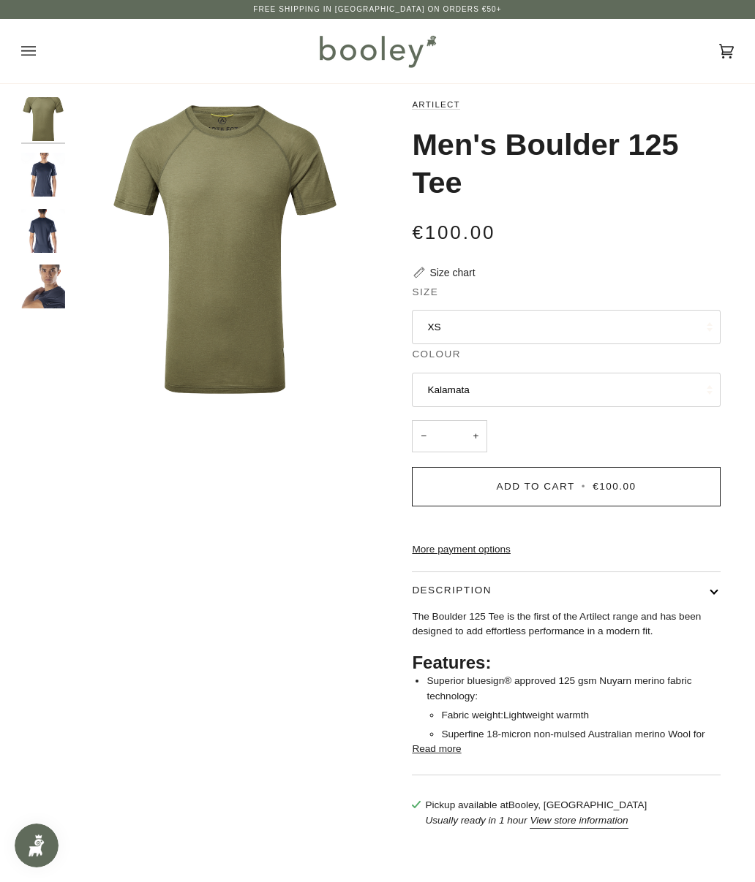
click at [451, 757] on button "Read more" at bounding box center [436, 749] width 49 height 15
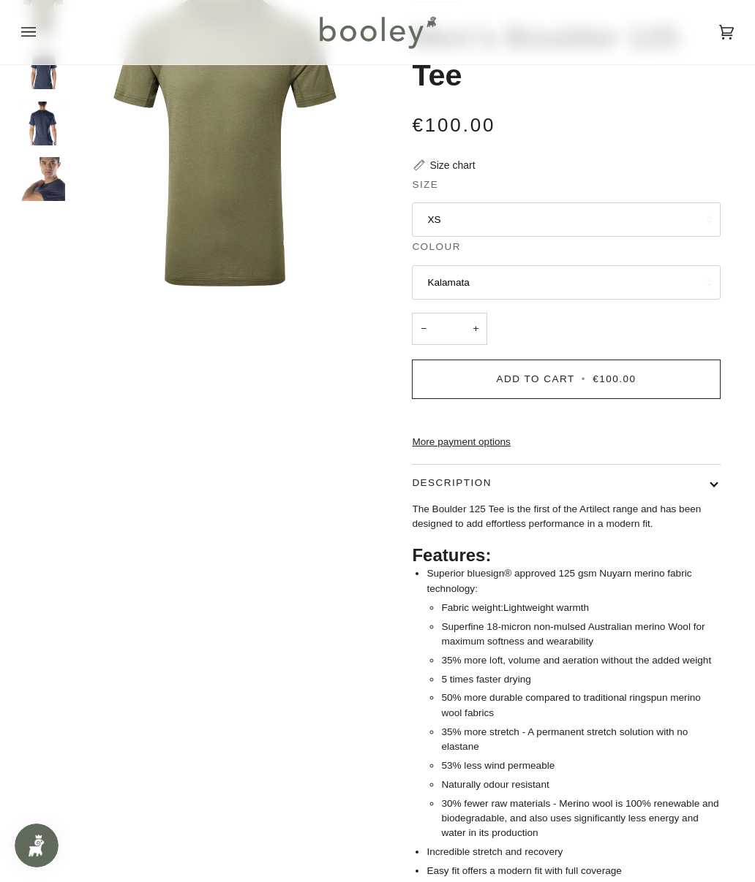
scroll to position [75, 0]
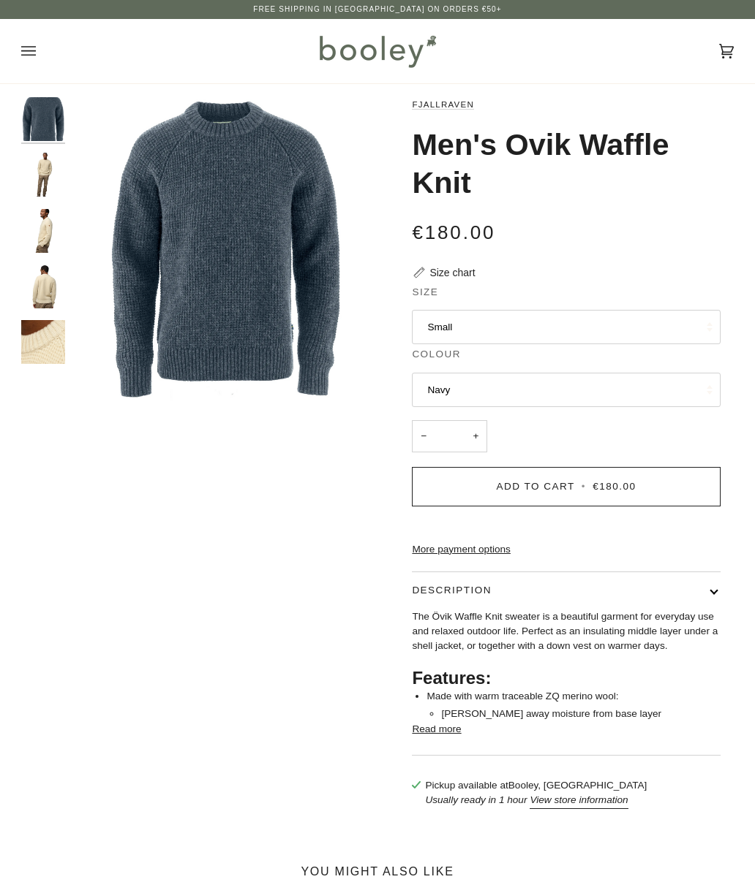
click at [689, 332] on button "Small" at bounding box center [566, 327] width 308 height 35
click at [714, 280] on div "Fjallraven Men's Ovik Waffle Knit €180.00 Sale • Save Size chart Size Small Sma…" at bounding box center [555, 460] width 329 height 726
click at [651, 386] on button "Navy" at bounding box center [566, 390] width 308 height 35
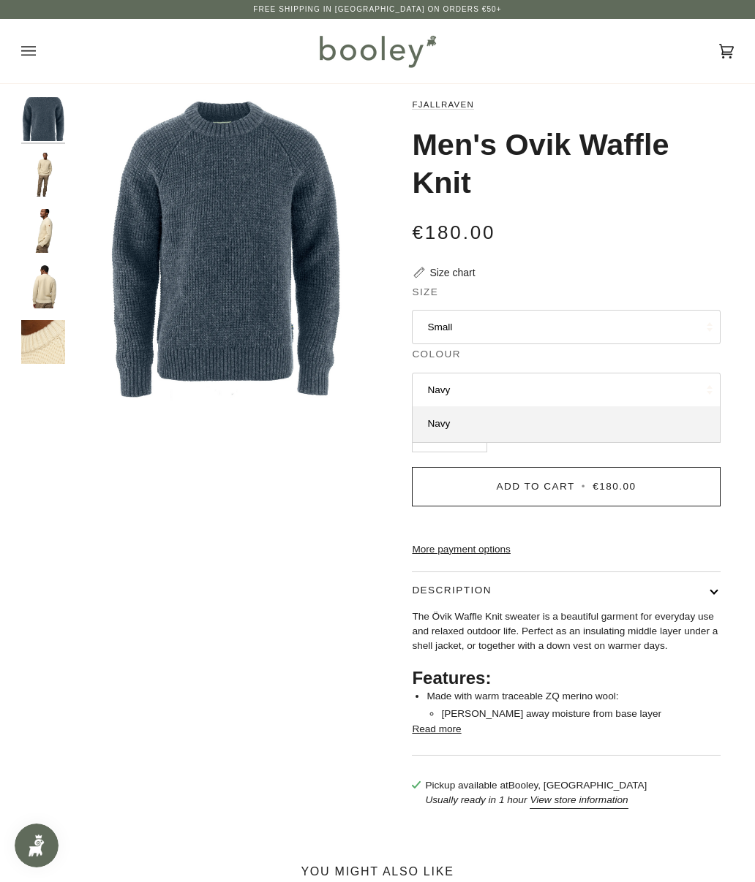
click at [659, 376] on button "Navy" at bounding box center [566, 390] width 308 height 35
click at [446, 755] on div "The Övik Waffle Knit sweater is a beautiful garment for everyday use and relaxe…" at bounding box center [566, 682] width 308 height 145
click at [445, 737] on button "Read more" at bounding box center [436, 729] width 49 height 15
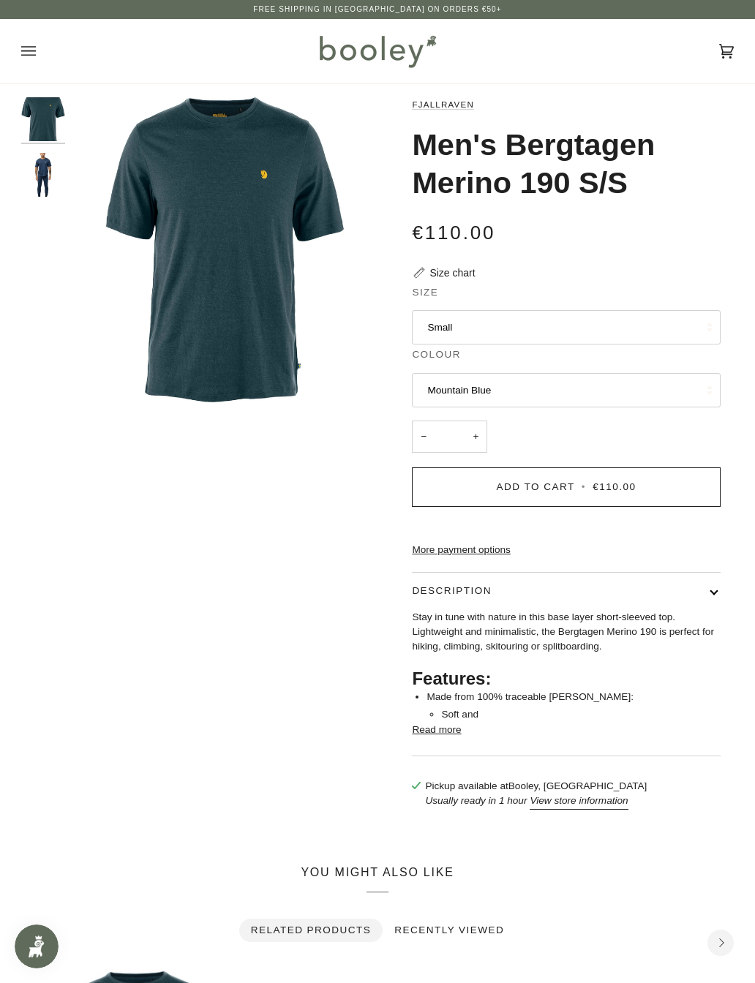
click at [684, 329] on button "Small" at bounding box center [566, 327] width 308 height 35
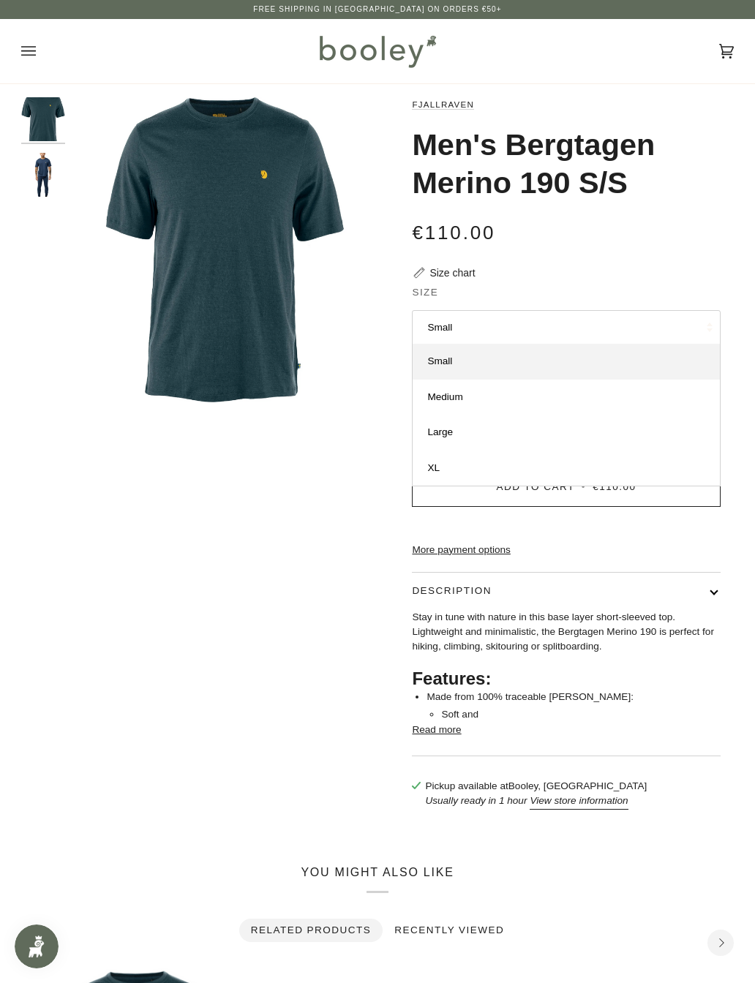
click at [696, 224] on div "€110.00 Sale • Save" at bounding box center [566, 231] width 308 height 29
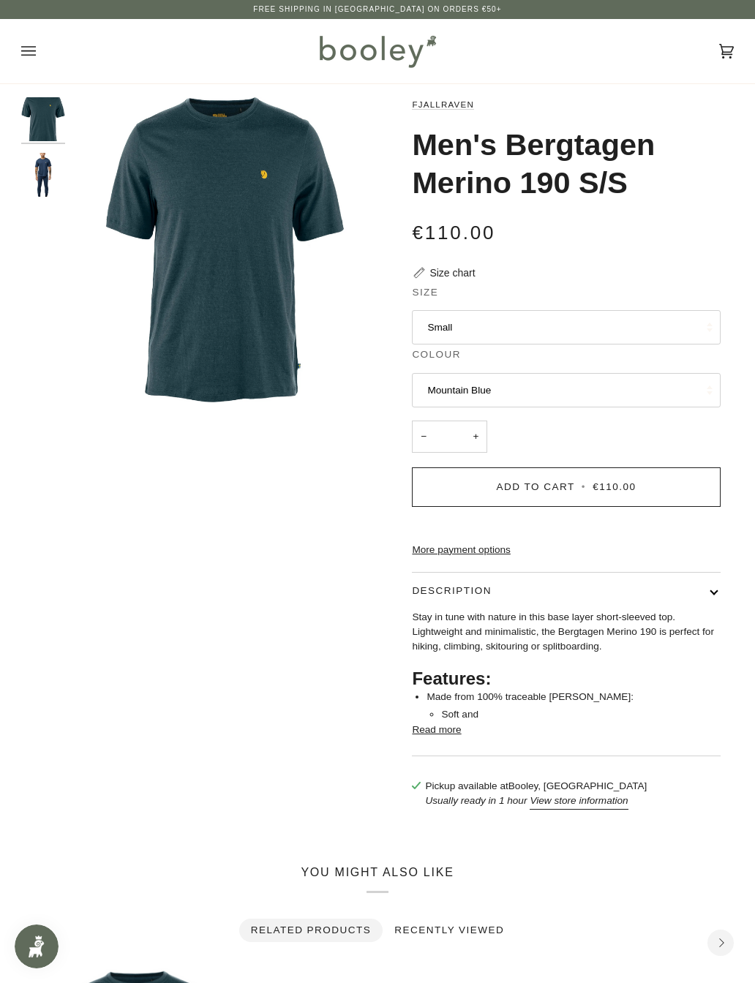
click at [461, 737] on button "Read more" at bounding box center [436, 729] width 49 height 15
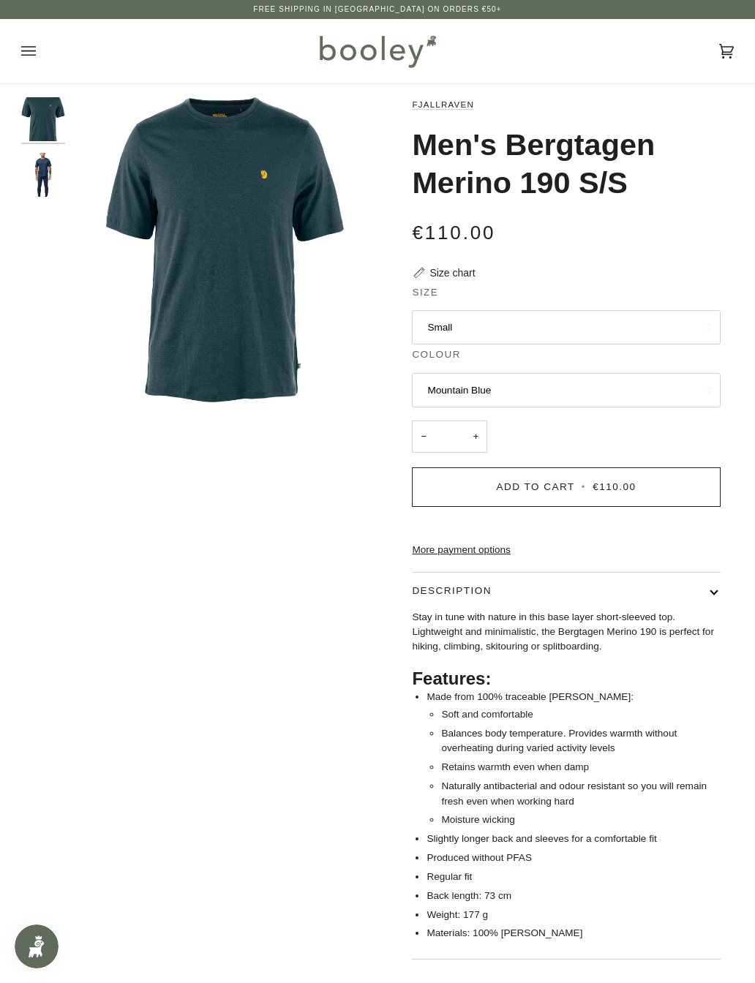
click at [42, 184] on img "Fjallraven Men's Bergtagen Merino 190 S/S - Booley Galway" at bounding box center [43, 175] width 44 height 44
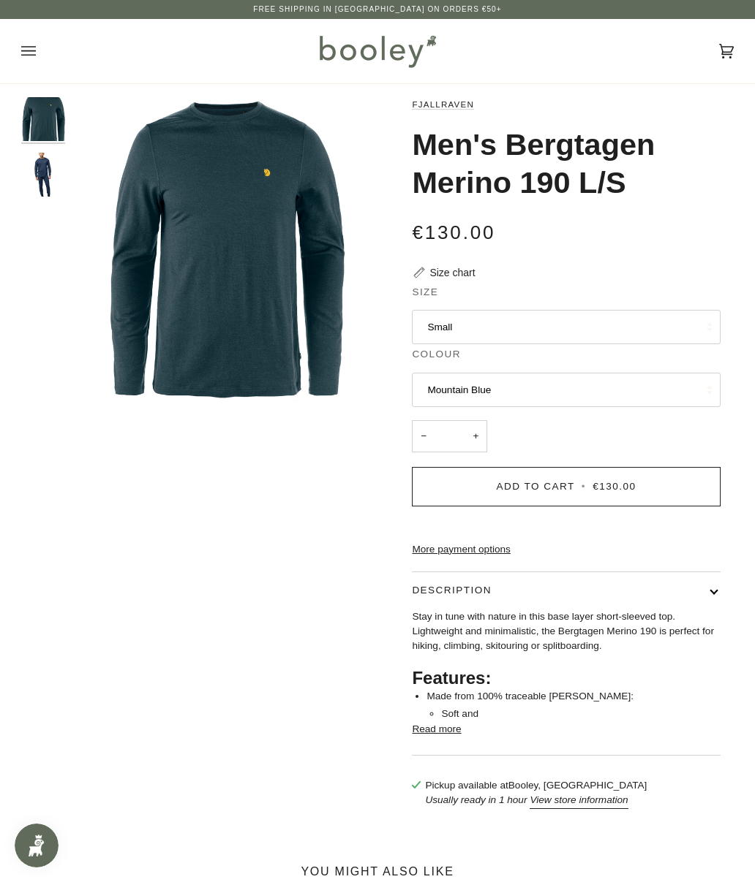
click at [452, 737] on button "Read more" at bounding box center [436, 729] width 49 height 15
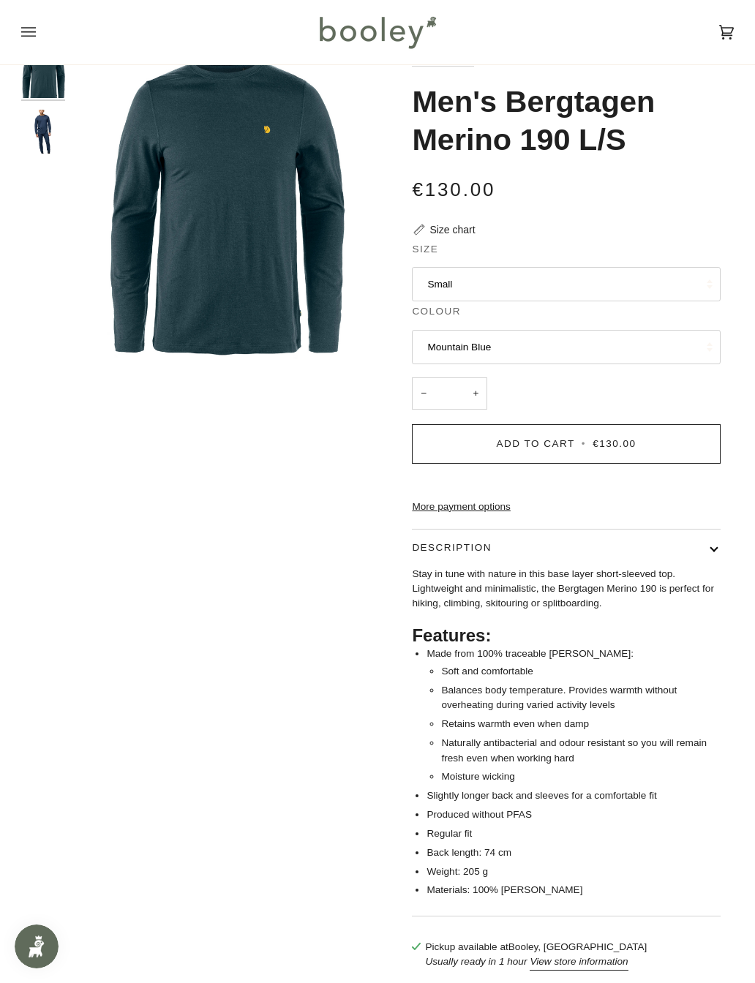
scroll to position [44, 0]
click at [567, 284] on button "Small" at bounding box center [566, 283] width 308 height 35
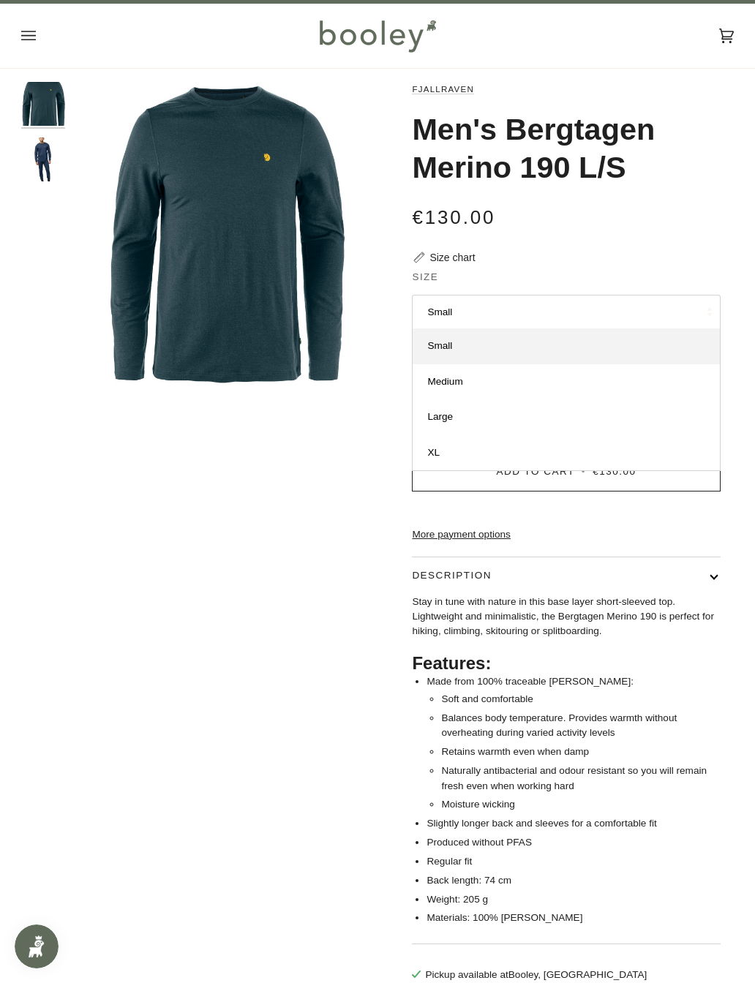
scroll to position [13, 0]
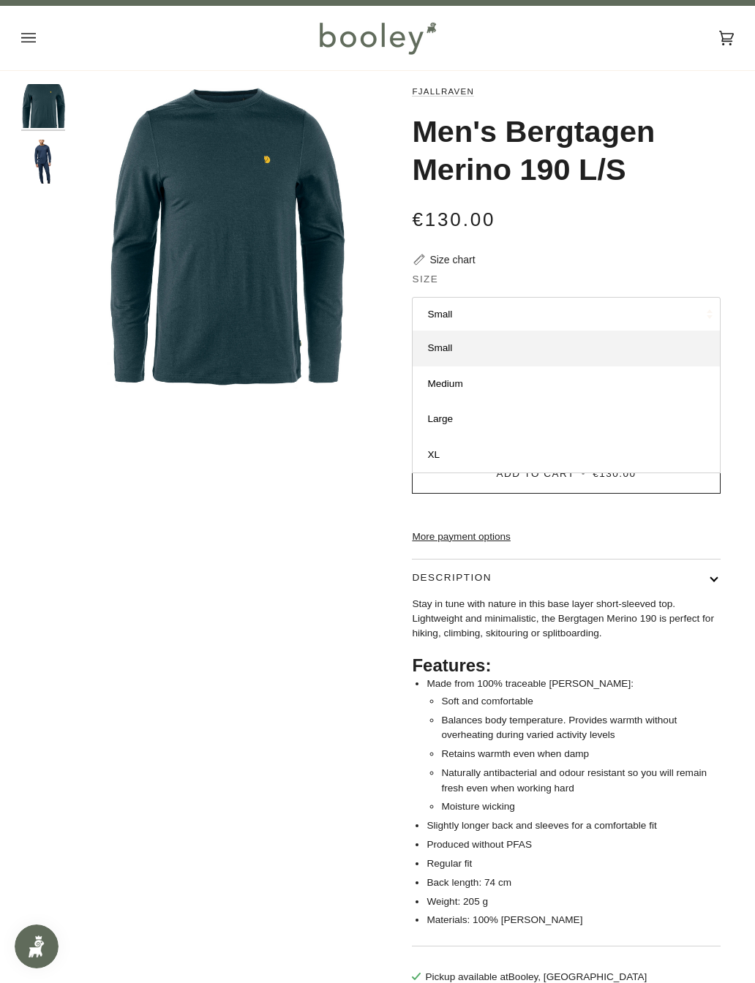
click at [30, 169] on img "Fjallraven Men's Bergtagen Merino 190 L/S Mountain Blue - Booley Galway" at bounding box center [43, 162] width 44 height 44
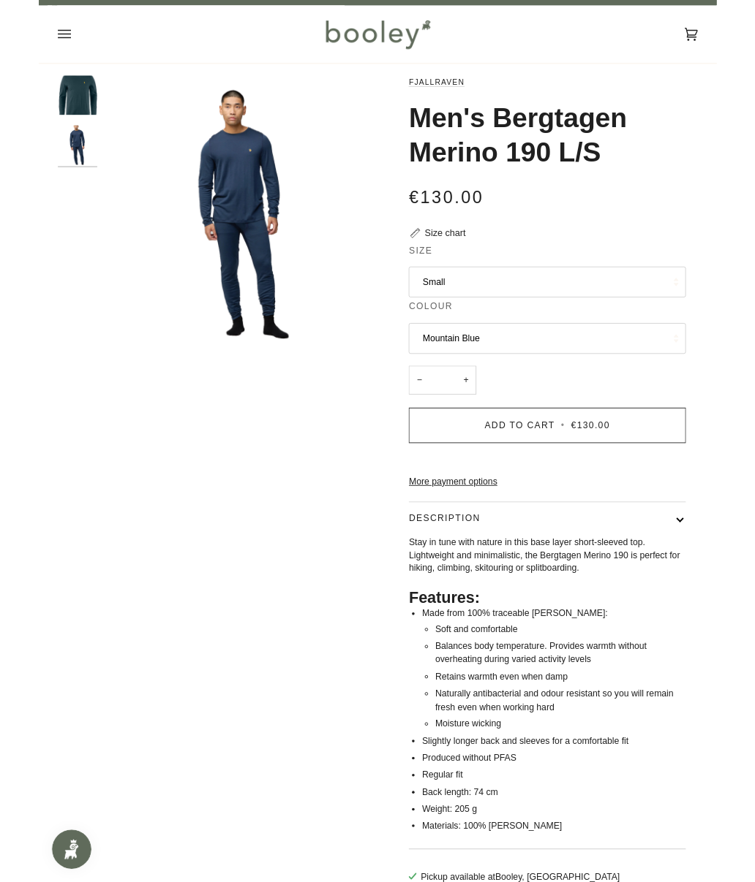
scroll to position [0, 0]
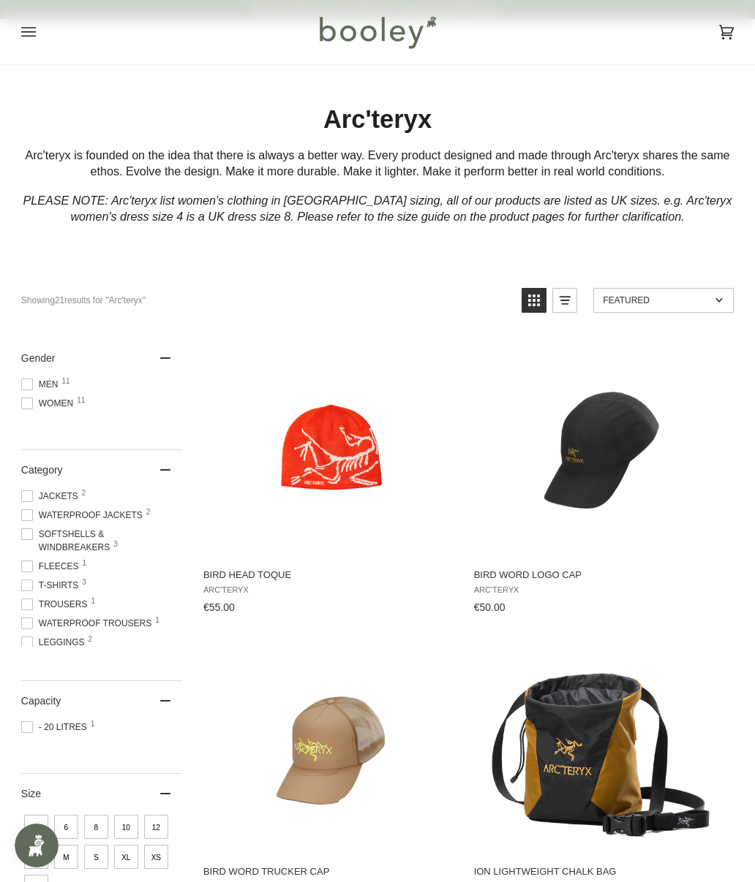
scroll to position [1732, 0]
